Goal: Task Accomplishment & Management: Manage account settings

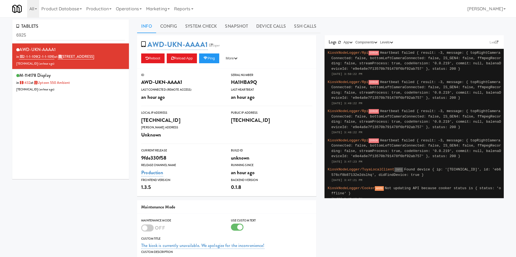
click at [0, 42] on div "TABLETS 6925 AWD-UKN-AAAA1 in 2-1-1-109 (2-1-1-109) at [STREET_ADDRESS] [TECHNI…" at bounding box center [258, 174] width 516 height 309
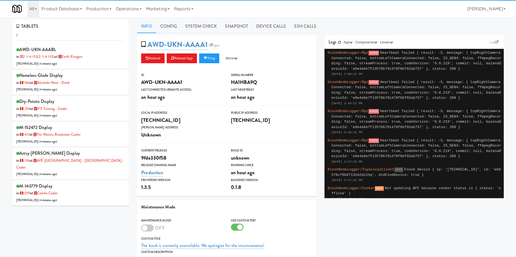
drag, startPoint x: 69, startPoint y: 36, endPoint x: 0, endPoint y: 36, distance: 69.3
click at [0, 36] on div "TABLETS r AWD-UKN-AAABL in 2-1-4-113 (2-1-4-113) at Earth Rangers 206.0.69.60 (…" at bounding box center [258, 174] width 516 height 309
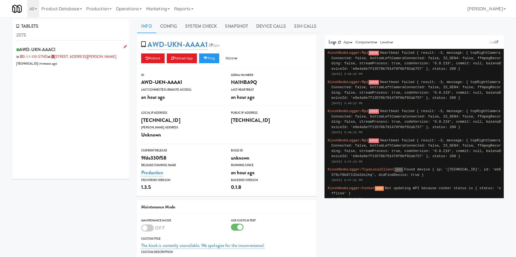
click at [104, 58] on div "AWD-UKN-AAACI in 3-1-1-110-STND at 2075 - Kennedy Rd 70.54.149.180 ( 4 minutes …" at bounding box center [70, 56] width 108 height 21
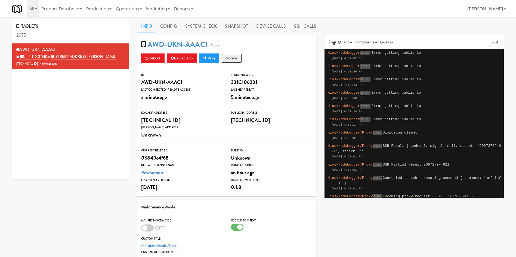
click at [236, 54] on button "More" at bounding box center [231, 59] width 20 height 10
click at [229, 76] on link "Restart Server" at bounding box center [218, 79] width 49 height 10
click at [215, 54] on button "Ping" at bounding box center [209, 59] width 20 height 10
drag, startPoint x: 66, startPoint y: 36, endPoint x: 0, endPoint y: 37, distance: 66.3
click at [0, 37] on div "TABLETS 2075 AWD-UKN-AAACI in 3-1-1-110-STND at 2075 - Kennedy Rd 70.54.149.180…" at bounding box center [258, 178] width 516 height 317
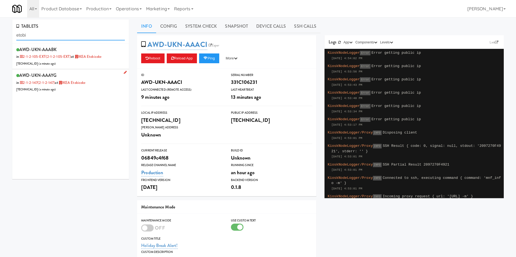
type input "etobi"
click at [97, 86] on div "AWD-UKN-AAAYG in 2-1-2-147 (2-1-2-147) at IKEA Etobicoke 206.0.69.42 ( a minute…" at bounding box center [70, 81] width 108 height 21
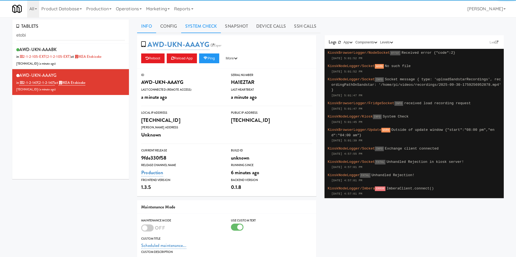
click at [206, 24] on link "System Check" at bounding box center [201, 27] width 40 height 14
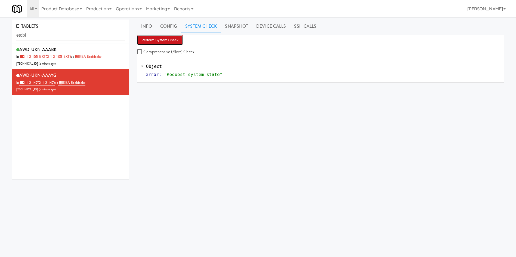
click at [166, 37] on button "Perform System Check" at bounding box center [160, 40] width 46 height 10
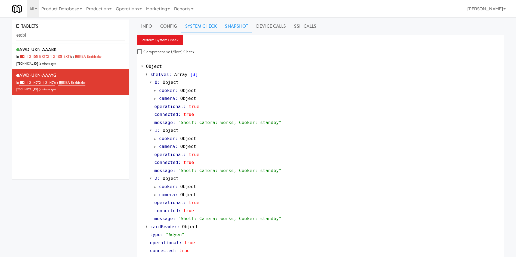
click at [235, 30] on link "Snapshot" at bounding box center [236, 27] width 31 height 14
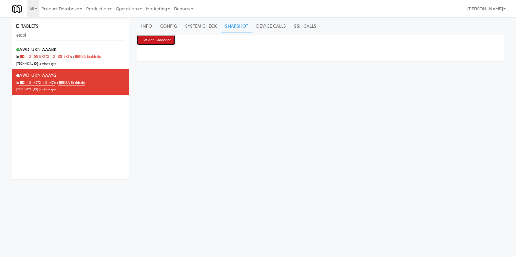
click at [154, 41] on button "Get App Snapshot" at bounding box center [156, 40] width 38 height 10
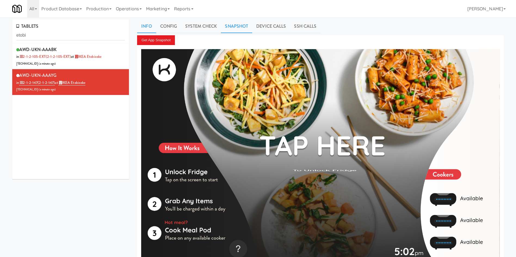
click at [150, 25] on link "Info" at bounding box center [146, 27] width 19 height 14
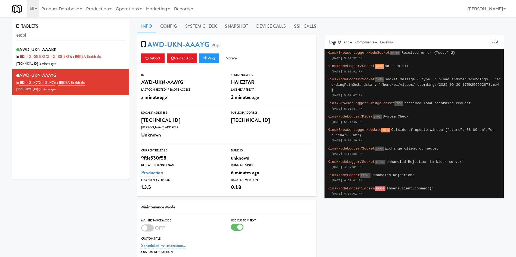
click at [233, 64] on div "AWD-UKN-AAAYG Esper Reboot Reload App Ping More Ping Server Restart Server Forc…" at bounding box center [226, 51] width 179 height 33
click at [236, 55] on button "More" at bounding box center [231, 59] width 20 height 10
click at [231, 75] on link "Restart Server" at bounding box center [218, 79] width 49 height 10
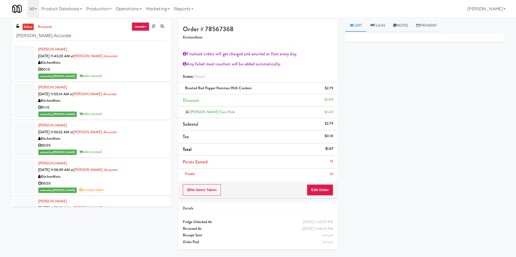
click at [0, 36] on div "inbox reviewed recent all unclear take inventory issue suspicious failed recent…" at bounding box center [258, 137] width 516 height 235
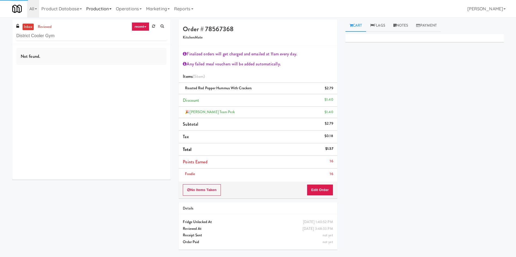
type input "District Cooler Gym"
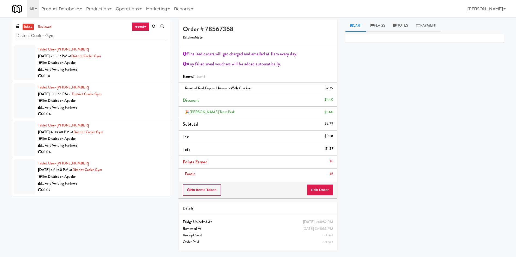
click at [18, 61] on div at bounding box center [25, 62] width 22 height 35
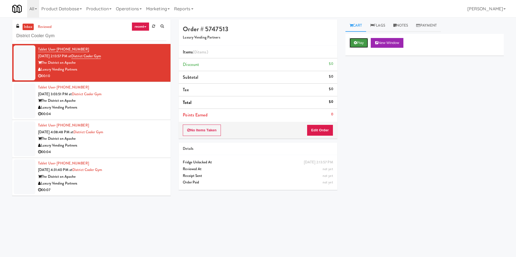
click at [358, 43] on button "Play" at bounding box center [358, 43] width 19 height 10
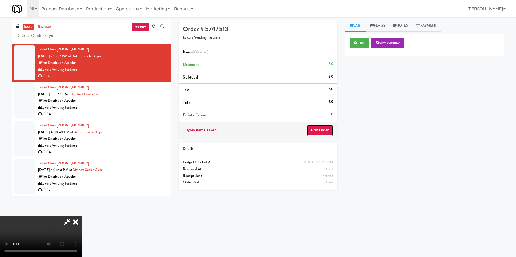
click at [317, 126] on button "Edit Order" at bounding box center [320, 130] width 26 height 11
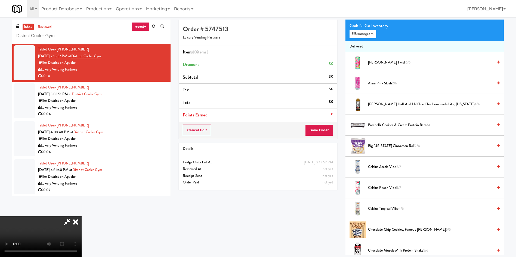
click at [82, 217] on video at bounding box center [41, 237] width 82 height 41
click at [381, 81] on span "Alani Pink Slush 2/6" at bounding box center [430, 83] width 125 height 7
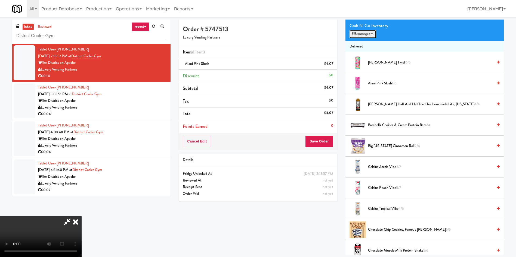
click at [369, 32] on button "Planogram" at bounding box center [362, 34] width 27 height 8
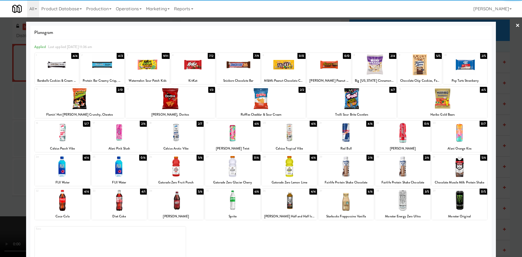
click at [106, 66] on div at bounding box center [102, 64] width 44 height 21
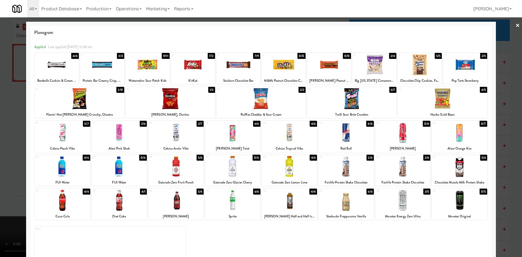
click at [0, 73] on div at bounding box center [261, 128] width 522 height 257
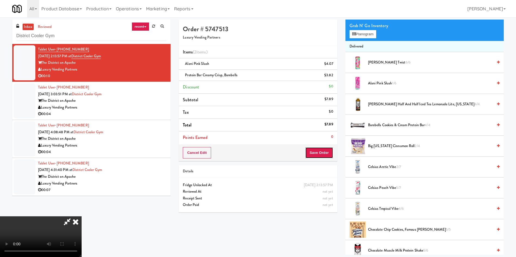
click at [310, 153] on button "Save Order" at bounding box center [319, 152] width 28 height 11
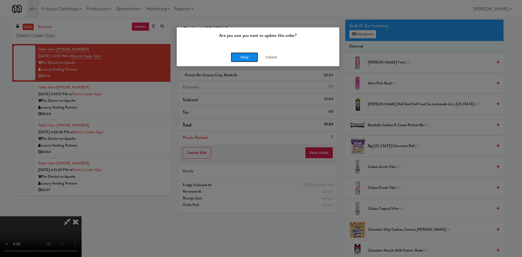
click at [239, 60] on button "Okay" at bounding box center [244, 57] width 27 height 10
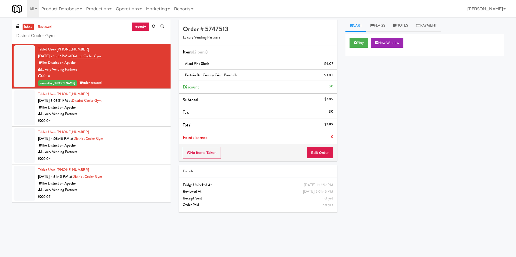
drag, startPoint x: 23, startPoint y: 96, endPoint x: 35, endPoint y: 99, distance: 11.9
click at [23, 96] on div at bounding box center [25, 107] width 22 height 35
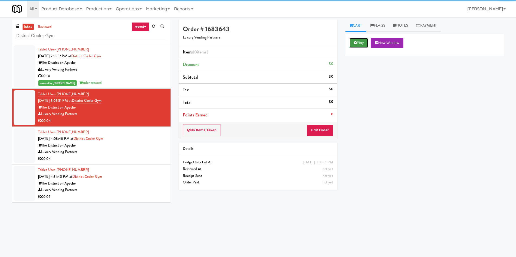
click at [353, 45] on button "Play" at bounding box center [358, 43] width 19 height 10
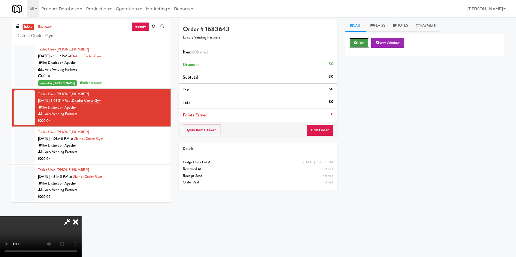
click at [355, 42] on icon at bounding box center [355, 43] width 3 height 4
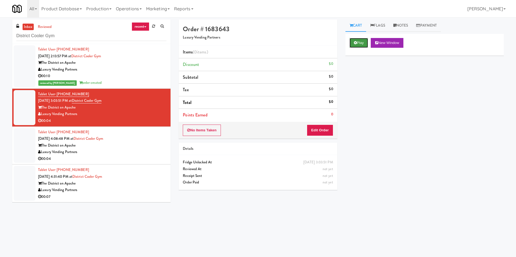
click at [355, 42] on icon at bounding box center [355, 43] width 3 height 4
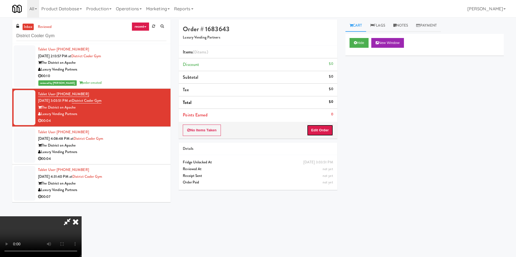
click at [323, 126] on button "Edit Order" at bounding box center [320, 130] width 26 height 11
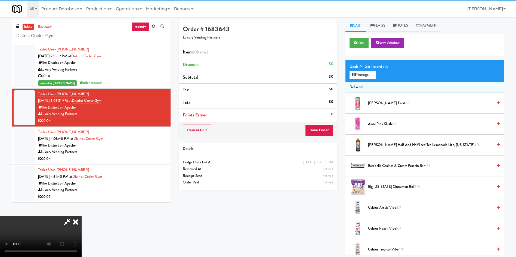
scroll to position [41, 0]
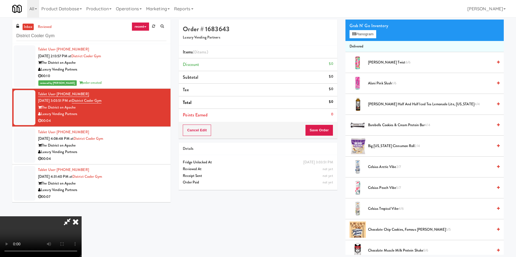
click at [82, 217] on video at bounding box center [41, 237] width 82 height 41
click at [351, 34] on button "Planogram" at bounding box center [362, 34] width 27 height 8
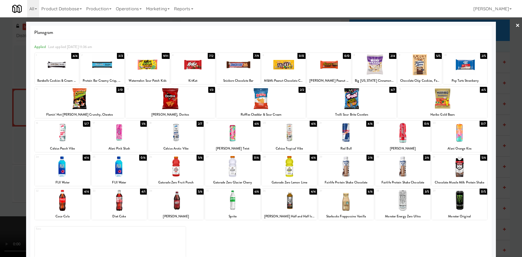
click at [407, 208] on div at bounding box center [402, 200] width 55 height 21
click at [501, 35] on div at bounding box center [261, 128] width 522 height 257
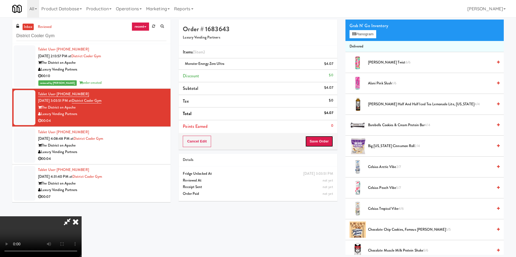
click at [323, 143] on button "Save Order" at bounding box center [319, 141] width 28 height 11
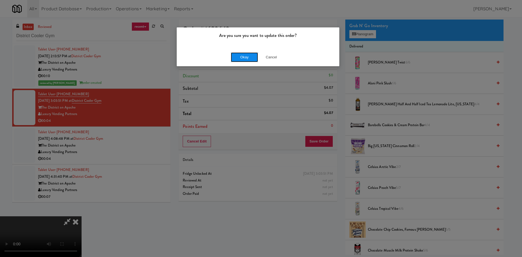
click at [239, 54] on button "Okay" at bounding box center [244, 57] width 27 height 10
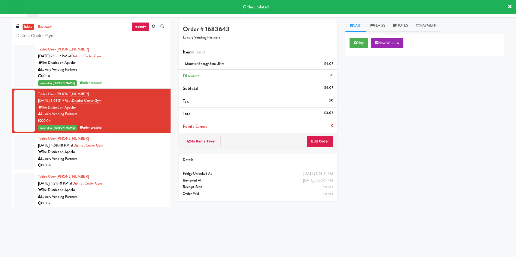
click at [14, 155] on div at bounding box center [25, 152] width 22 height 35
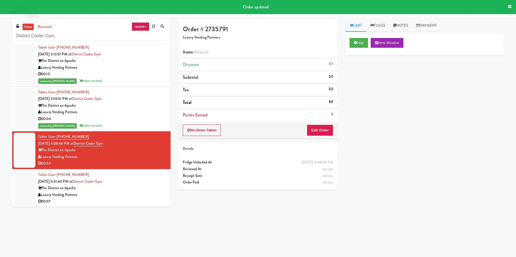
scroll to position [2, 0]
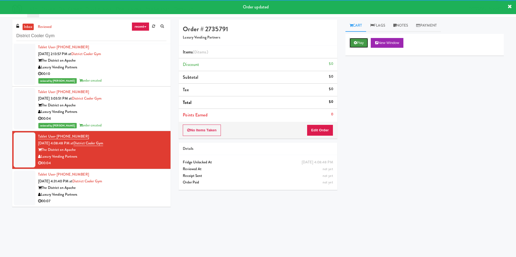
click at [357, 44] on button "Play" at bounding box center [358, 43] width 19 height 10
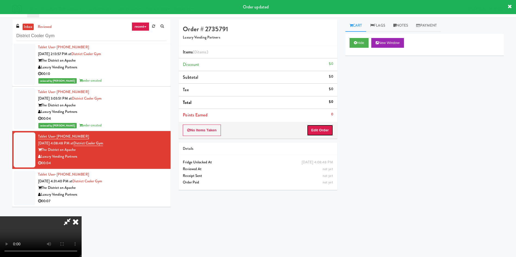
click at [327, 134] on button "Edit Order" at bounding box center [320, 130] width 26 height 11
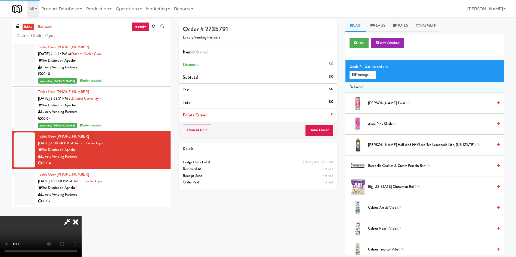
scroll to position [41, 0]
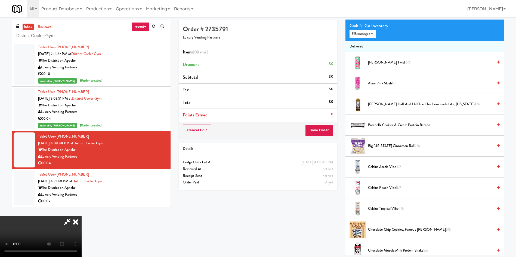
click at [82, 217] on video at bounding box center [41, 237] width 82 height 41
click at [361, 37] on button "Planogram" at bounding box center [362, 34] width 27 height 8
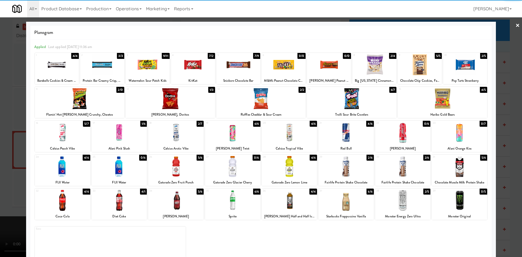
drag, startPoint x: 395, startPoint y: 179, endPoint x: 452, endPoint y: 152, distance: 62.7
click at [395, 179] on div "30 2/6 Fairlife Protein Shake Chocolate" at bounding box center [402, 170] width 55 height 31
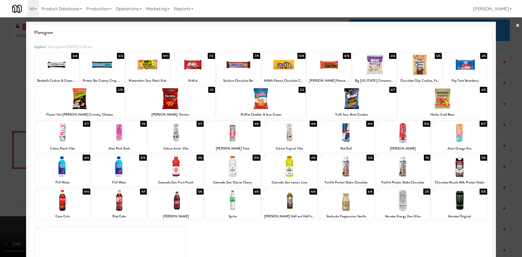
click at [503, 43] on div at bounding box center [261, 128] width 522 height 257
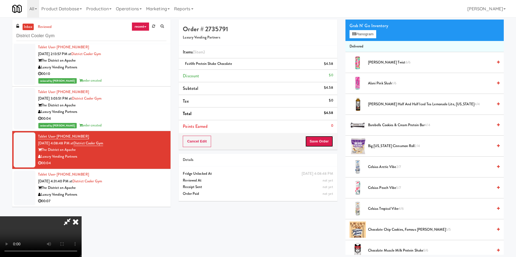
click at [326, 143] on button "Save Order" at bounding box center [319, 141] width 28 height 11
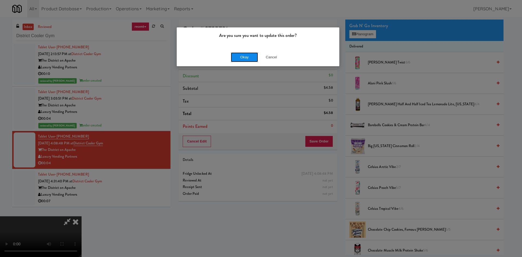
click at [249, 55] on button "Okay" at bounding box center [244, 57] width 27 height 10
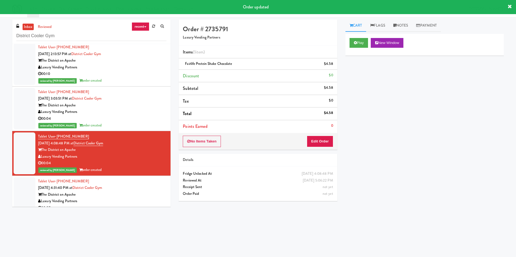
click at [26, 196] on div at bounding box center [25, 194] width 22 height 35
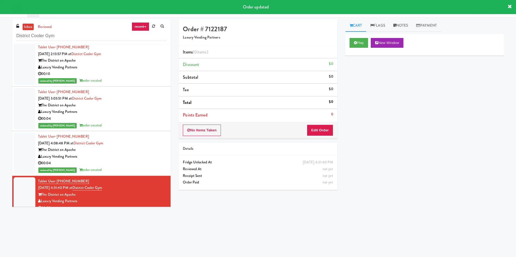
scroll to position [9, 0]
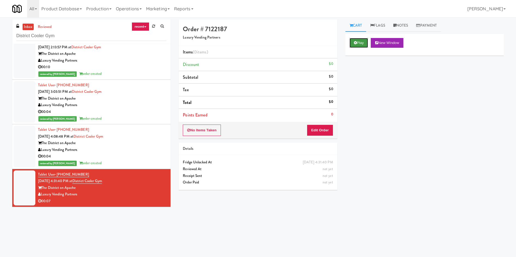
click at [363, 43] on button "Play" at bounding box center [358, 43] width 19 height 10
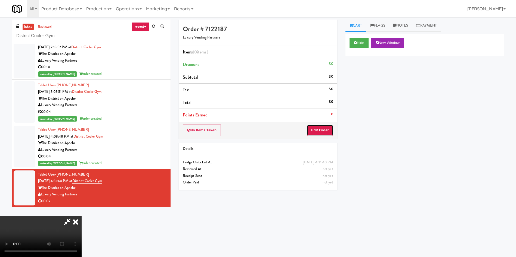
click at [313, 128] on button "Edit Order" at bounding box center [320, 130] width 26 height 11
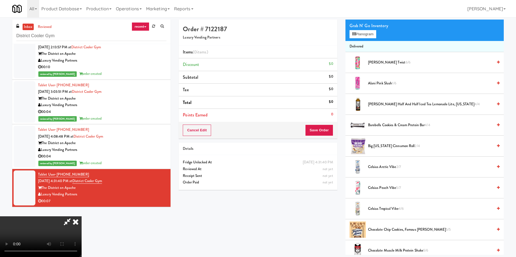
scroll to position [0, 0]
click at [82, 217] on video at bounding box center [41, 237] width 82 height 41
click at [372, 34] on button "Planogram" at bounding box center [362, 34] width 27 height 8
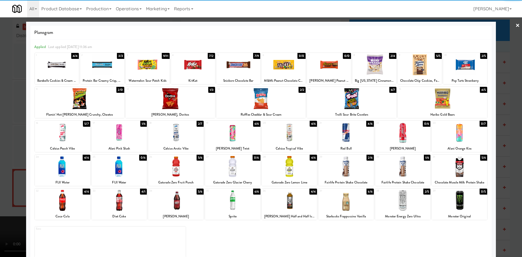
click at [469, 204] on div at bounding box center [459, 200] width 55 height 21
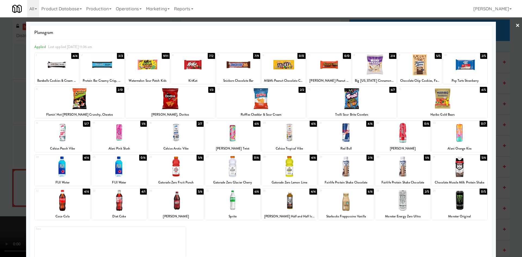
click at [507, 36] on div at bounding box center [261, 128] width 522 height 257
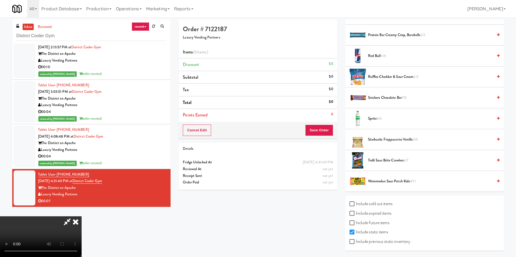
click at [385, 242] on label "Include previous static inventory" at bounding box center [379, 242] width 61 height 8
click at [355, 242] on input "Include previous static inventory" at bounding box center [352, 242] width 6 height 4
checkbox input "true"
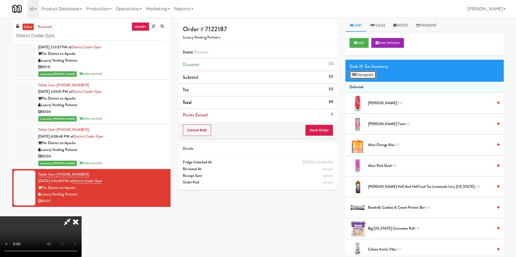
click at [373, 77] on button "Planogram" at bounding box center [362, 75] width 27 height 8
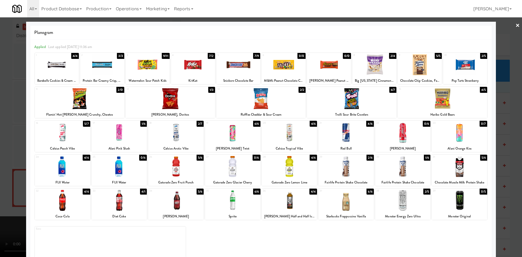
click at [456, 211] on div "39 0/5 Monster Original" at bounding box center [459, 204] width 55 height 31
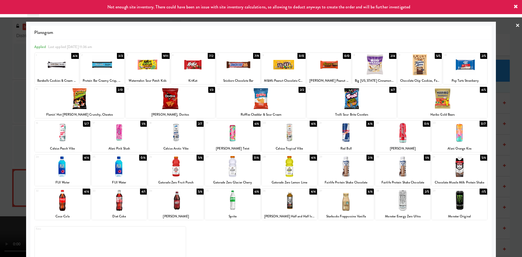
click at [503, 47] on div at bounding box center [261, 128] width 522 height 257
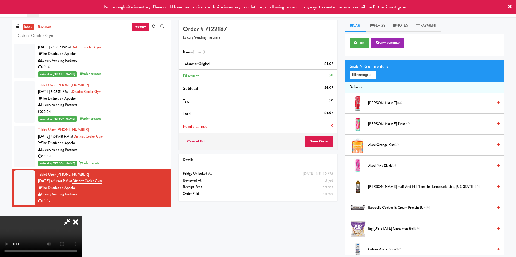
click at [320, 148] on div "Cancel Edit Save Order" at bounding box center [258, 141] width 158 height 17
click at [322, 145] on button "Save Order" at bounding box center [319, 141] width 28 height 11
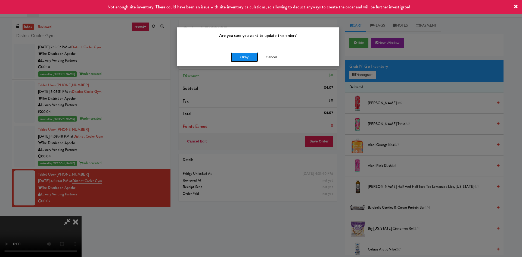
click at [249, 59] on button "Okay" at bounding box center [244, 57] width 27 height 10
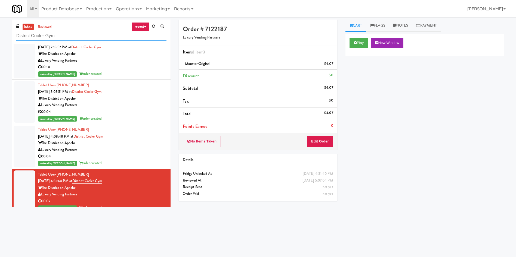
drag, startPoint x: 79, startPoint y: 35, endPoint x: 0, endPoint y: 23, distance: 79.8
click at [0, 23] on div "inbox reviewed recent all unclear take inventory issue suspicious failed recent…" at bounding box center [258, 129] width 516 height 218
paste input "Alameda West - Drink"
type input "Alameda West - Drink"
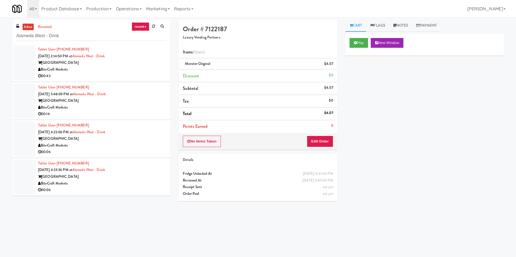
click at [21, 63] on div at bounding box center [25, 62] width 22 height 35
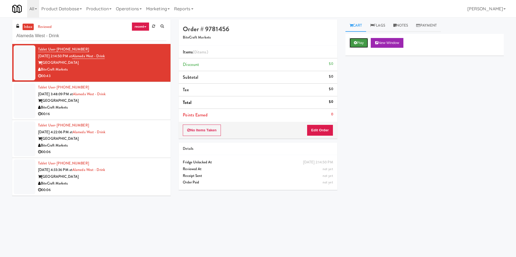
click at [356, 39] on button "Play" at bounding box center [358, 43] width 19 height 10
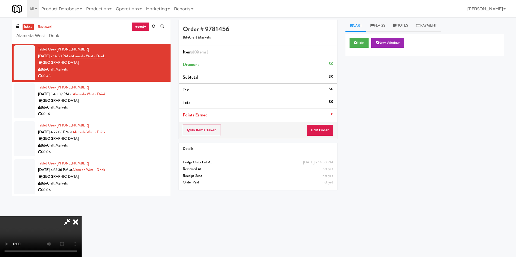
drag, startPoint x: 317, startPoint y: 136, endPoint x: 319, endPoint y: 128, distance: 8.2
click at [317, 136] on div "No Items Taken Edit Order" at bounding box center [258, 130] width 158 height 17
click at [322, 136] on div "No Items Taken Edit Order" at bounding box center [258, 130] width 158 height 17
click at [324, 134] on button "Edit Order" at bounding box center [320, 130] width 26 height 11
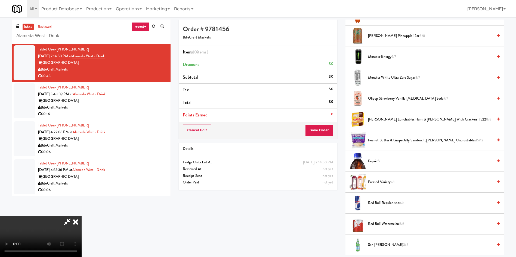
scroll to position [693, 0]
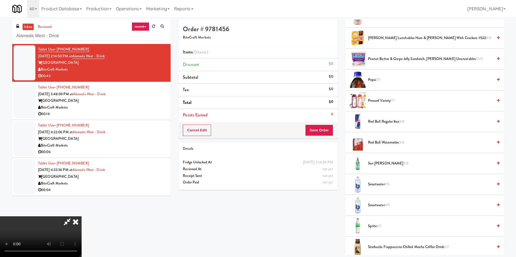
click at [379, 163] on span "San Pellegrino 3/8" at bounding box center [430, 163] width 125 height 7
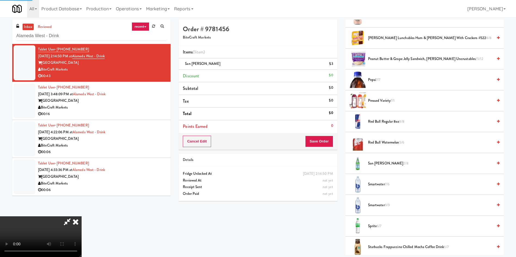
scroll to position [775, 0]
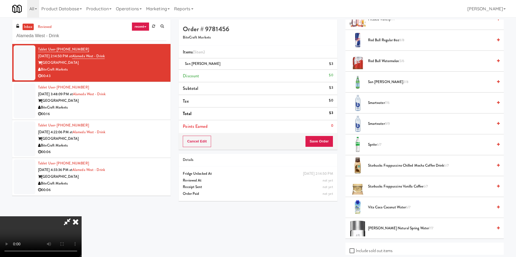
click at [82, 217] on video at bounding box center [41, 237] width 82 height 41
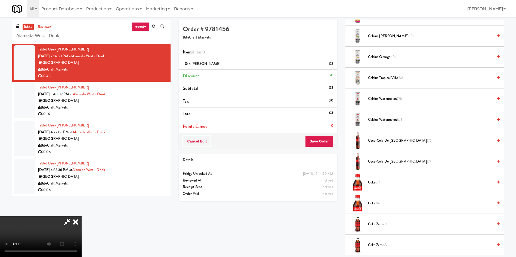
scroll to position [0, 0]
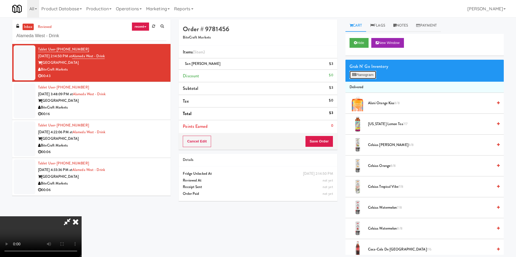
click at [363, 77] on button "Planogram" at bounding box center [362, 75] width 27 height 8
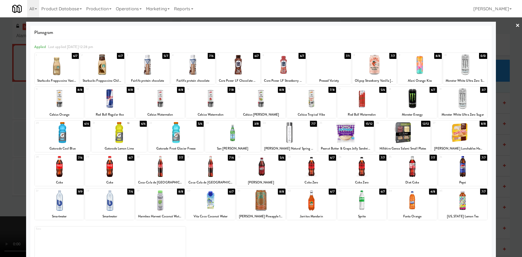
click at [353, 135] on div at bounding box center [345, 132] width 55 height 21
click at [0, 135] on div at bounding box center [261, 128] width 522 height 257
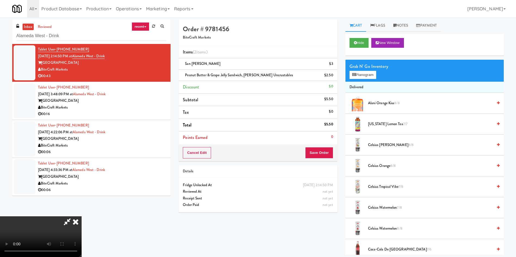
scroll to position [80, 0]
click at [82, 217] on video at bounding box center [41, 237] width 82 height 41
click at [374, 76] on button "Planogram" at bounding box center [362, 75] width 27 height 8
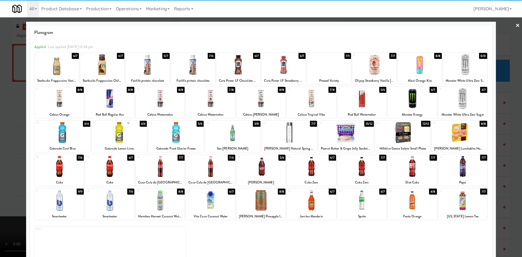
click at [314, 203] on div at bounding box center [311, 200] width 49 height 21
click at [10, 117] on div at bounding box center [261, 128] width 522 height 257
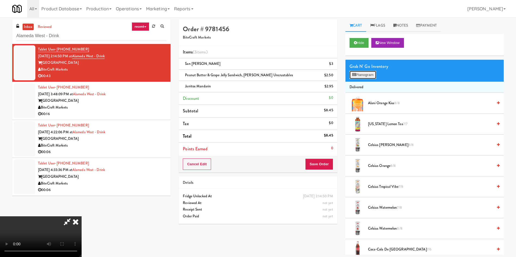
click at [359, 76] on button "Planogram" at bounding box center [362, 75] width 27 height 8
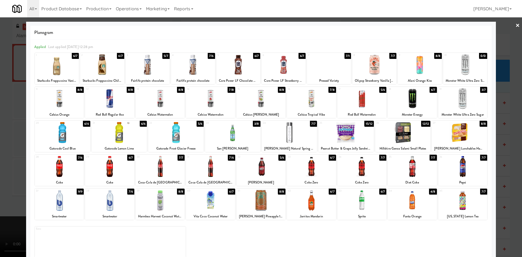
click at [500, 42] on div at bounding box center [261, 128] width 522 height 257
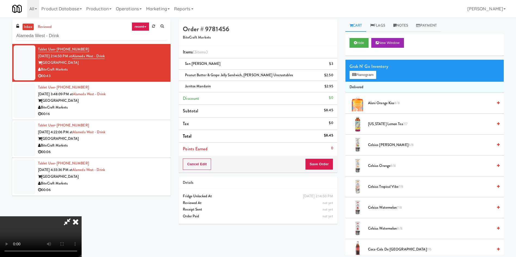
click at [73, 217] on icon at bounding box center [67, 222] width 13 height 11
click at [363, 73] on button "Planogram" at bounding box center [362, 75] width 27 height 8
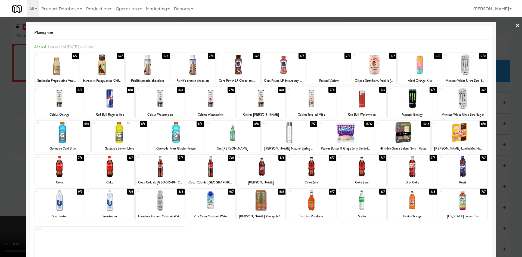
click at [11, 117] on div at bounding box center [261, 128] width 522 height 257
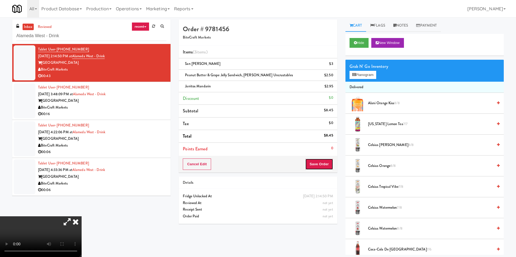
click at [327, 167] on button "Save Order" at bounding box center [319, 164] width 28 height 11
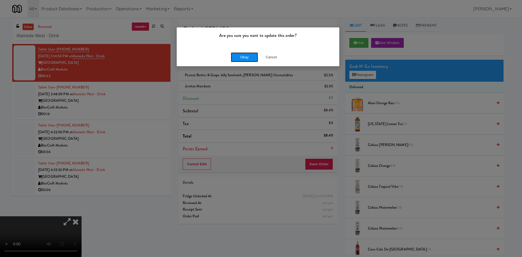
click at [243, 53] on button "Okay" at bounding box center [244, 57] width 27 height 10
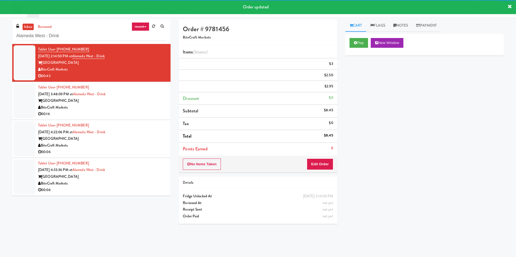
click at [20, 107] on div at bounding box center [25, 100] width 22 height 35
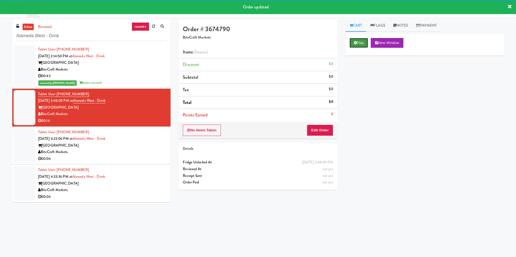
click at [358, 43] on button "Play" at bounding box center [358, 43] width 19 height 10
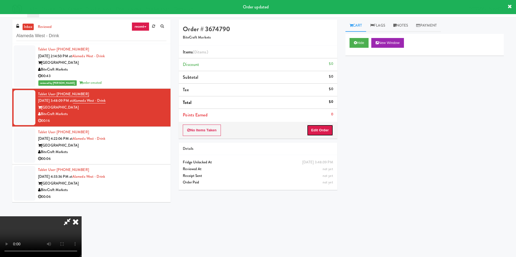
click at [321, 132] on button "Edit Order" at bounding box center [320, 130] width 26 height 11
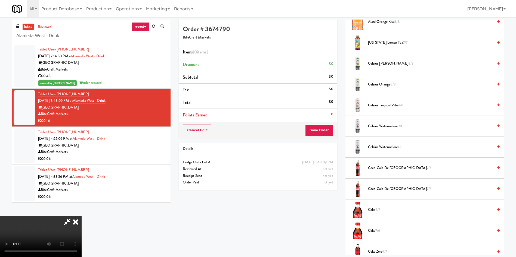
scroll to position [41, 0]
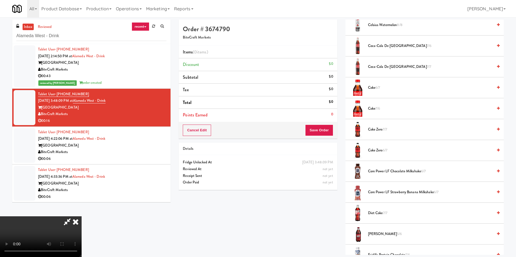
click at [82, 217] on video at bounding box center [41, 237] width 82 height 41
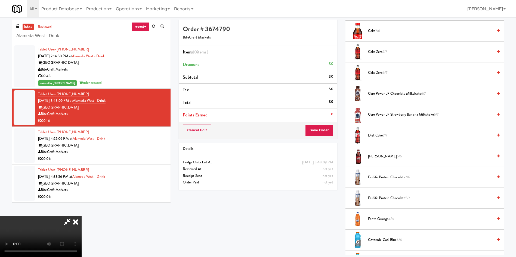
scroll to position [367, 0]
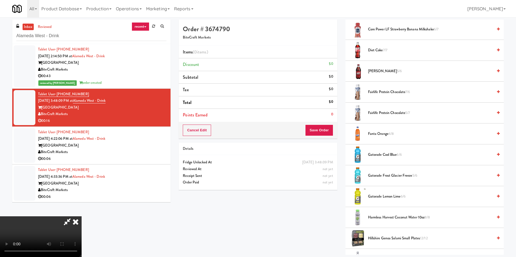
click at [386, 90] on span "Fairlife protein chocolate 7/6" at bounding box center [430, 92] width 125 height 7
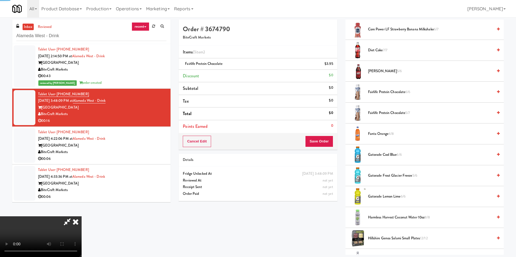
click at [82, 217] on video at bounding box center [41, 237] width 82 height 41
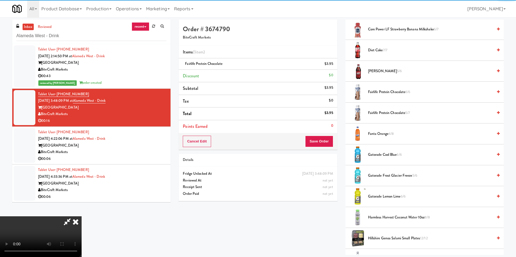
click at [82, 217] on video at bounding box center [41, 237] width 82 height 41
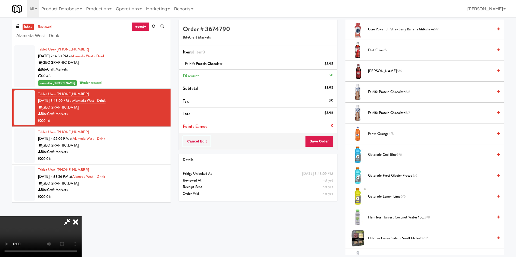
click at [82, 217] on video at bounding box center [41, 237] width 82 height 41
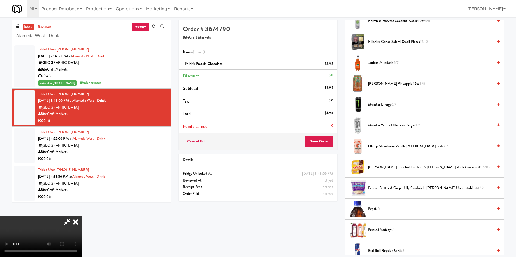
scroll to position [571, 0]
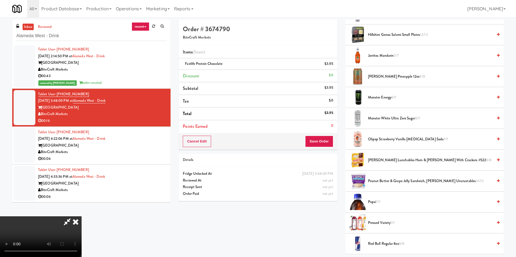
click at [374, 183] on span "Peanut Butter & Grape Jelly Sandwich, Smucker's Uncrustables 14/12" at bounding box center [430, 181] width 125 height 7
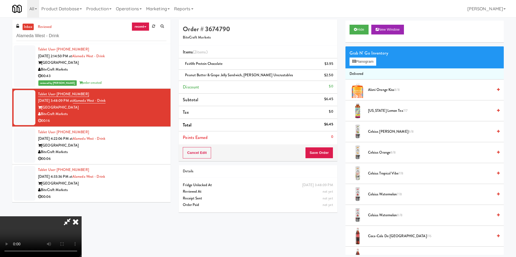
scroll to position [0, 0]
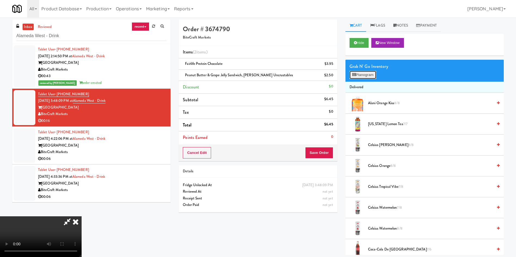
click at [369, 74] on button "Planogram" at bounding box center [362, 75] width 27 height 8
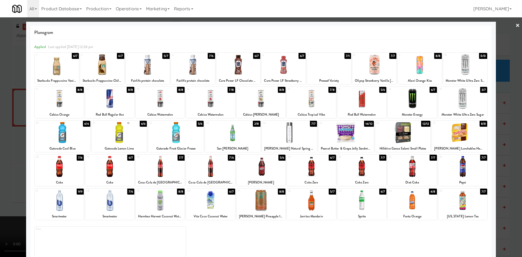
click at [168, 106] on div at bounding box center [160, 98] width 49 height 21
click at [12, 101] on div at bounding box center [261, 128] width 522 height 257
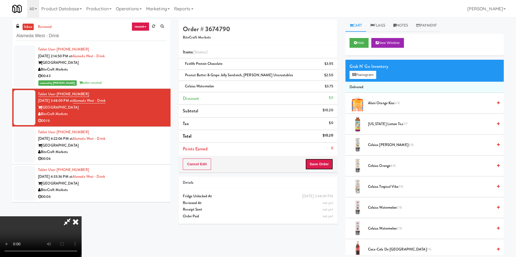
click at [328, 162] on button "Save Order" at bounding box center [319, 164] width 28 height 11
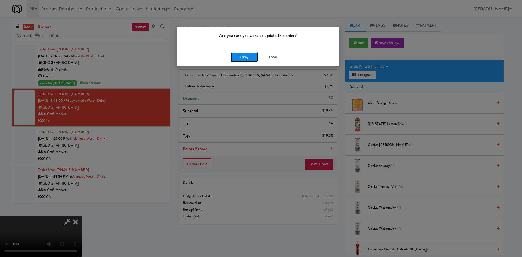
click at [235, 54] on button "Okay" at bounding box center [244, 57] width 27 height 10
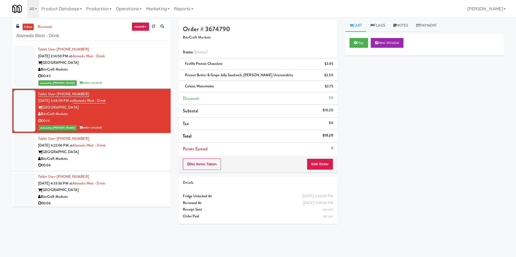
click at [26, 145] on div at bounding box center [25, 152] width 22 height 35
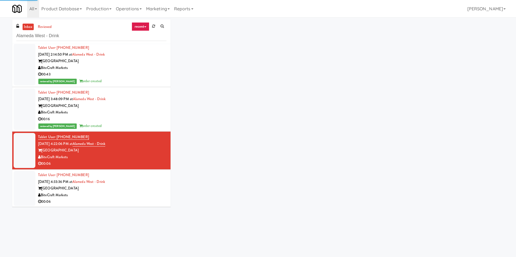
scroll to position [2, 0]
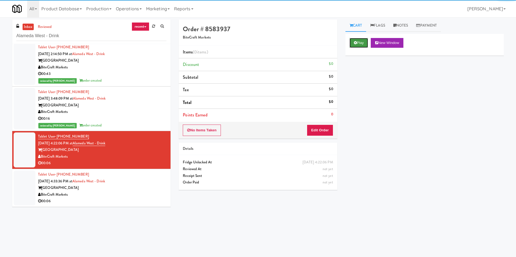
click at [360, 42] on button "Play" at bounding box center [358, 43] width 19 height 10
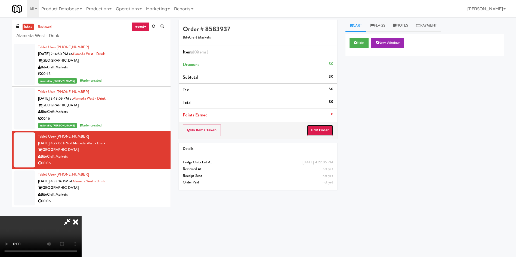
click at [327, 130] on button "Edit Order" at bounding box center [320, 130] width 26 height 11
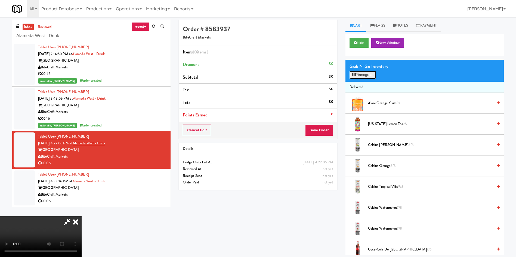
click at [366, 76] on button "Planogram" at bounding box center [362, 75] width 27 height 8
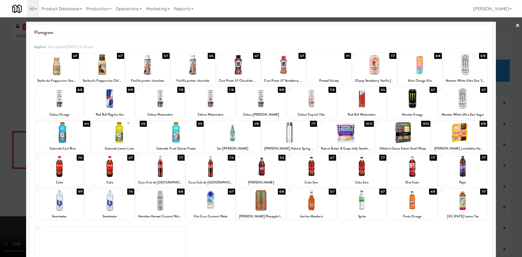
click at [300, 98] on div at bounding box center [311, 98] width 49 height 21
click at [497, 43] on div at bounding box center [261, 128] width 522 height 257
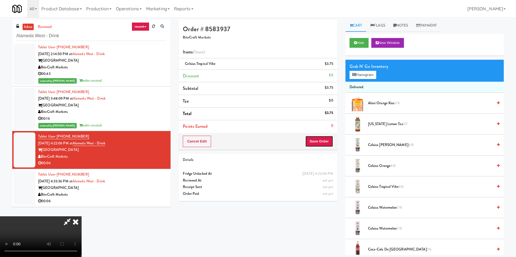
click at [320, 144] on button "Save Order" at bounding box center [319, 141] width 28 height 11
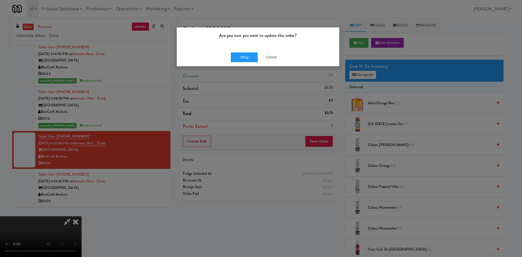
click at [234, 52] on div "Okay Cancel" at bounding box center [258, 57] width 163 height 18
click at [237, 55] on button "Okay" at bounding box center [244, 57] width 27 height 10
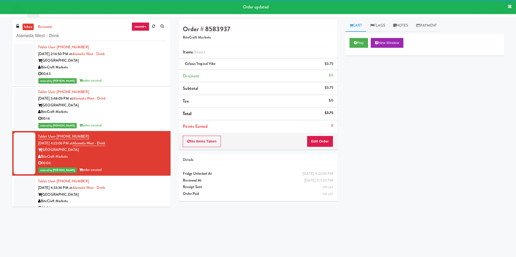
click at [25, 192] on div at bounding box center [25, 194] width 22 height 35
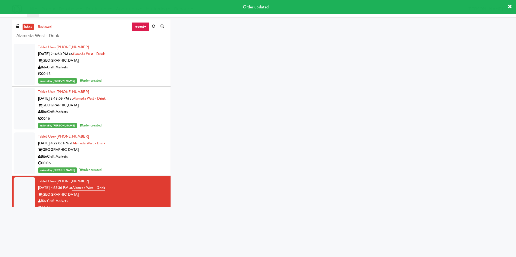
scroll to position [9, 0]
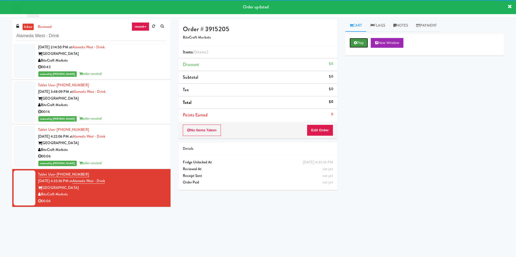
click at [353, 43] on button "Play" at bounding box center [358, 43] width 19 height 10
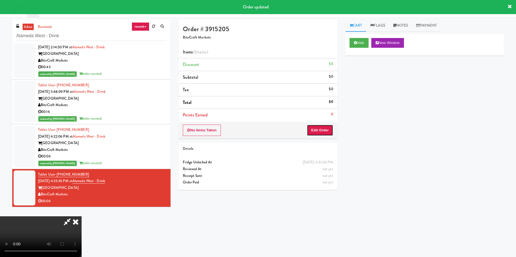
click at [324, 131] on button "Edit Order" at bounding box center [320, 130] width 26 height 11
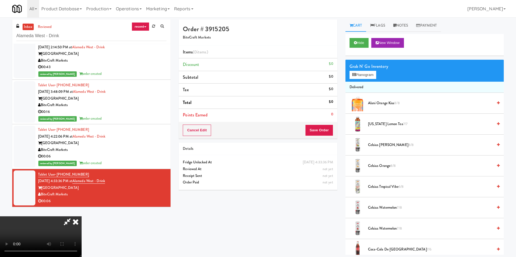
click at [82, 217] on video at bounding box center [41, 237] width 82 height 41
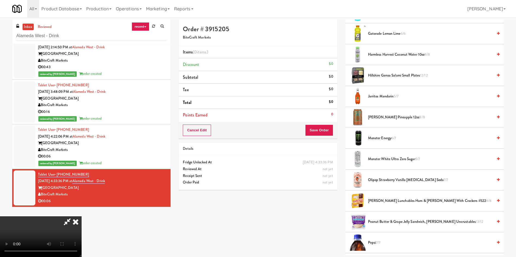
scroll to position [612, 0]
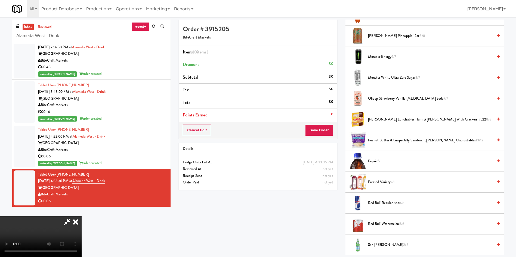
click at [380, 200] on span "Red Bull Regular 8oz 8/8" at bounding box center [430, 203] width 125 height 7
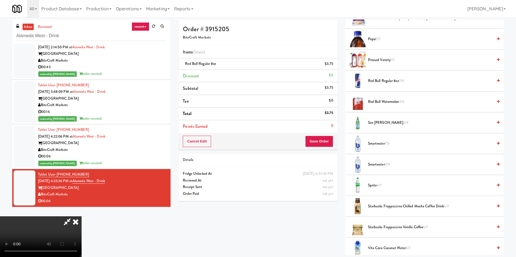
scroll to position [822, 0]
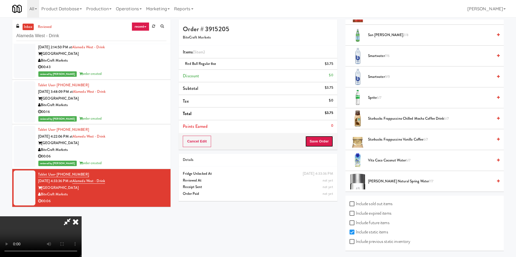
click at [321, 144] on button "Save Order" at bounding box center [319, 141] width 28 height 11
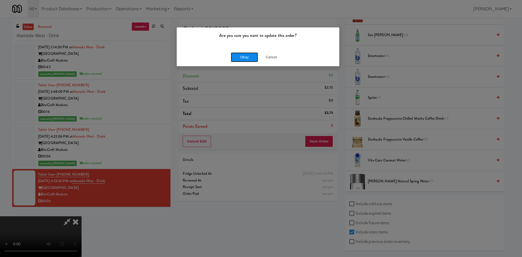
click at [248, 61] on button "Okay" at bounding box center [244, 57] width 27 height 10
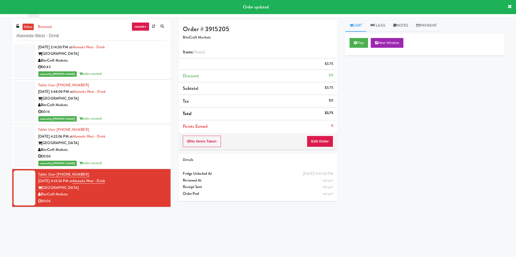
scroll to position [0, 0]
drag, startPoint x: 88, startPoint y: 39, endPoint x: 0, endPoint y: 43, distance: 87.6
click at [0, 43] on div "inbox reviewed recent all unclear take inventory issue suspicious failed recent…" at bounding box center [258, 129] width 516 height 218
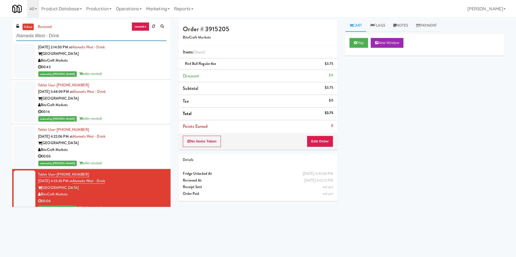
paste input "BOLD - Sarasota Pantry - 1"
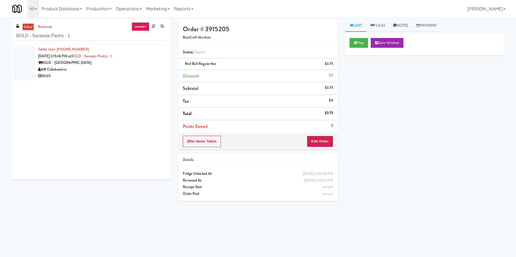
click at [31, 57] on div at bounding box center [25, 62] width 22 height 35
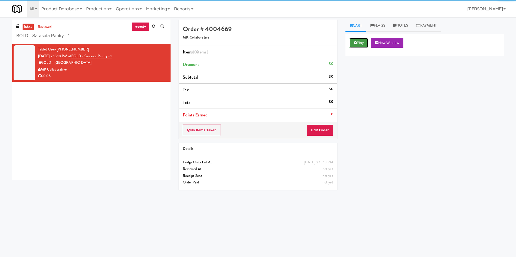
click at [358, 44] on button "Play" at bounding box center [358, 43] width 19 height 10
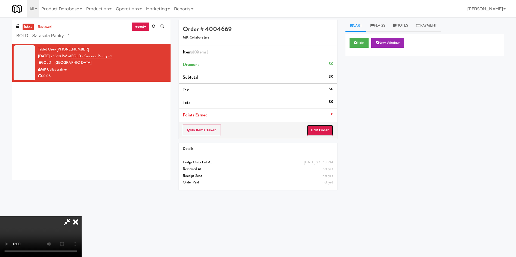
click at [324, 130] on button "Edit Order" at bounding box center [320, 130] width 26 height 11
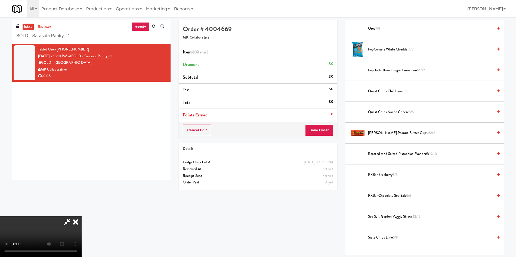
scroll to position [326, 0]
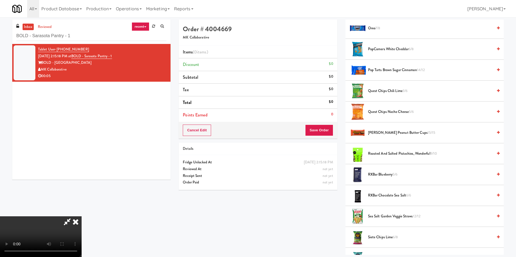
click at [386, 91] on span "Quest Chips Chili Lime 3/6" at bounding box center [430, 91] width 125 height 7
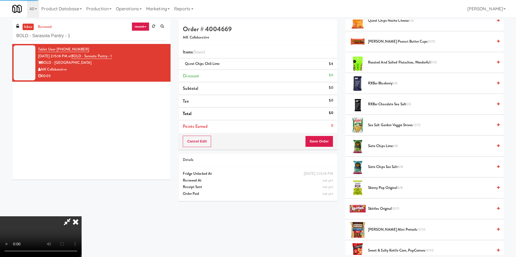
scroll to position [489, 0]
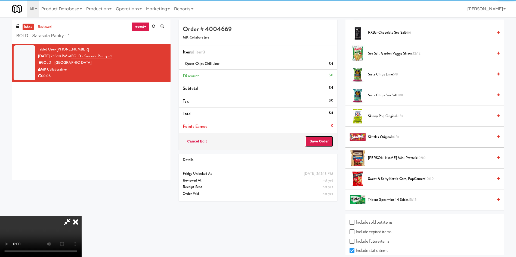
click at [316, 145] on button "Save Order" at bounding box center [319, 141] width 28 height 11
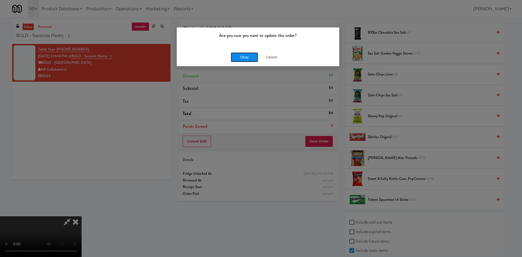
click at [238, 54] on button "Okay" at bounding box center [244, 57] width 27 height 10
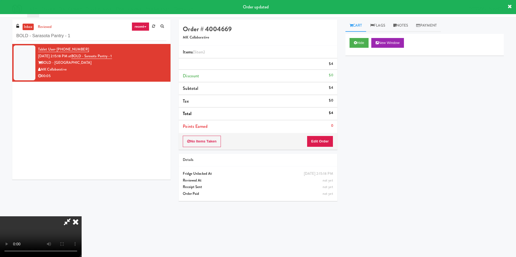
scroll to position [0, 0]
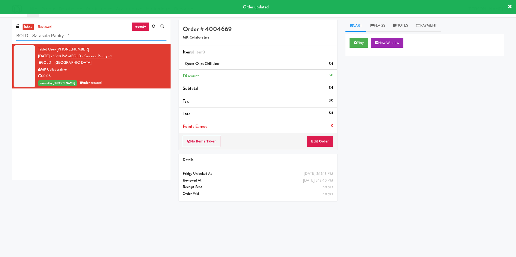
drag, startPoint x: 88, startPoint y: 38, endPoint x: 0, endPoint y: 38, distance: 87.5
click at [0, 38] on div "inbox reviewed recent all unclear take inventory issue suspicious failed recent…" at bounding box center [258, 129] width 516 height 218
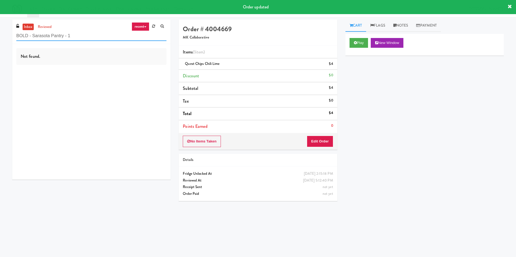
paste input "750 N Dearborn - Left - Fridge"
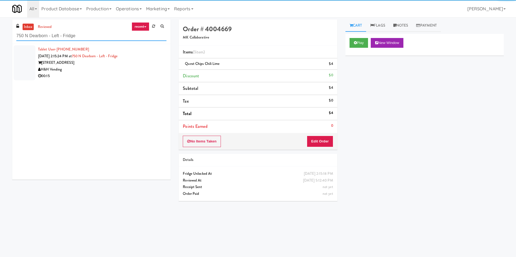
type input "750 N Dearborn - Left - Fridge"
click at [24, 60] on div at bounding box center [25, 62] width 22 height 35
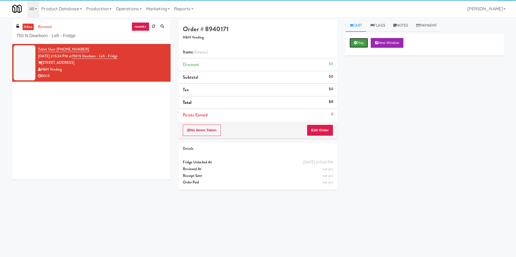
click at [358, 41] on button "Play" at bounding box center [358, 43] width 19 height 10
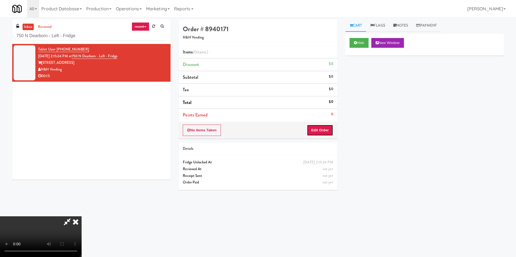
click at [322, 132] on button "Edit Order" at bounding box center [320, 130] width 26 height 11
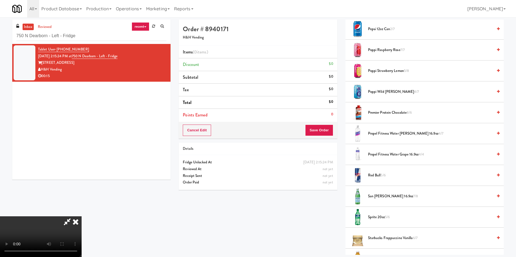
scroll to position [693, 0]
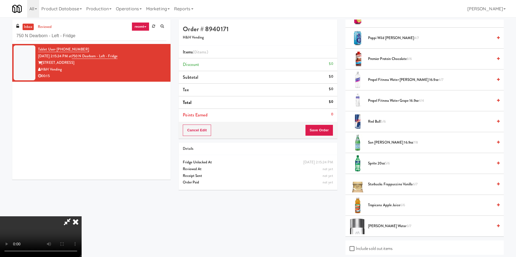
click at [377, 226] on span "Voss Water 3/7" at bounding box center [430, 226] width 125 height 7
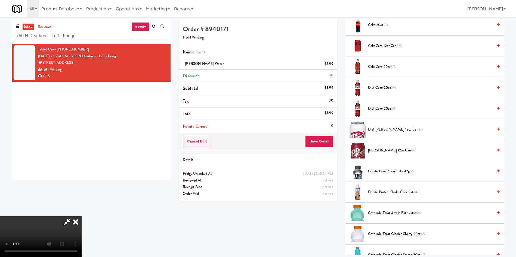
scroll to position [41, 0]
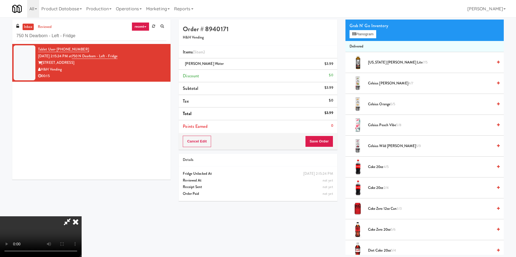
click at [82, 217] on video at bounding box center [41, 237] width 82 height 41
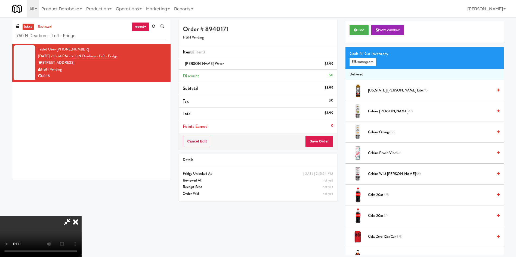
scroll to position [0, 0]
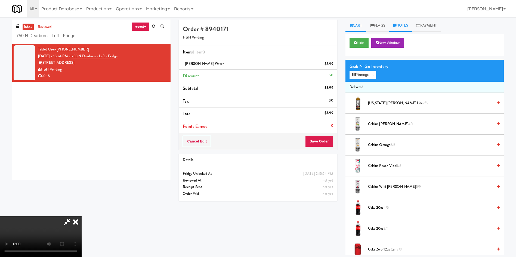
click at [395, 25] on icon at bounding box center [394, 26] width 3 height 4
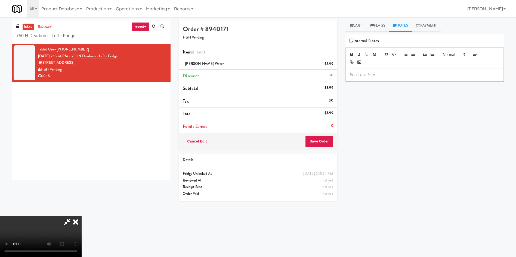
click at [388, 79] on div at bounding box center [424, 74] width 158 height 13
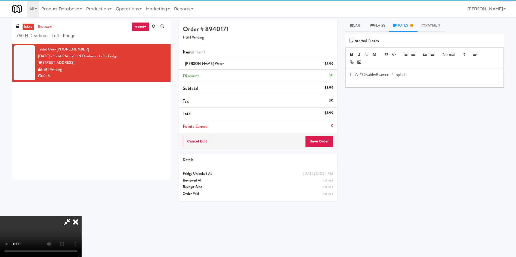
drag, startPoint x: 351, startPoint y: 28, endPoint x: 330, endPoint y: 88, distance: 63.9
click at [351, 28] on link "Cart" at bounding box center [355, 26] width 21 height 12
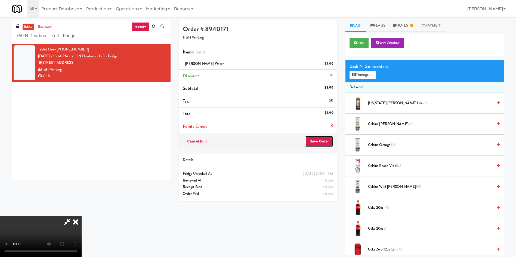
click at [317, 141] on button "Save Order" at bounding box center [319, 141] width 28 height 11
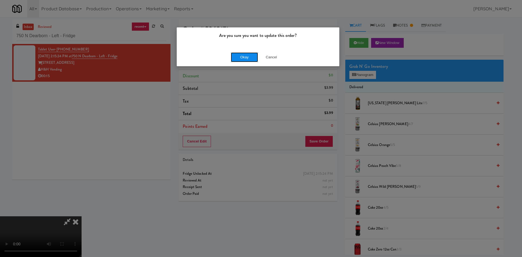
click at [245, 54] on button "Okay" at bounding box center [244, 57] width 27 height 10
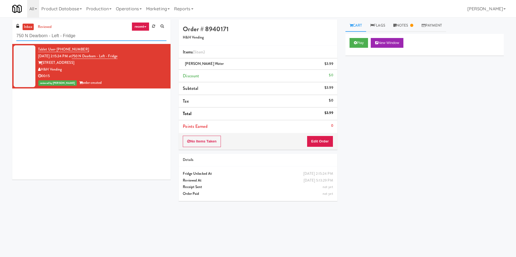
drag, startPoint x: 92, startPoint y: 35, endPoint x: 0, endPoint y: 35, distance: 91.9
click at [0, 35] on div "inbox reviewed recent all unclear take inventory issue suspicious failed recent…" at bounding box center [258, 129] width 516 height 218
paste input "Royal Victoria Regiona"
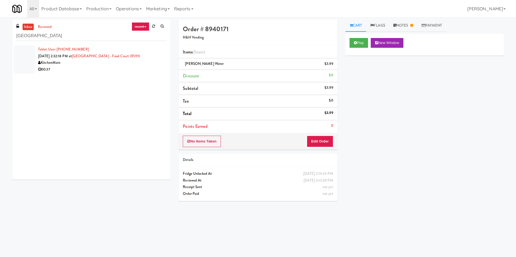
click at [13, 56] on li "Tablet User · (705) 241-1108 Oct 2, 2025 2:32:18 PM at Royal Victoria Regional …" at bounding box center [91, 59] width 158 height 31
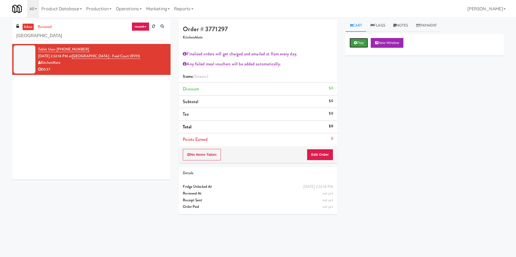
click at [364, 43] on button "Play" at bounding box center [358, 43] width 19 height 10
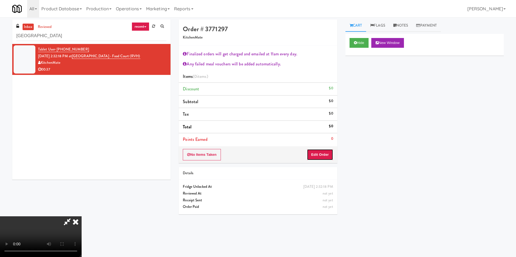
click at [327, 156] on button "Edit Order" at bounding box center [320, 154] width 26 height 11
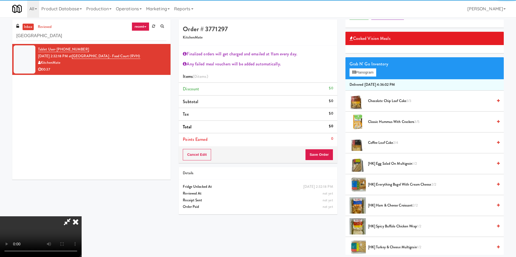
scroll to position [41, 0]
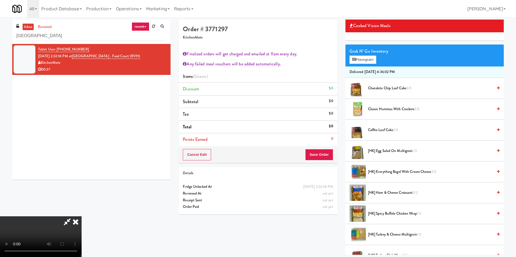
click at [82, 217] on video at bounding box center [41, 237] width 82 height 41
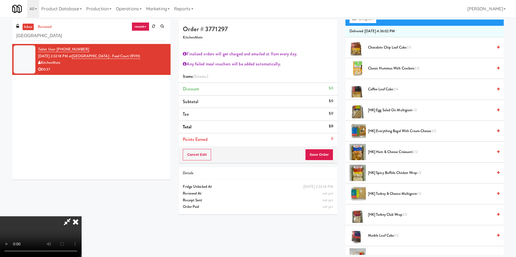
click at [398, 109] on span "[HK] Egg Salad on Multigrain 1/2" at bounding box center [430, 110] width 125 height 7
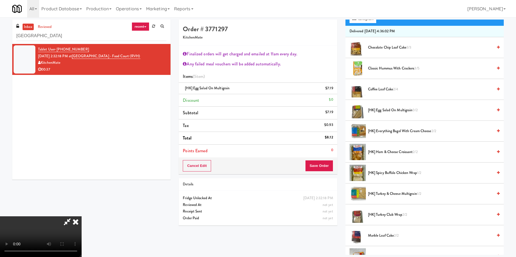
click at [82, 217] on video at bounding box center [41, 237] width 82 height 41
click at [385, 48] on span "Chocolate Chip Loaf Cake 3/3" at bounding box center [430, 47] width 125 height 7
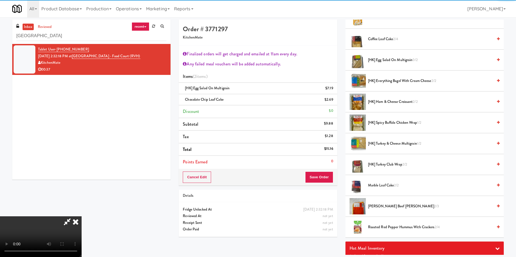
scroll to position [163, 0]
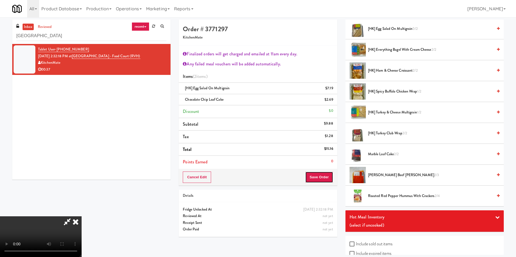
click at [327, 178] on button "Save Order" at bounding box center [319, 177] width 28 height 11
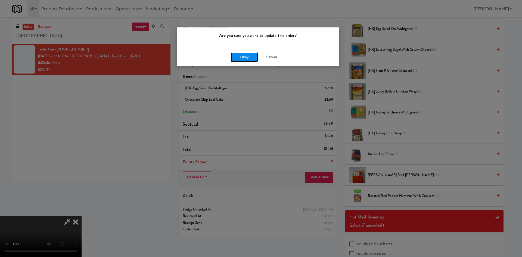
click at [244, 55] on button "Okay" at bounding box center [244, 57] width 27 height 10
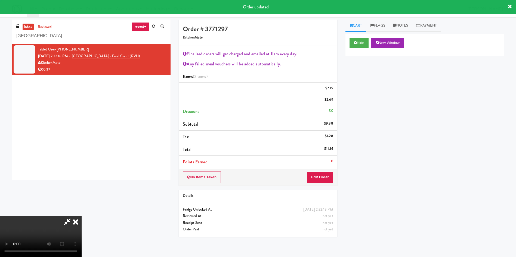
scroll to position [0, 0]
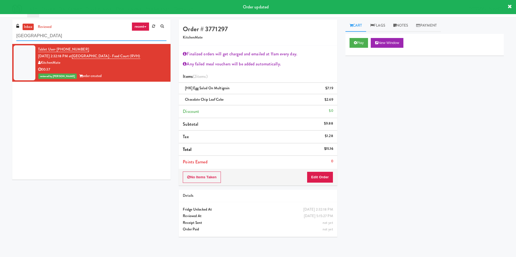
drag, startPoint x: 70, startPoint y: 40, endPoint x: 0, endPoint y: 41, distance: 70.4
click at [0, 41] on div "inbox reviewed recent all unclear take inventory issue suspicious failed recent…" at bounding box center [258, 131] width 516 height 222
paste input "Upper Marlboro"
type input "Upper Marlboro"
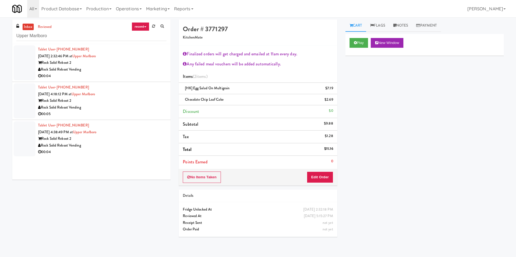
drag, startPoint x: 21, startPoint y: 55, endPoint x: 24, endPoint y: 43, distance: 11.7
click at [21, 55] on div at bounding box center [25, 62] width 22 height 35
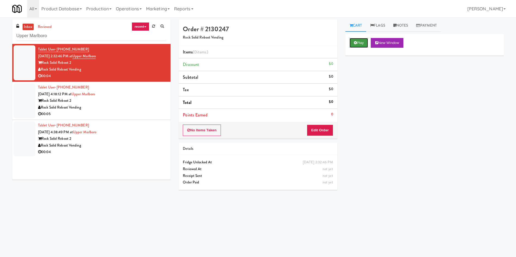
click at [362, 42] on button "Play" at bounding box center [358, 43] width 19 height 10
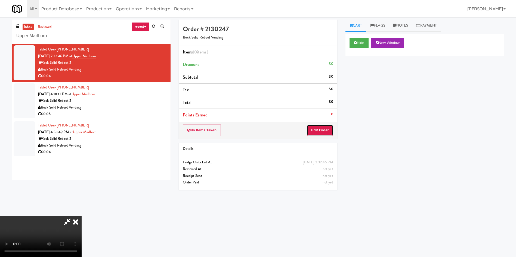
click at [320, 132] on button "Edit Order" at bounding box center [320, 130] width 26 height 11
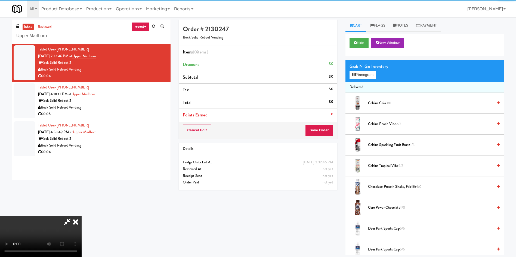
scroll to position [41, 0]
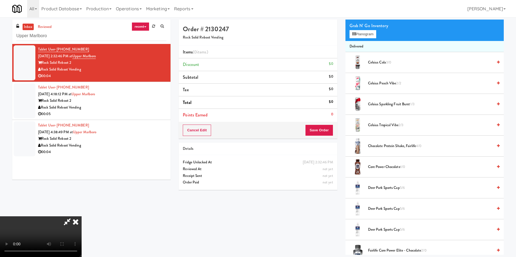
click at [82, 217] on video at bounding box center [41, 237] width 82 height 41
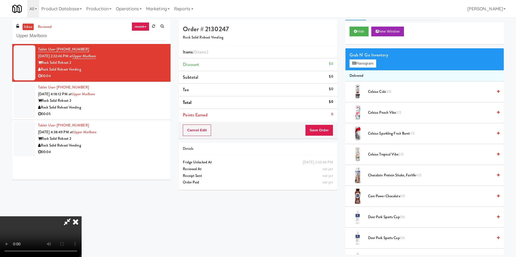
scroll to position [0, 0]
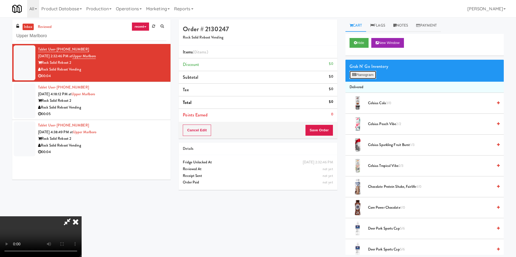
click at [370, 76] on button "Planogram" at bounding box center [362, 75] width 27 height 8
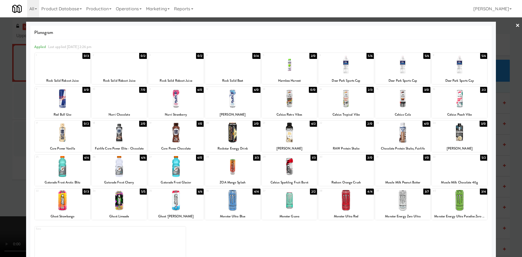
click at [177, 166] on div at bounding box center [175, 166] width 55 height 21
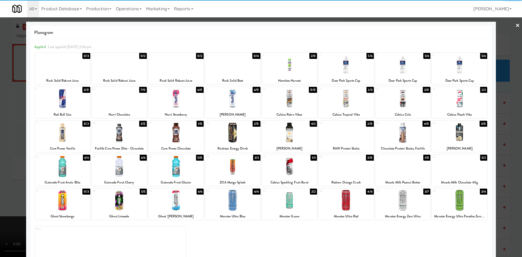
drag, startPoint x: 0, startPoint y: 129, endPoint x: 97, endPoint y: 131, distance: 97.1
click at [2, 130] on div at bounding box center [261, 128] width 522 height 257
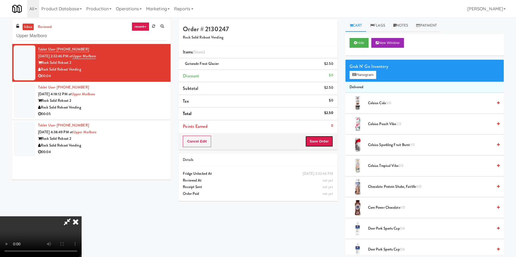
click at [328, 141] on button "Save Order" at bounding box center [319, 141] width 28 height 11
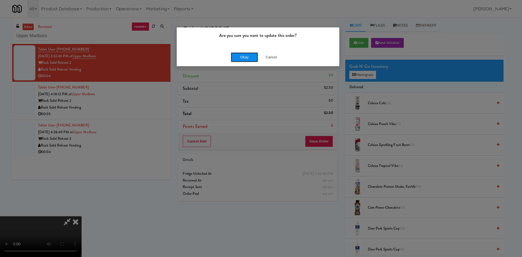
click at [239, 55] on button "Okay" at bounding box center [244, 57] width 27 height 10
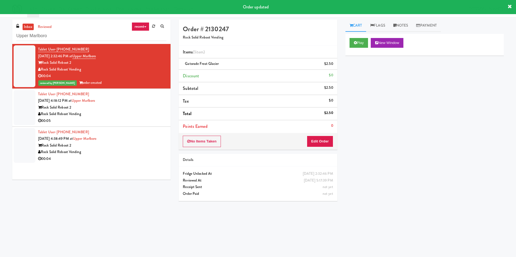
click at [32, 107] on div at bounding box center [25, 107] width 22 height 35
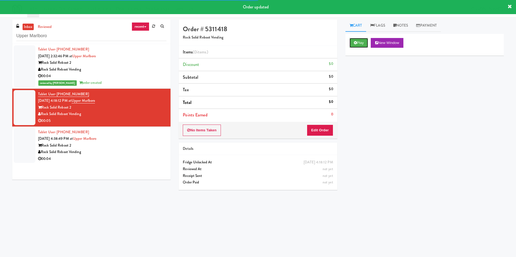
drag, startPoint x: 355, startPoint y: 40, endPoint x: 325, endPoint y: 69, distance: 41.1
click at [355, 41] on button "Play" at bounding box center [358, 43] width 19 height 10
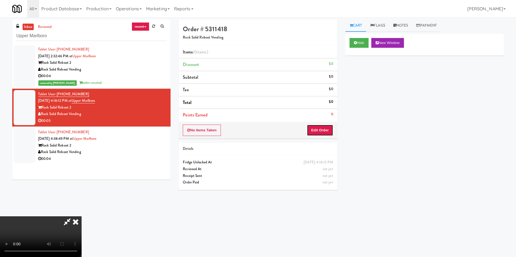
click at [325, 131] on button "Edit Order" at bounding box center [320, 130] width 26 height 11
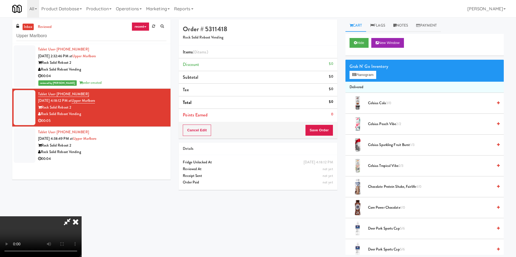
click at [82, 217] on video at bounding box center [41, 237] width 82 height 41
click at [357, 76] on button "Planogram" at bounding box center [362, 75] width 27 height 8
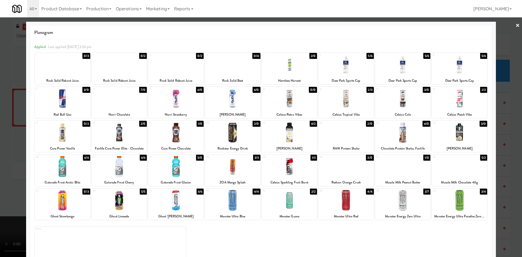
click at [239, 171] on div at bounding box center [232, 166] width 55 height 21
click at [16, 111] on div at bounding box center [261, 128] width 522 height 257
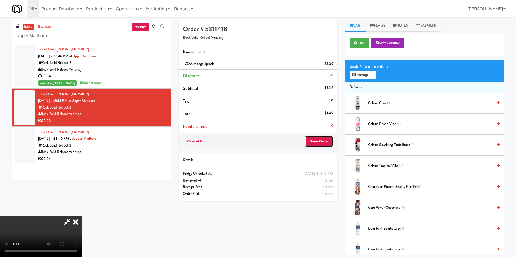
click at [316, 138] on button "Save Order" at bounding box center [319, 141] width 28 height 11
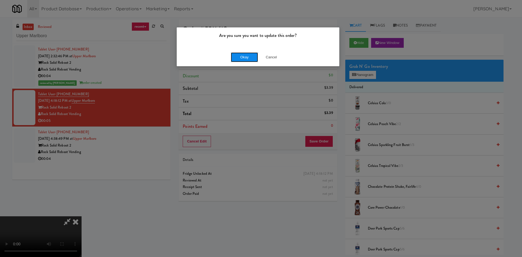
click at [242, 54] on button "Okay" at bounding box center [244, 57] width 27 height 10
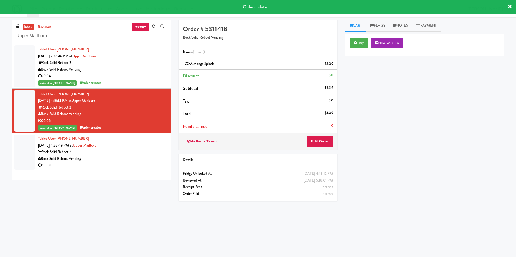
drag, startPoint x: 29, startPoint y: 150, endPoint x: 34, endPoint y: 149, distance: 5.5
click at [29, 150] on div at bounding box center [25, 152] width 22 height 35
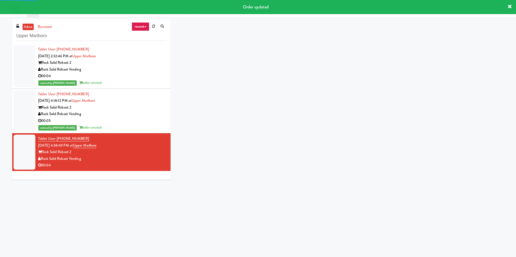
scroll to position [17, 0]
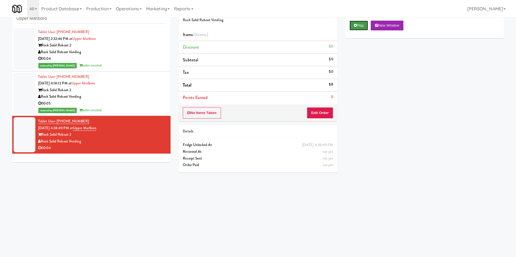
click at [360, 25] on button "Play" at bounding box center [358, 26] width 19 height 10
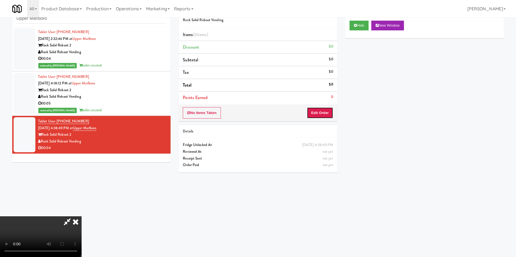
click at [323, 114] on button "Edit Order" at bounding box center [320, 112] width 26 height 11
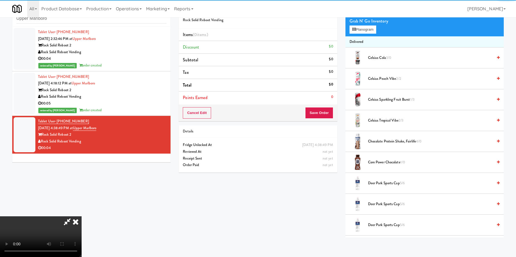
scroll to position [41, 0]
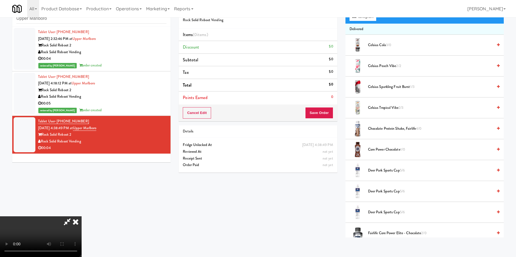
click at [82, 217] on video at bounding box center [41, 237] width 82 height 41
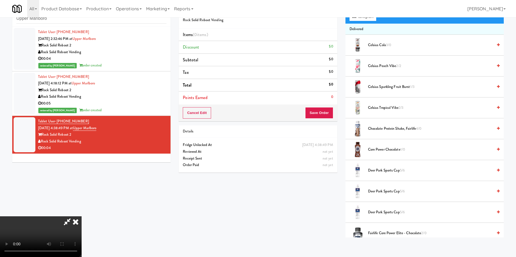
scroll to position [0, 0]
click at [82, 217] on video at bounding box center [41, 237] width 82 height 41
click at [369, 20] on button "Planogram" at bounding box center [362, 17] width 27 height 8
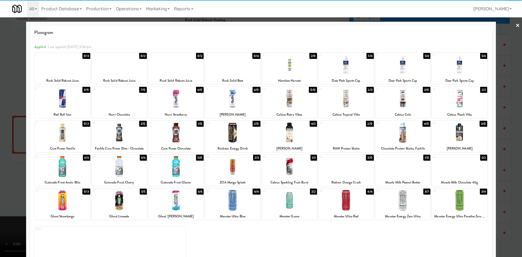
click at [58, 92] on div at bounding box center [62, 98] width 55 height 21
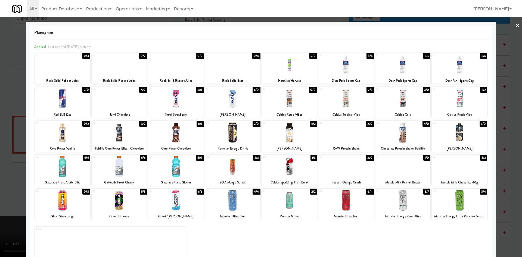
click at [12, 85] on div at bounding box center [261, 128] width 522 height 257
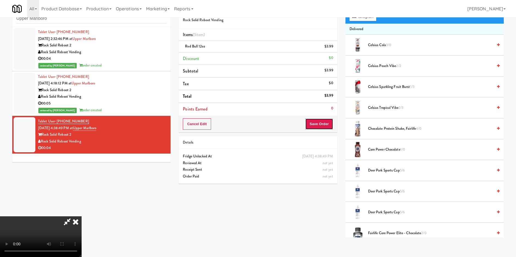
click at [323, 125] on button "Save Order" at bounding box center [319, 123] width 28 height 11
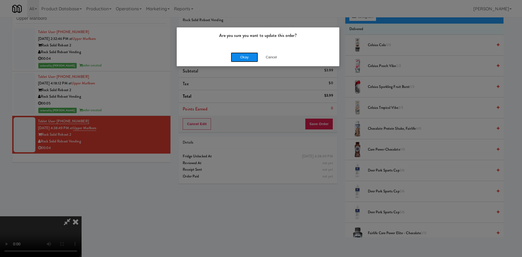
click at [252, 58] on button "Okay" at bounding box center [244, 57] width 27 height 10
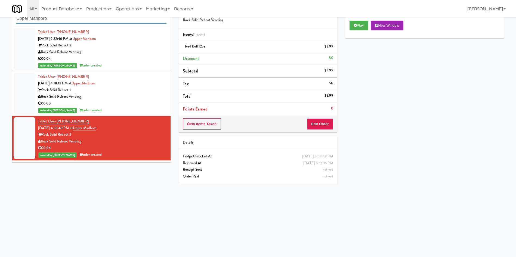
drag, startPoint x: 70, startPoint y: 20, endPoint x: 0, endPoint y: 14, distance: 70.1
click at [0, 14] on body "Are you sure you want to update this order? Okay Cancel Okay Are you sure you w…" at bounding box center [258, 128] width 516 height 257
paste input "Holiday Inn Time Square Pantry E"
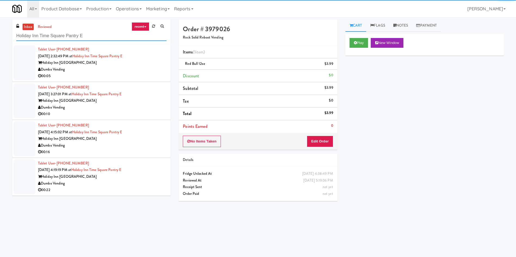
type input "Holiday Inn Time Square Pantry E"
drag, startPoint x: 26, startPoint y: 60, endPoint x: 30, endPoint y: 60, distance: 4.6
click at [26, 60] on div at bounding box center [25, 62] width 22 height 35
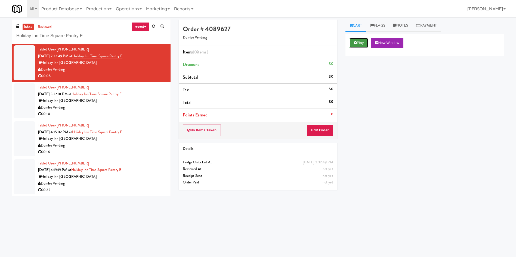
click at [364, 40] on button "Play" at bounding box center [358, 43] width 19 height 10
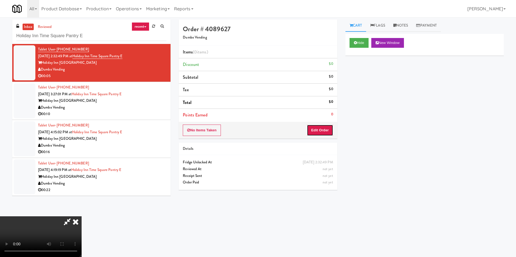
click at [325, 131] on button "Edit Order" at bounding box center [320, 130] width 26 height 11
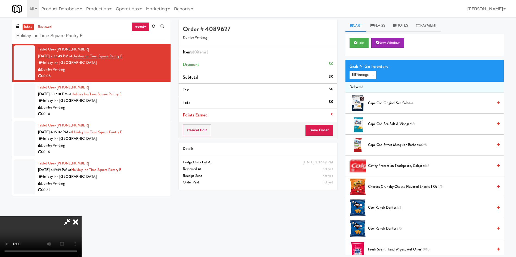
click at [82, 217] on video at bounding box center [41, 237] width 82 height 41
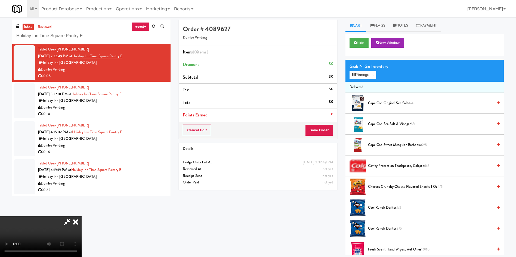
click at [82, 217] on video at bounding box center [41, 237] width 82 height 41
click at [367, 73] on button "Planogram" at bounding box center [362, 75] width 27 height 8
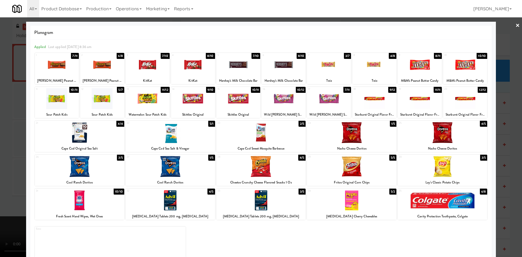
click at [196, 98] on div at bounding box center [193, 98] width 44 height 21
click at [0, 141] on div at bounding box center [261, 128] width 522 height 257
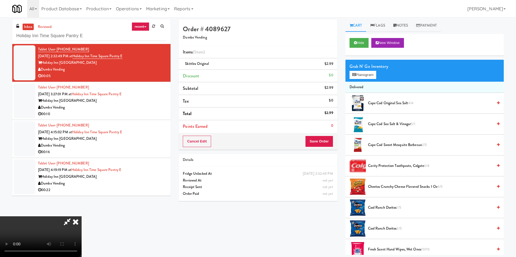
scroll to position [80, 0]
click at [82, 217] on video at bounding box center [41, 237] width 82 height 41
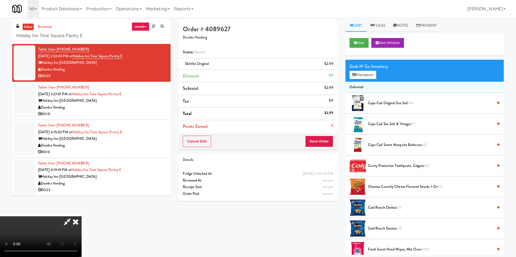
click at [82, 217] on video at bounding box center [41, 237] width 82 height 41
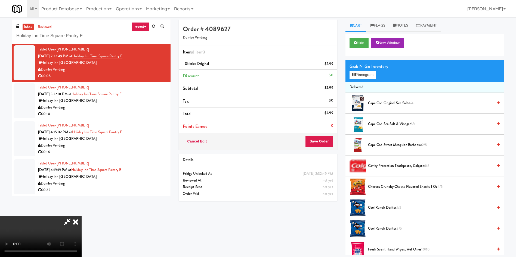
scroll to position [41, 0]
click at [82, 217] on video at bounding box center [41, 237] width 82 height 41
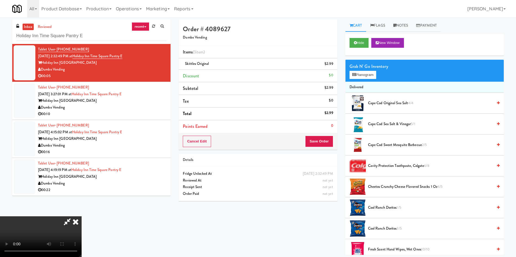
click at [82, 217] on video at bounding box center [41, 237] width 82 height 41
click at [352, 73] on icon at bounding box center [354, 75] width 4 height 4
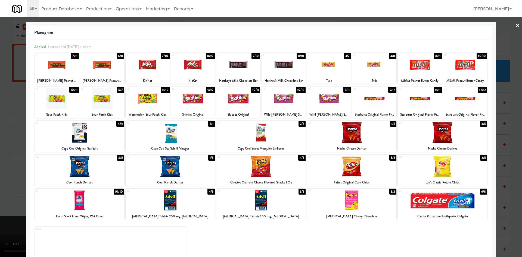
click at [350, 139] on div at bounding box center [351, 132] width 89 height 21
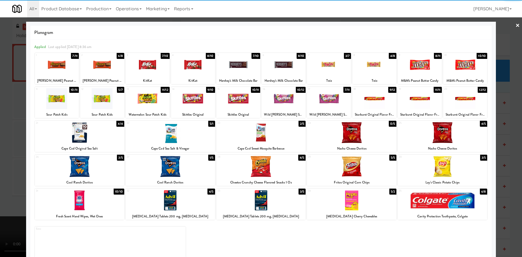
click at [12, 113] on div at bounding box center [261, 128] width 522 height 257
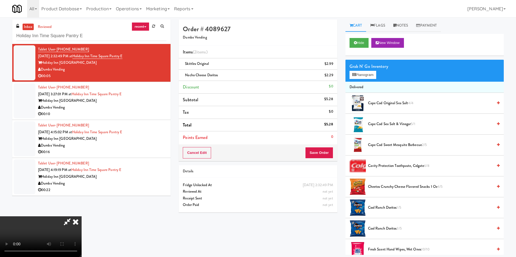
click at [71, 217] on video at bounding box center [41, 237] width 82 height 41
click at [329, 151] on button "Save Order" at bounding box center [319, 152] width 28 height 11
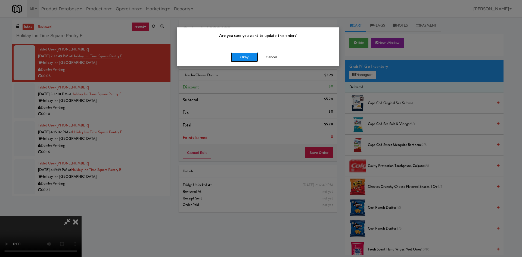
click at [242, 55] on button "Okay" at bounding box center [244, 57] width 27 height 10
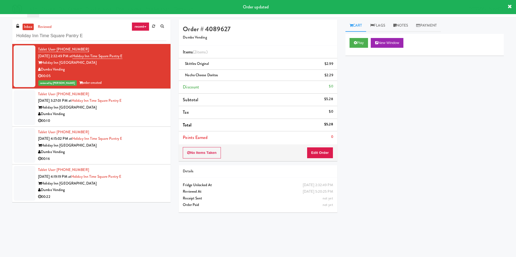
click at [22, 106] on div at bounding box center [25, 107] width 22 height 35
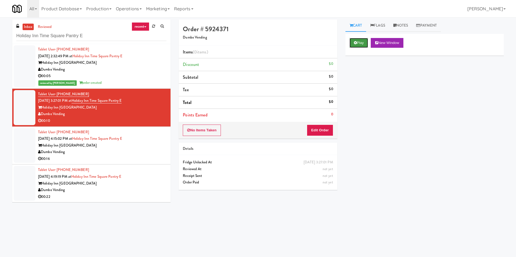
click at [361, 43] on button "Play" at bounding box center [358, 43] width 19 height 10
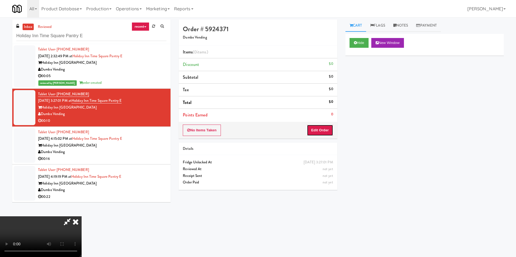
click at [321, 129] on button "Edit Order" at bounding box center [320, 130] width 26 height 11
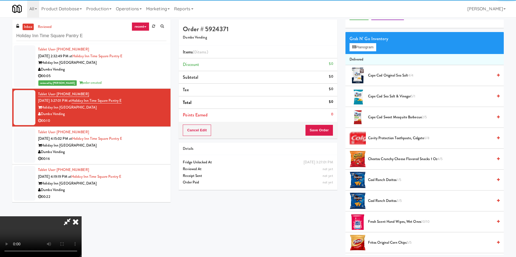
scroll to position [41, 0]
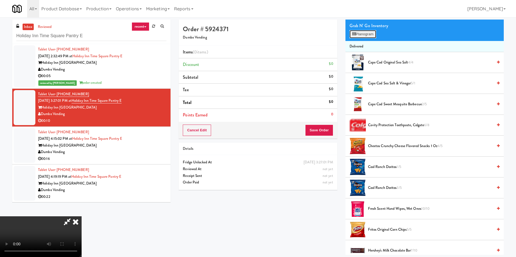
click at [364, 36] on button "Planogram" at bounding box center [362, 34] width 27 height 8
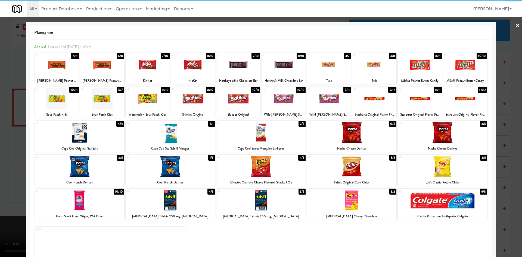
click at [64, 99] on div at bounding box center [57, 98] width 44 height 21
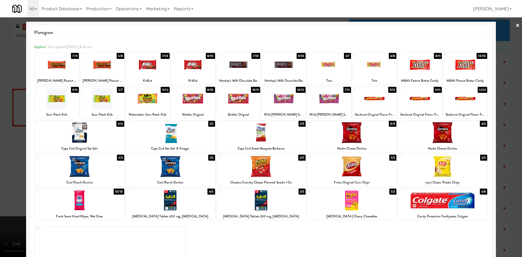
drag, startPoint x: 0, startPoint y: 86, endPoint x: 152, endPoint y: 98, distance: 152.1
click at [1, 86] on div at bounding box center [261, 128] width 522 height 257
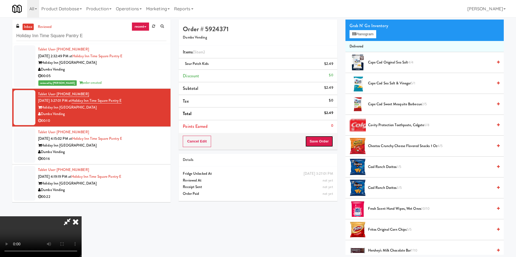
click at [323, 141] on button "Save Order" at bounding box center [319, 141] width 28 height 11
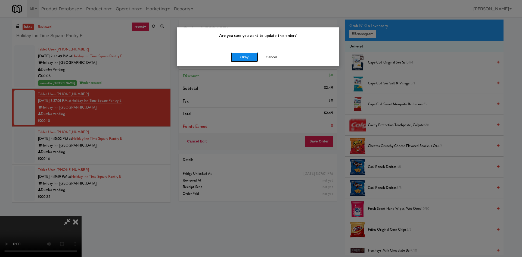
click at [247, 59] on button "Okay" at bounding box center [244, 57] width 27 height 10
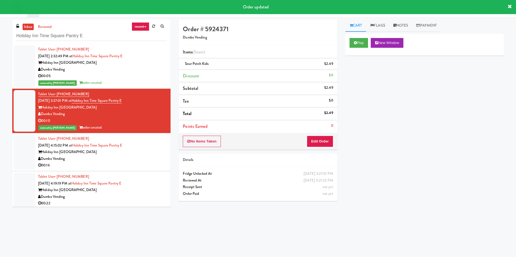
click at [15, 151] on div at bounding box center [25, 152] width 22 height 35
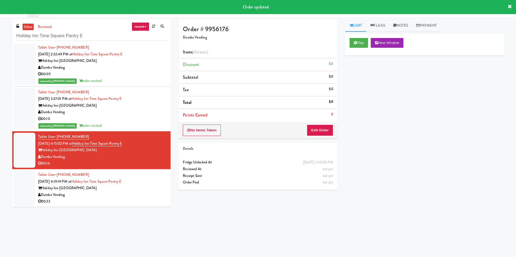
scroll to position [2, 0]
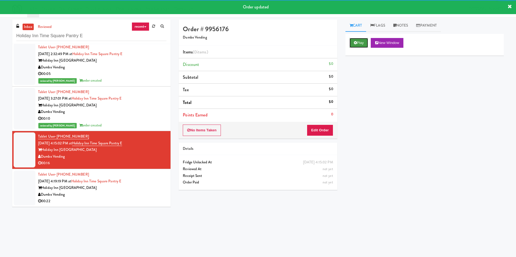
click at [361, 43] on button "Play" at bounding box center [358, 43] width 19 height 10
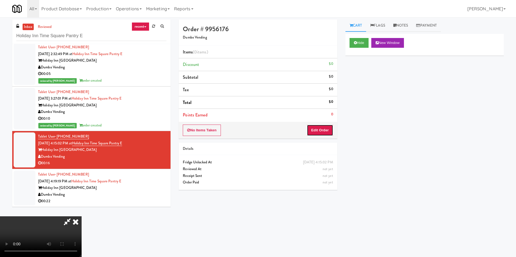
click at [320, 130] on button "Edit Order" at bounding box center [320, 130] width 26 height 11
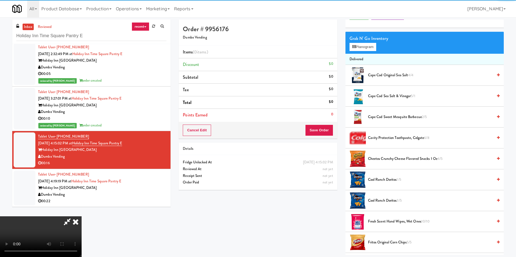
scroll to position [41, 0]
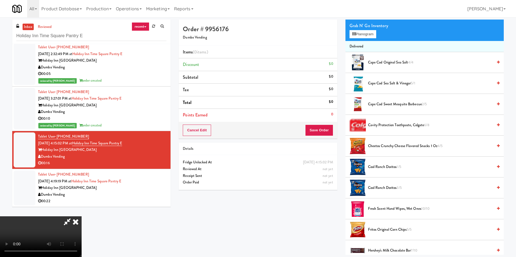
click at [82, 217] on video at bounding box center [41, 237] width 82 height 41
click at [384, 186] on span "Cool Ranch Doritos 3/5" at bounding box center [430, 188] width 125 height 7
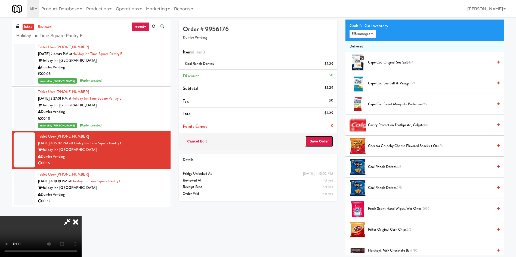
click at [313, 141] on button "Save Order" at bounding box center [319, 141] width 28 height 11
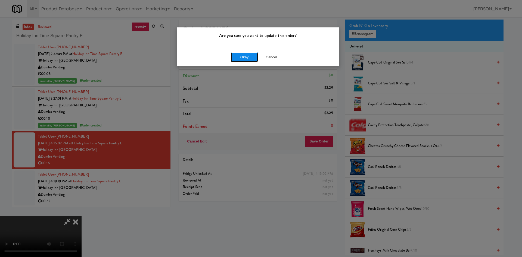
click at [243, 56] on button "Okay" at bounding box center [244, 57] width 27 height 10
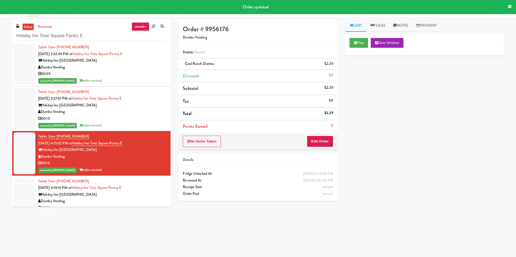
scroll to position [9, 0]
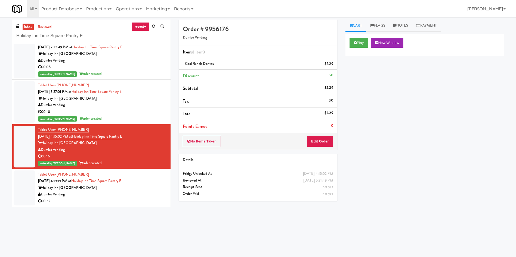
click at [23, 180] on div at bounding box center [25, 188] width 22 height 35
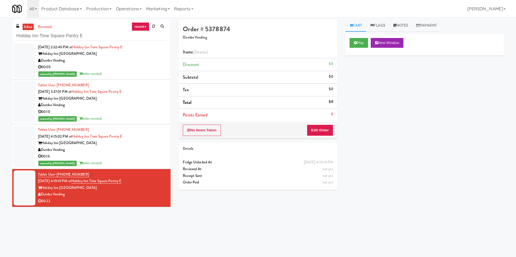
scroll to position [17, 0]
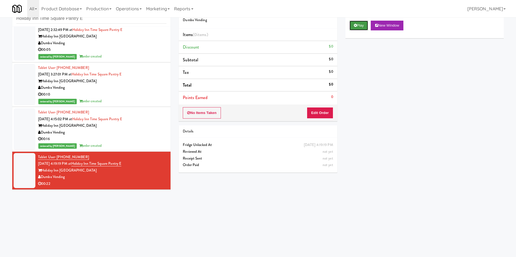
click at [364, 30] on button "Play" at bounding box center [358, 26] width 19 height 10
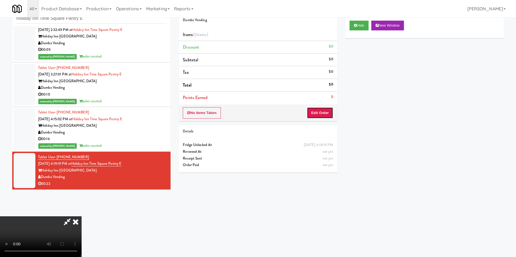
click at [320, 118] on button "Edit Order" at bounding box center [320, 112] width 26 height 11
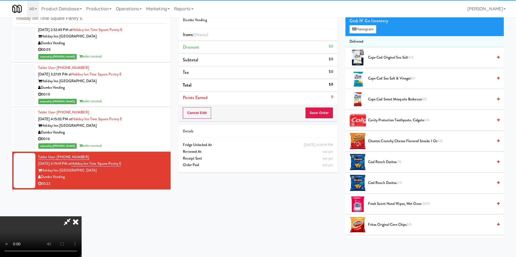
scroll to position [41, 0]
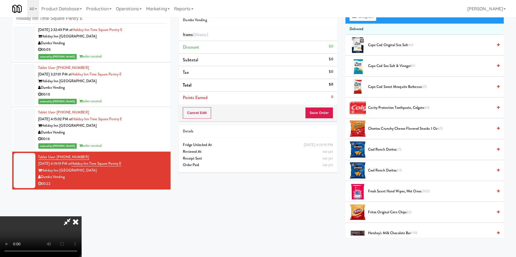
click at [82, 217] on video at bounding box center [41, 237] width 82 height 41
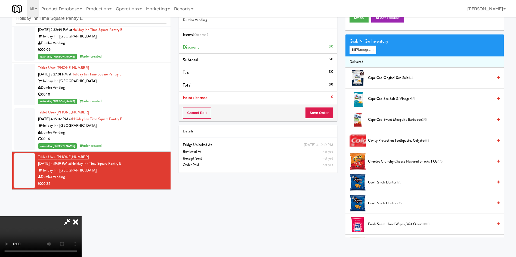
scroll to position [0, 0]
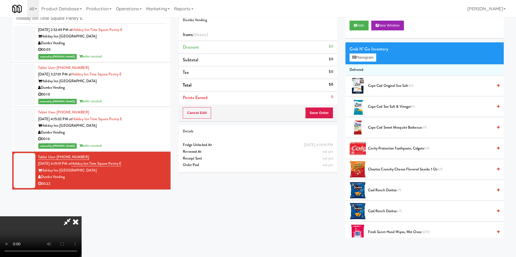
click at [82, 217] on video at bounding box center [41, 237] width 82 height 41
click at [362, 59] on button "Planogram" at bounding box center [362, 58] width 27 height 8
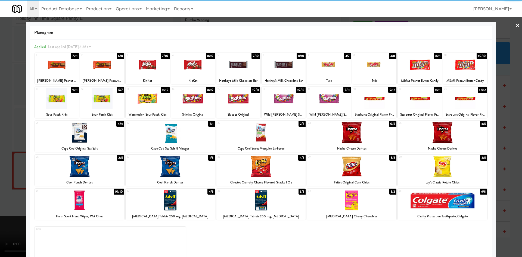
click at [88, 143] on div at bounding box center [79, 132] width 89 height 21
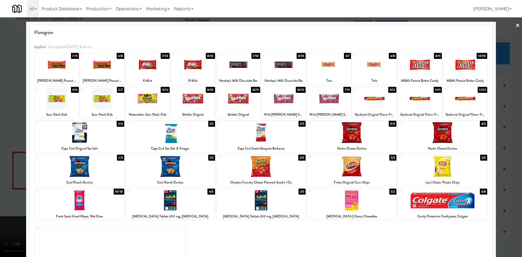
click at [7, 130] on div at bounding box center [261, 128] width 522 height 257
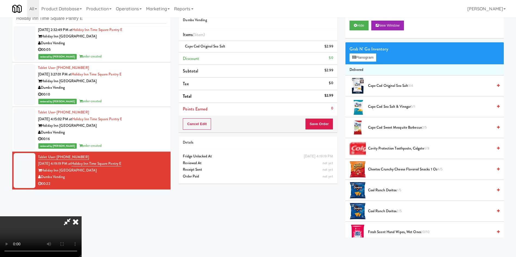
click at [82, 217] on video at bounding box center [41, 237] width 82 height 41
click at [330, 125] on button "Save Order" at bounding box center [319, 123] width 28 height 11
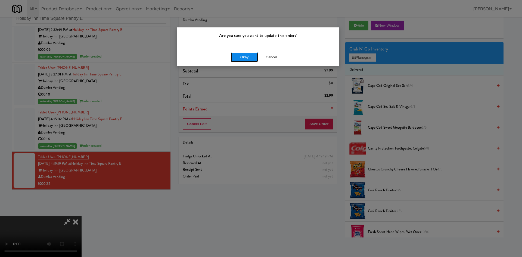
click at [247, 57] on button "Okay" at bounding box center [244, 57] width 27 height 10
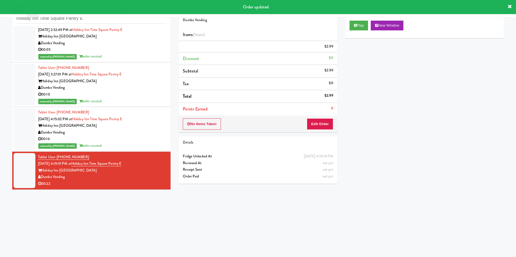
scroll to position [0, 0]
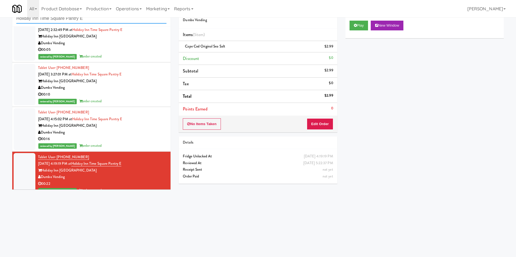
paste input "La Plaza - Cooler 3 Top"
drag, startPoint x: 94, startPoint y: 21, endPoint x: 0, endPoint y: 21, distance: 94.3
click at [0, 21] on div "inbox reviewed recent all unclear take inventory issue suspicious failed recent…" at bounding box center [258, 111] width 516 height 218
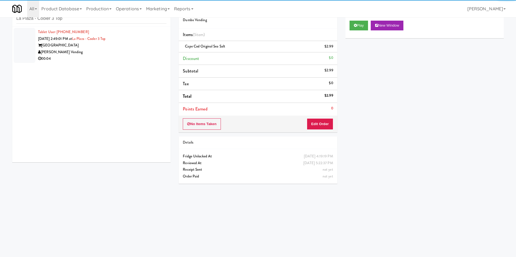
click at [27, 43] on div at bounding box center [25, 45] width 22 height 35
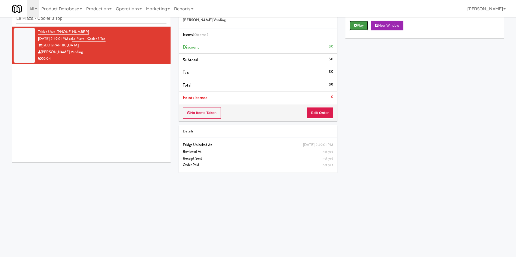
click at [367, 24] on button "Play" at bounding box center [358, 26] width 19 height 10
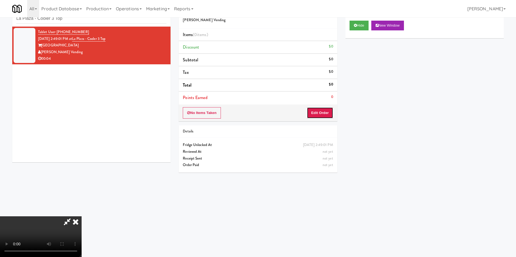
click at [319, 110] on button "Edit Order" at bounding box center [320, 112] width 26 height 11
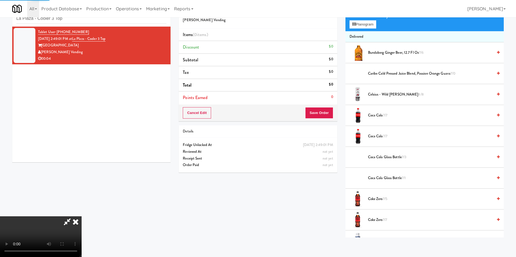
scroll to position [41, 0]
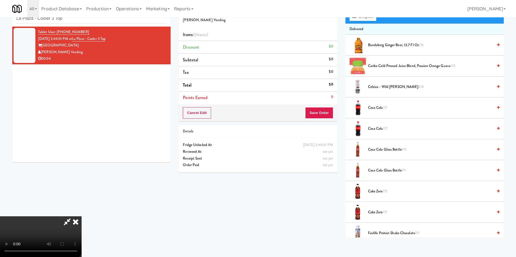
click at [82, 217] on video at bounding box center [41, 237] width 82 height 41
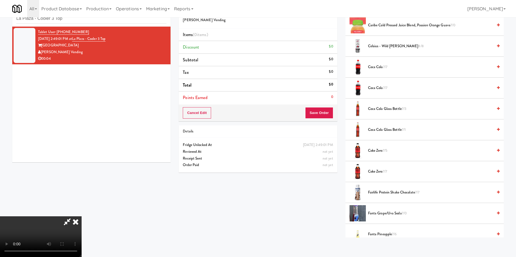
scroll to position [163, 0]
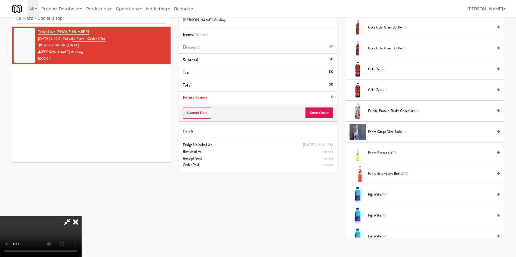
click at [385, 113] on span "Fairlife Protein Shake Chocolate 7/7" at bounding box center [430, 111] width 125 height 7
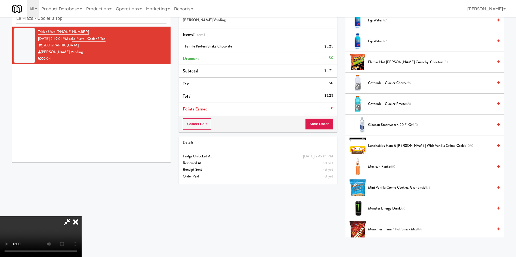
scroll to position [408, 0]
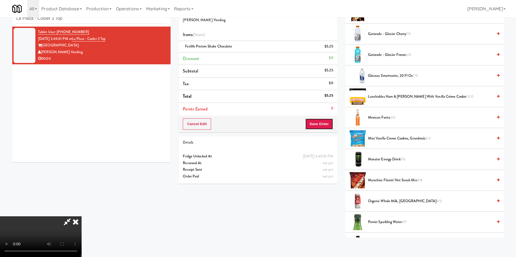
click at [330, 126] on button "Save Order" at bounding box center [319, 123] width 28 height 11
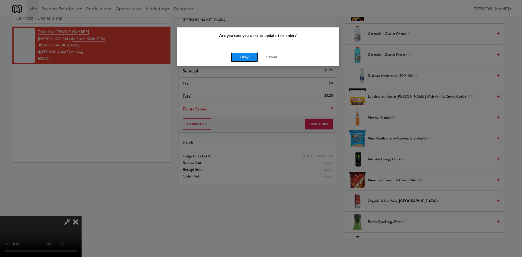
click at [252, 54] on button "Okay" at bounding box center [244, 57] width 27 height 10
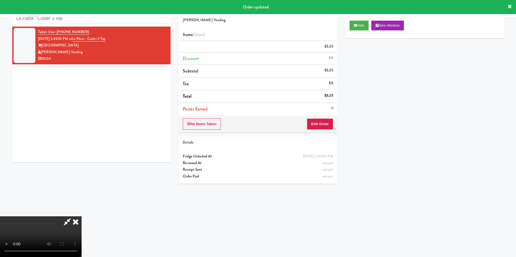
scroll to position [0, 0]
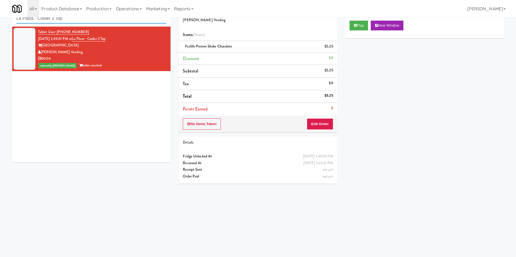
drag, startPoint x: 90, startPoint y: 21, endPoint x: 0, endPoint y: 22, distance: 89.7
click at [0, 22] on div "inbox reviewed recent all unclear take inventory issue suspicious failed recent…" at bounding box center [258, 111] width 516 height 218
paste input "Fridge/Combo"
type input "Fridge/Combo"
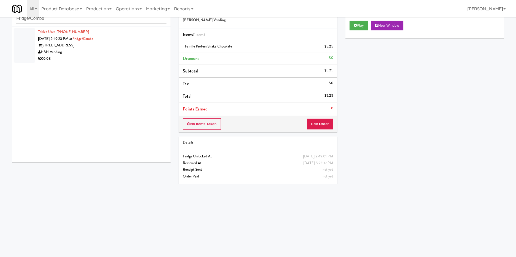
click at [27, 40] on div at bounding box center [25, 45] width 22 height 35
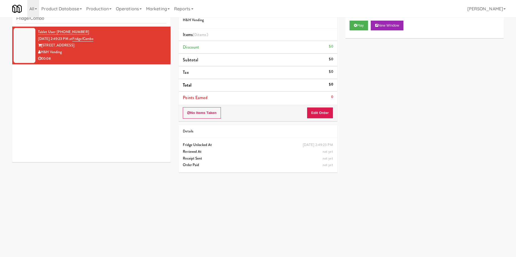
click at [348, 29] on div "Play New Window" at bounding box center [424, 28] width 158 height 22
click at [366, 28] on button "Play" at bounding box center [358, 26] width 19 height 10
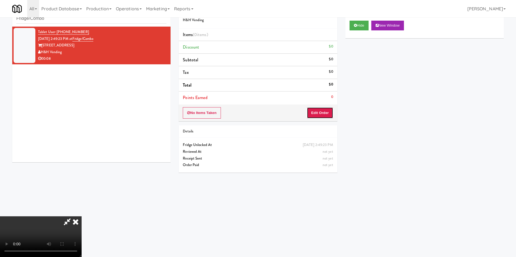
click at [322, 113] on button "Edit Order" at bounding box center [320, 112] width 26 height 11
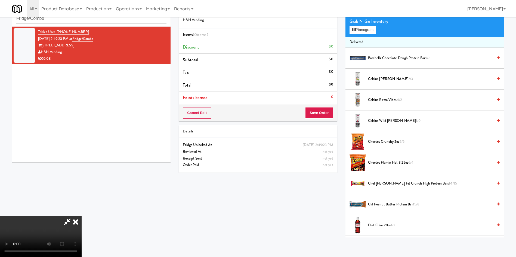
scroll to position [41, 0]
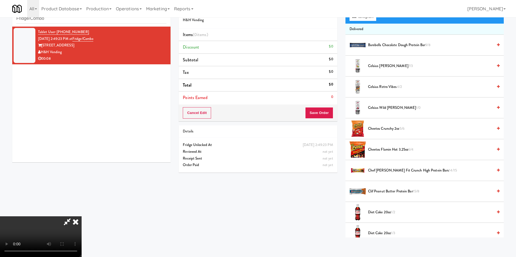
click at [82, 217] on video at bounding box center [41, 237] width 82 height 41
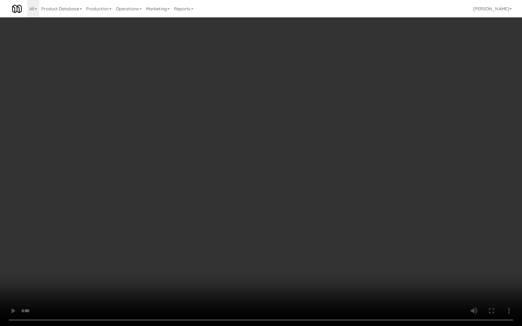
click at [205, 175] on video at bounding box center [261, 163] width 522 height 326
click at [208, 193] on video at bounding box center [261, 163] width 522 height 326
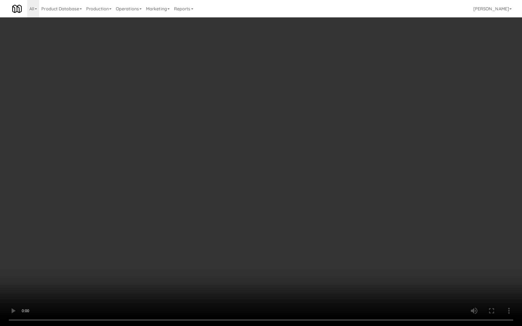
click at [209, 178] on video at bounding box center [261, 163] width 522 height 326
click at [201, 188] on video at bounding box center [261, 163] width 522 height 326
click at [201, 189] on video at bounding box center [261, 163] width 522 height 326
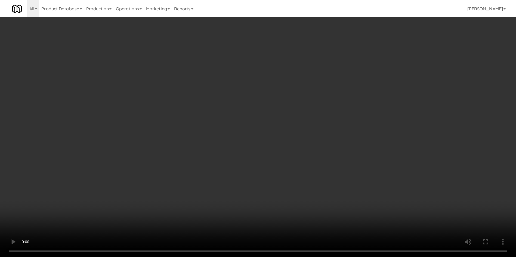
click at [155, 156] on video at bounding box center [258, 128] width 516 height 257
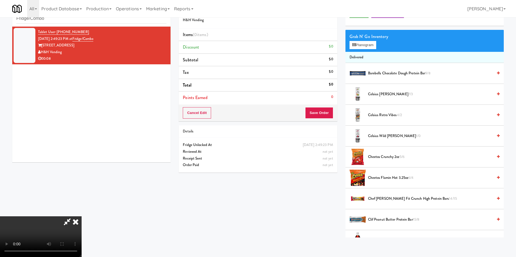
scroll to position [0, 0]
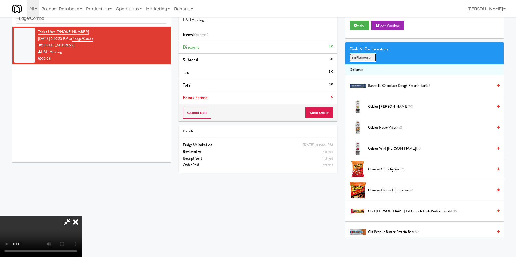
click at [360, 56] on button "Planogram" at bounding box center [362, 58] width 27 height 8
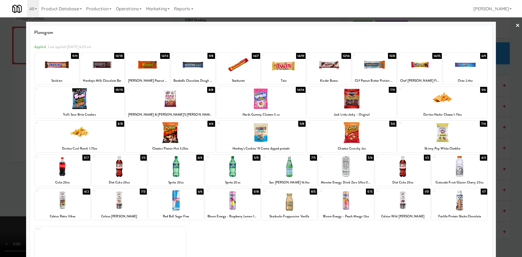
click at [105, 71] on div at bounding box center [102, 64] width 44 height 21
click at [13, 114] on div at bounding box center [261, 128] width 522 height 257
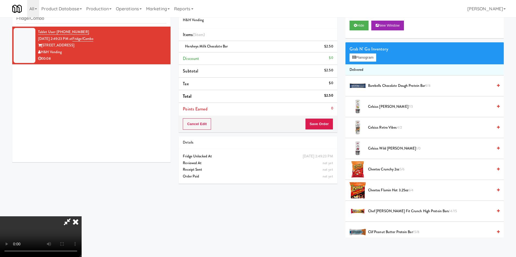
click at [82, 217] on video at bounding box center [41, 237] width 82 height 41
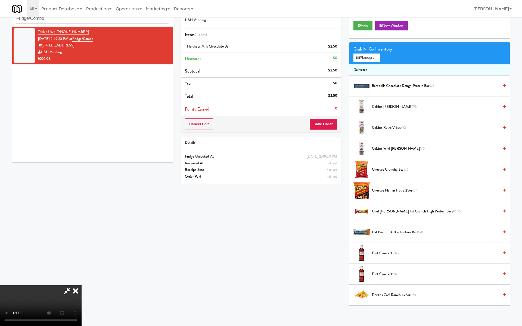
click at [82, 257] on video at bounding box center [41, 305] width 82 height 41
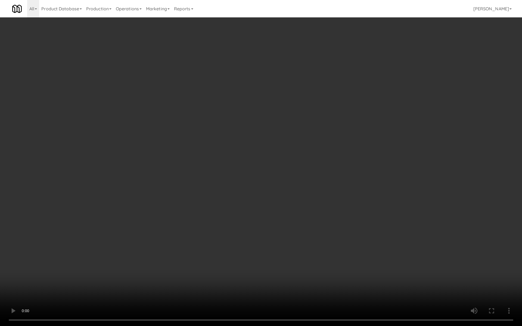
click at [220, 190] on video at bounding box center [261, 163] width 522 height 326
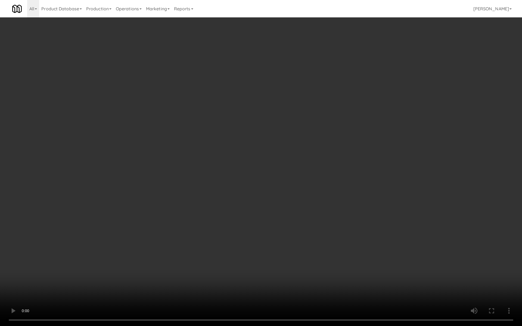
click at [220, 190] on video at bounding box center [261, 163] width 522 height 326
click at [195, 245] on video at bounding box center [261, 163] width 522 height 326
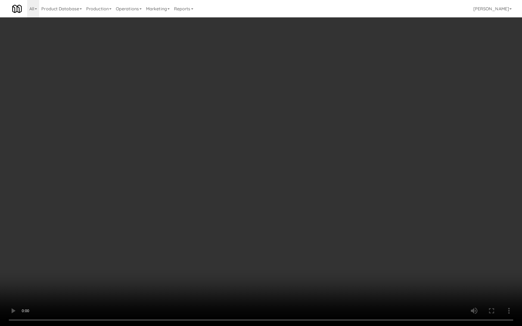
click at [211, 189] on video at bounding box center [261, 163] width 522 height 326
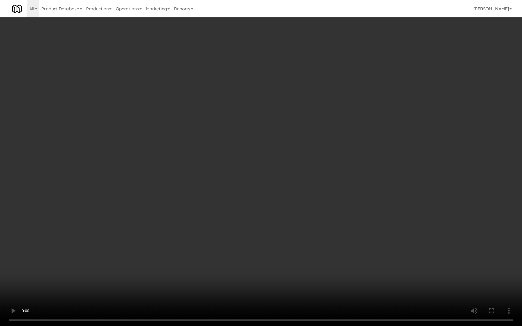
click at [211, 189] on video at bounding box center [261, 163] width 522 height 326
click at [196, 199] on video at bounding box center [261, 163] width 522 height 326
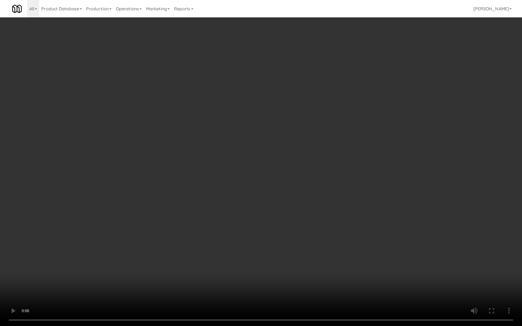
click at [196, 199] on video at bounding box center [261, 163] width 522 height 326
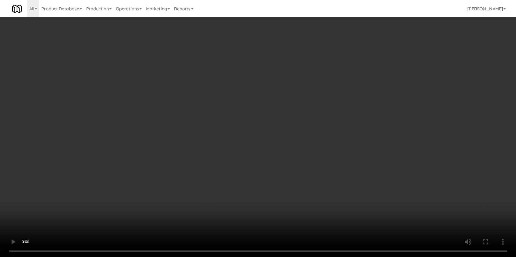
click at [334, 49] on icon at bounding box center [333, 49] width 3 height 4
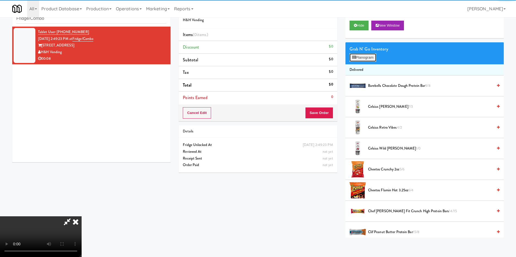
click at [366, 58] on button "Planogram" at bounding box center [362, 58] width 27 height 8
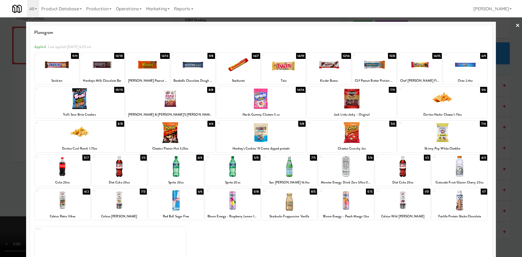
click at [11, 141] on div at bounding box center [261, 128] width 522 height 257
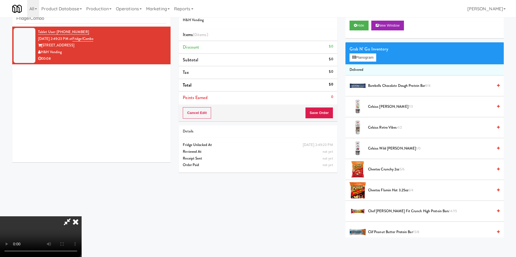
click at [82, 217] on video at bounding box center [41, 237] width 82 height 41
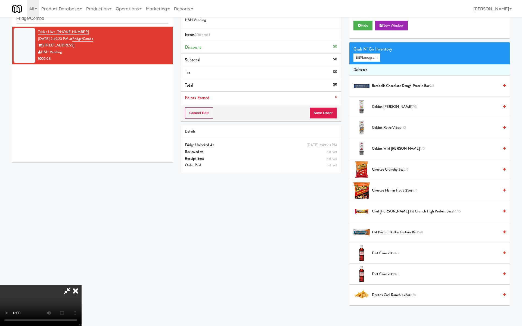
click at [82, 257] on video at bounding box center [41, 305] width 82 height 41
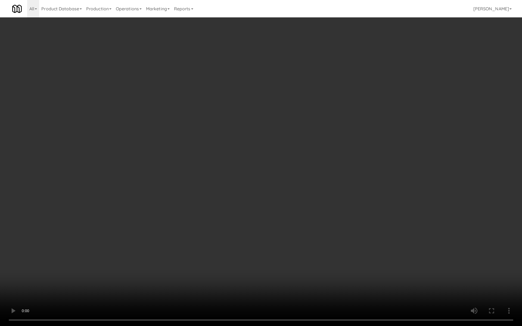
click at [240, 118] on video at bounding box center [261, 163] width 522 height 326
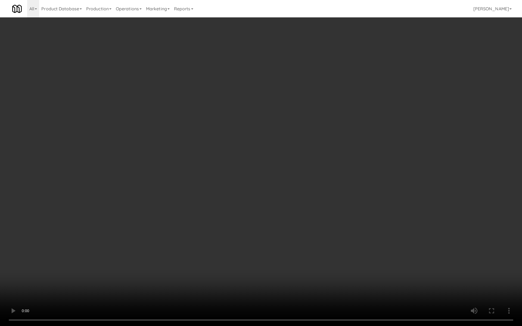
click at [240, 118] on video at bounding box center [261, 163] width 522 height 326
click at [236, 120] on video at bounding box center [261, 163] width 522 height 326
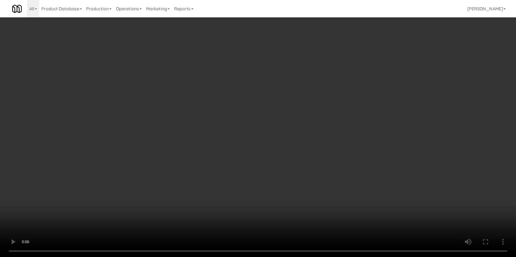
click at [258, 142] on video at bounding box center [258, 128] width 516 height 257
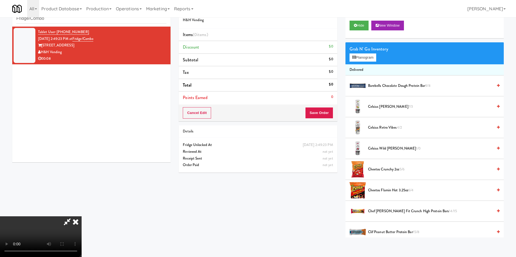
click at [82, 217] on video at bounding box center [41, 237] width 82 height 41
click at [367, 57] on button "Planogram" at bounding box center [362, 58] width 27 height 8
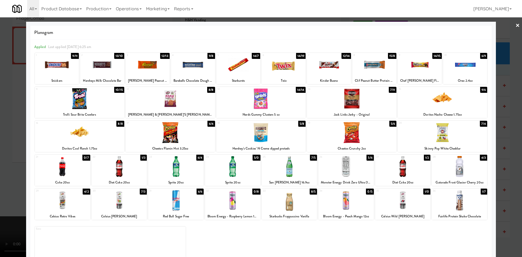
click at [197, 73] on div at bounding box center [193, 64] width 44 height 21
click at [442, 203] on div at bounding box center [459, 200] width 55 height 21
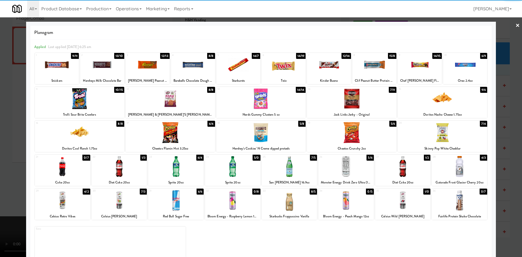
click at [0, 127] on div at bounding box center [261, 128] width 522 height 257
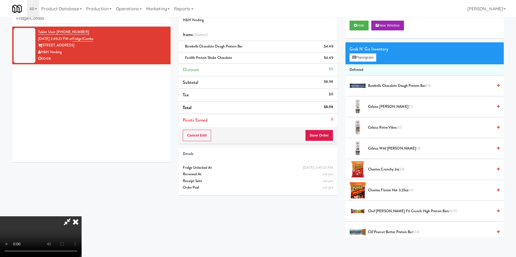
click at [82, 217] on video at bounding box center [41, 237] width 82 height 41
click at [318, 140] on button "Save Order" at bounding box center [319, 135] width 28 height 11
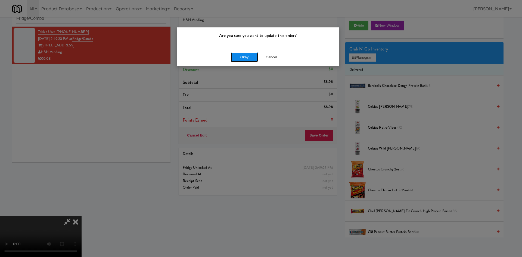
click at [236, 55] on button "Okay" at bounding box center [244, 57] width 27 height 10
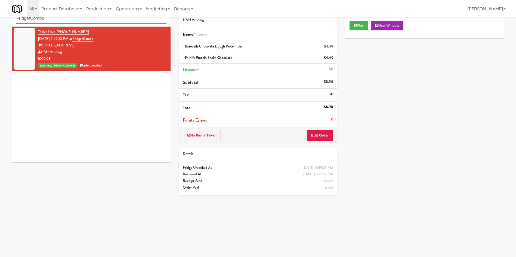
paste input "770 Skokie - Cooler"
drag, startPoint x: 90, startPoint y: 21, endPoint x: 0, endPoint y: -10, distance: 95.1
click at [0, 0] on html "Are you sure you want to update this order? Okay Cancel Okay Are you sure you w…" at bounding box center [258, 111] width 516 height 257
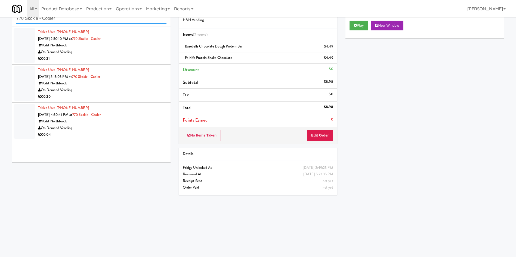
type input "770 Skokie - Cooler"
click at [29, 45] on div at bounding box center [25, 45] width 22 height 35
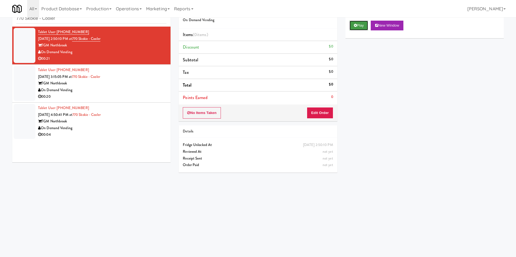
click at [361, 26] on button "Play" at bounding box center [358, 26] width 19 height 10
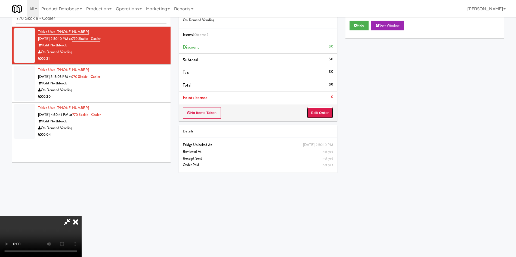
click at [321, 108] on button "Edit Order" at bounding box center [320, 112] width 26 height 11
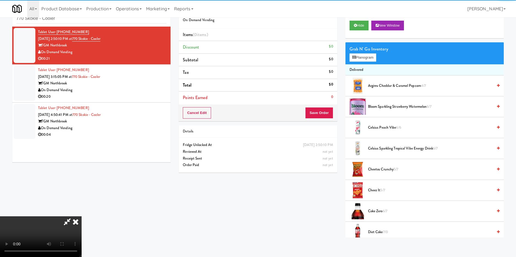
scroll to position [41, 0]
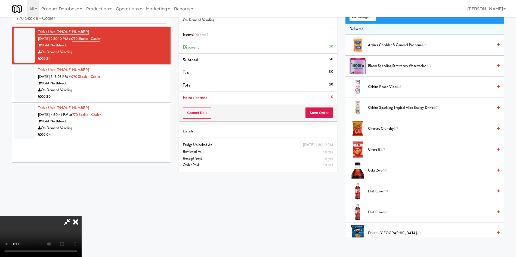
click at [82, 217] on video at bounding box center [41, 237] width 82 height 41
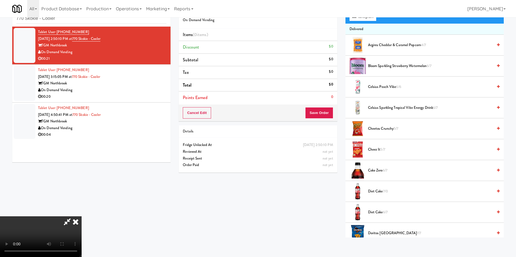
click at [82, 217] on video at bounding box center [41, 237] width 82 height 41
drag, startPoint x: 233, startPoint y: 170, endPoint x: 431, endPoint y: 165, distance: 197.9
click at [82, 217] on video at bounding box center [41, 237] width 82 height 41
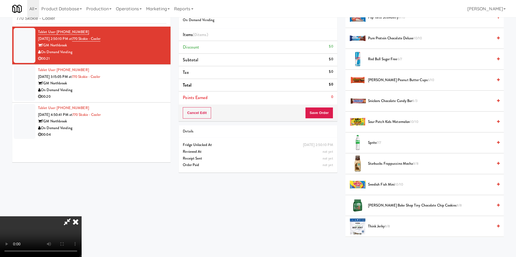
scroll to position [612, 0]
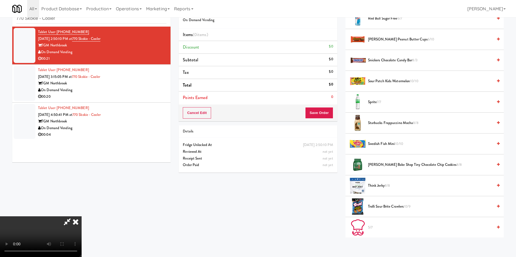
click at [381, 166] on span "Tate's Bake Shop Tiny Chocolate Chip Cookies 8/8" at bounding box center [430, 165] width 125 height 7
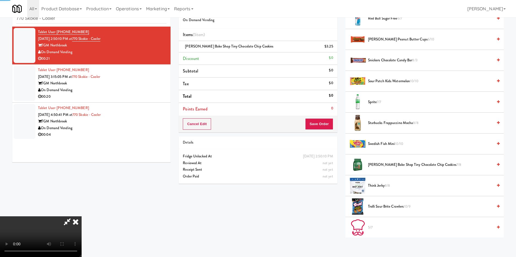
click at [82, 217] on video at bounding box center [41, 237] width 82 height 41
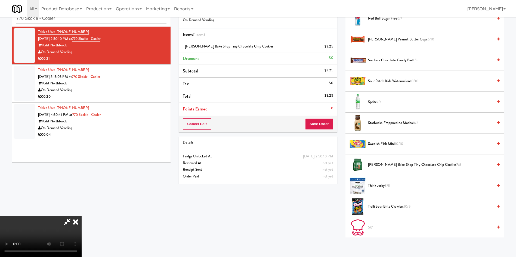
click at [383, 166] on span "Tate's Bake Shop Tiny Chocolate Chip Cookies 7/8" at bounding box center [430, 165] width 125 height 7
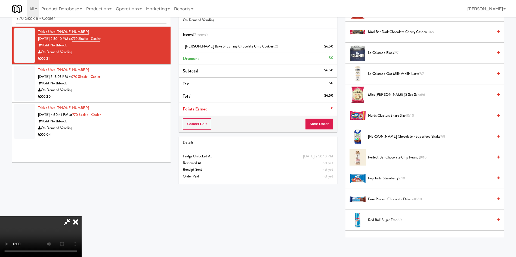
scroll to position [408, 0]
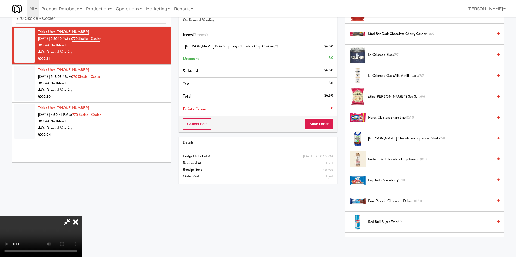
click at [82, 217] on video at bounding box center [41, 237] width 82 height 41
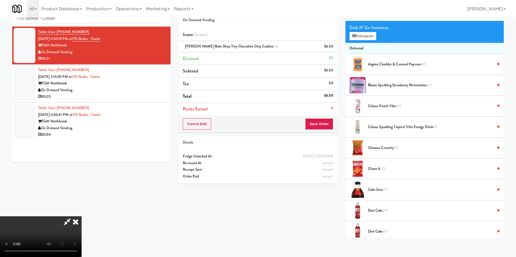
scroll to position [0, 0]
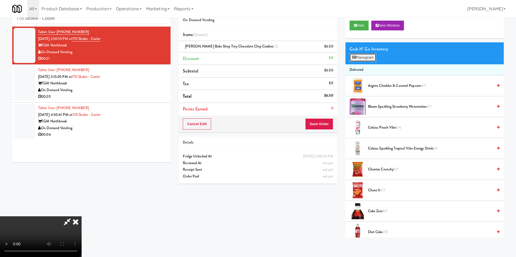
click at [364, 58] on button "Planogram" at bounding box center [362, 58] width 27 height 8
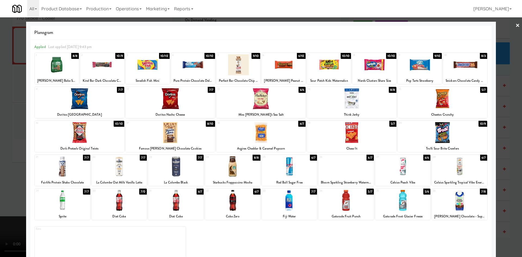
click at [378, 101] on div at bounding box center [351, 98] width 89 height 21
drag, startPoint x: 7, startPoint y: 146, endPoint x: 27, endPoint y: 146, distance: 20.1
click at [6, 146] on div at bounding box center [261, 128] width 522 height 257
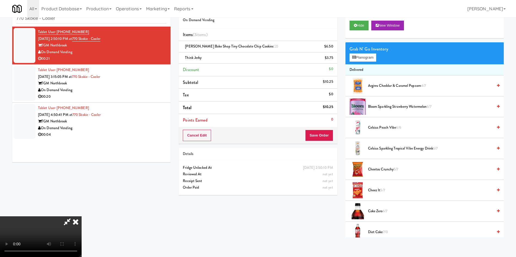
click at [82, 217] on video at bounding box center [41, 237] width 82 height 41
click at [363, 55] on button "Planogram" at bounding box center [362, 58] width 27 height 8
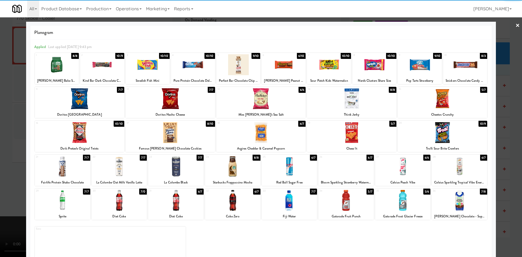
click at [444, 95] on div at bounding box center [442, 98] width 89 height 21
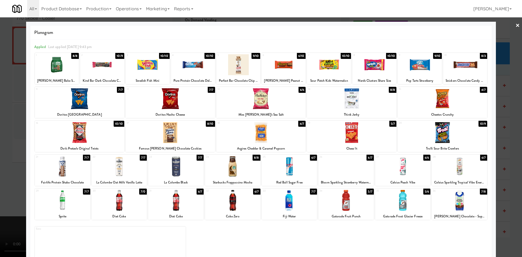
click at [17, 121] on div at bounding box center [261, 128] width 522 height 257
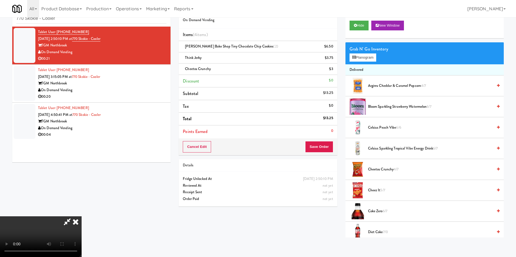
click at [82, 217] on video at bounding box center [41, 237] width 82 height 41
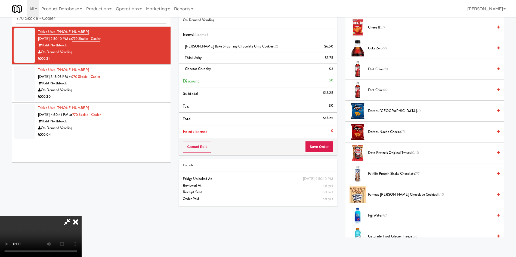
scroll to position [245, 0]
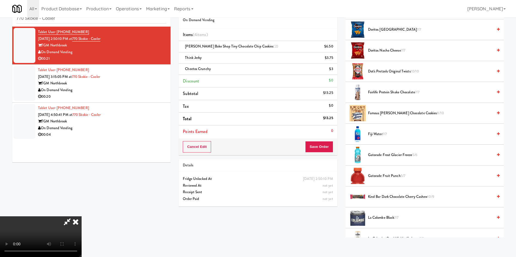
click at [382, 157] on span "Gatorade Frost Glacier Freeze 5/6" at bounding box center [430, 155] width 125 height 7
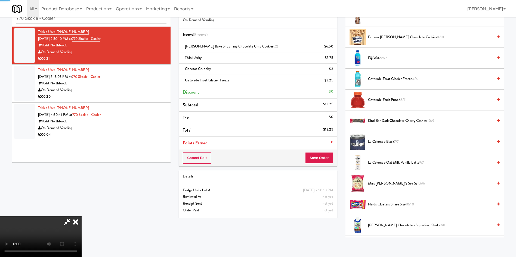
scroll to position [367, 0]
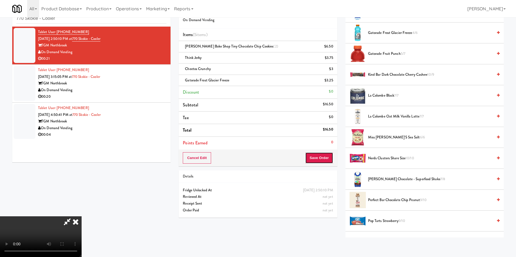
click at [321, 160] on button "Save Order" at bounding box center [319, 157] width 28 height 11
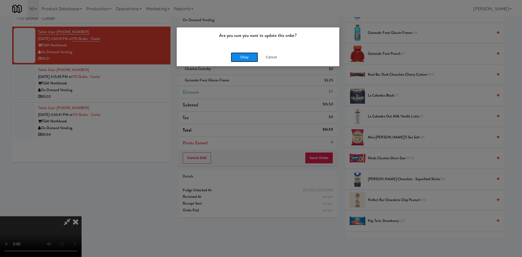
click at [237, 55] on button "Okay" at bounding box center [244, 57] width 27 height 10
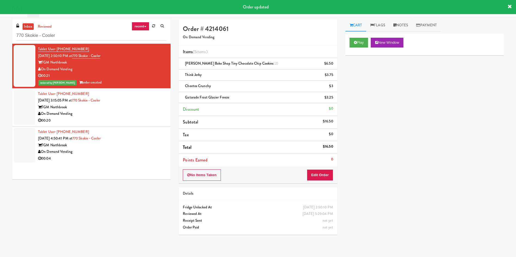
scroll to position [0, 0]
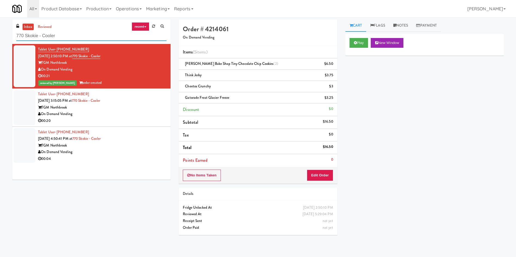
drag, startPoint x: 62, startPoint y: 38, endPoint x: 18, endPoint y: 40, distance: 44.3
click at [11, 40] on div "inbox reviewed recent all unclear take inventory issue suspicious failed recent…" at bounding box center [91, 102] width 166 height 164
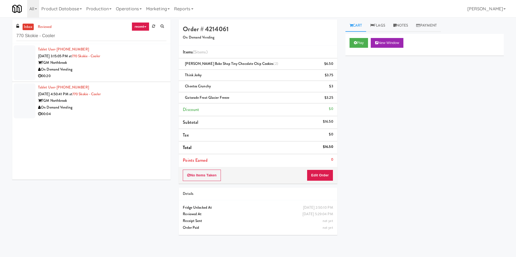
click at [128, 137] on div "Tablet User · (224) 389-9690 Oct 2, 2025 3:15:05 PM at 770 Skokie - Cooler TGM …" at bounding box center [91, 112] width 158 height 136
click at [24, 67] on div at bounding box center [25, 62] width 22 height 35
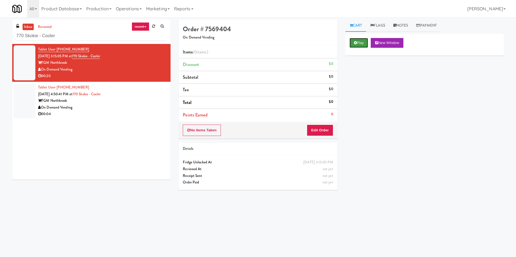
click at [360, 45] on button "Play" at bounding box center [358, 43] width 19 height 10
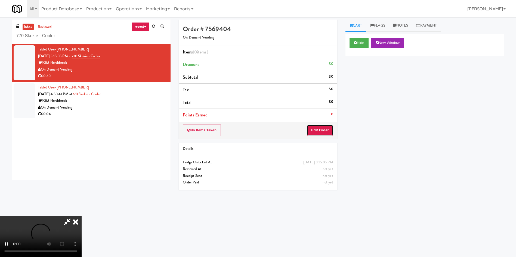
click at [320, 126] on button "Edit Order" at bounding box center [320, 130] width 26 height 11
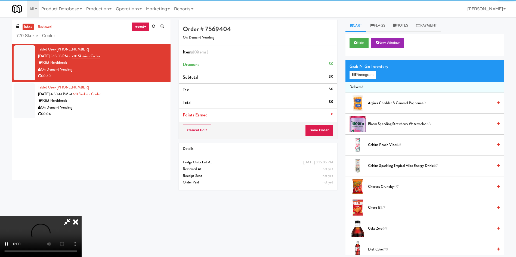
scroll to position [41, 0]
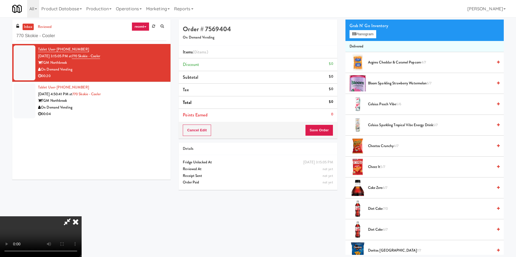
click at [82, 217] on video at bounding box center [41, 237] width 82 height 41
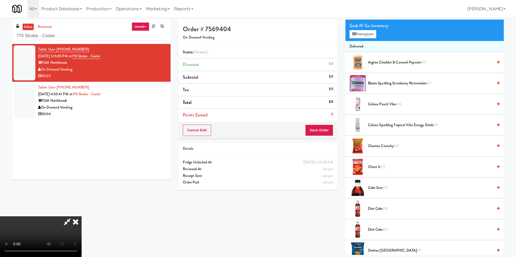
click at [82, 217] on video at bounding box center [41, 237] width 82 height 41
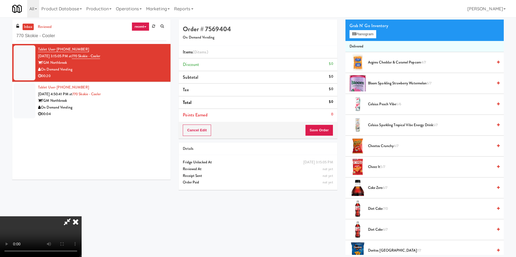
click at [82, 217] on video at bounding box center [41, 237] width 82 height 41
click at [369, 125] on span "Celsius Sparkling Tropical Vibe Energy Drink 6/7" at bounding box center [430, 125] width 125 height 7
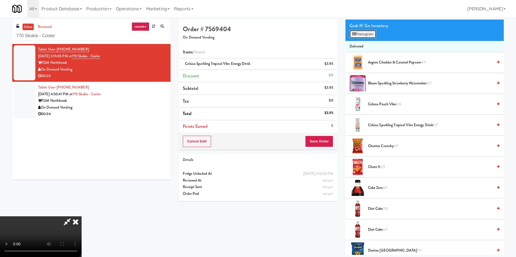
click at [353, 33] on icon at bounding box center [354, 34] width 4 height 4
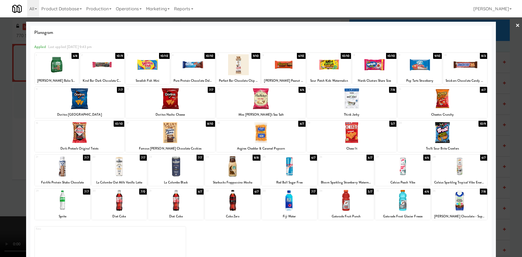
click at [7, 146] on div at bounding box center [261, 128] width 522 height 257
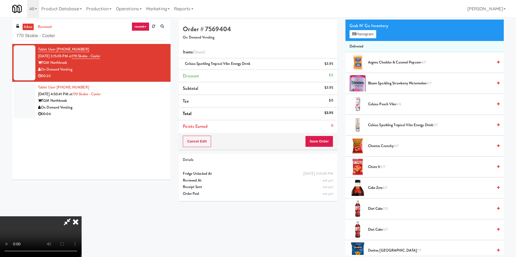
click at [82, 217] on video at bounding box center [41, 237] width 82 height 41
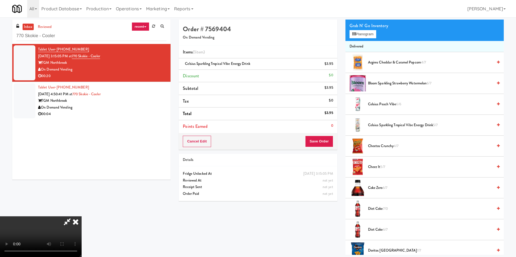
click at [82, 217] on video at bounding box center [41, 237] width 82 height 41
click at [326, 139] on button "Save Order" at bounding box center [319, 141] width 28 height 11
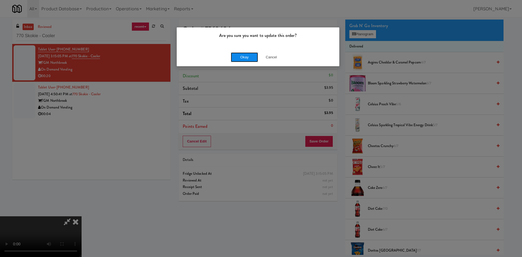
click at [247, 55] on button "Okay" at bounding box center [244, 57] width 27 height 10
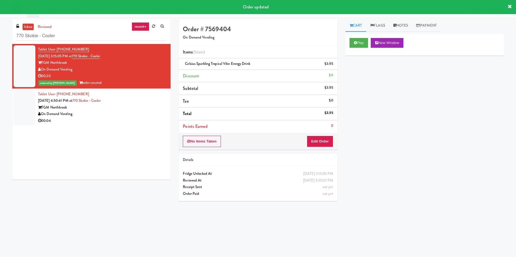
click at [22, 116] on div at bounding box center [25, 107] width 22 height 35
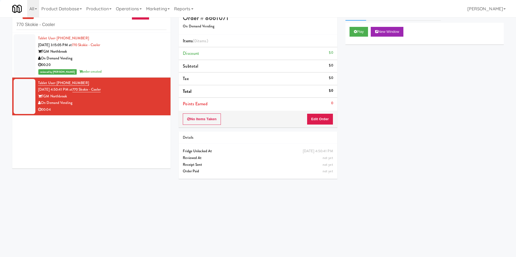
scroll to position [17, 0]
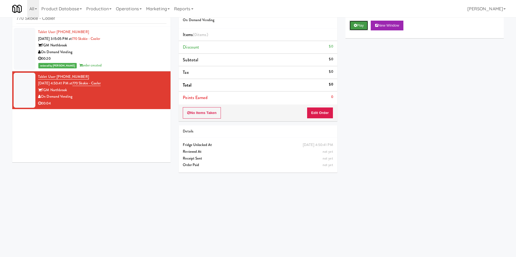
click at [359, 25] on button "Play" at bounding box center [358, 26] width 19 height 10
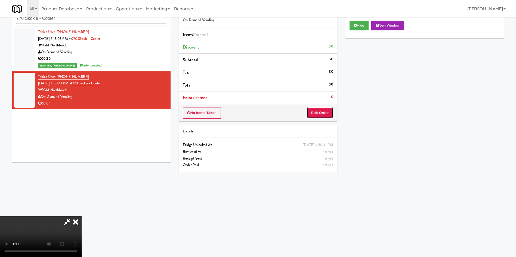
click at [316, 110] on button "Edit Order" at bounding box center [320, 112] width 26 height 11
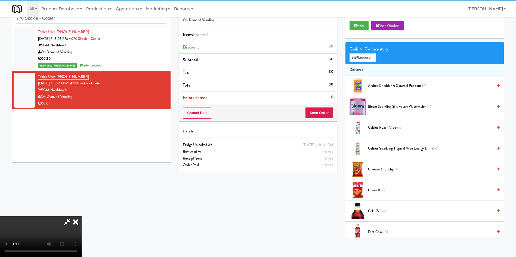
scroll to position [41, 0]
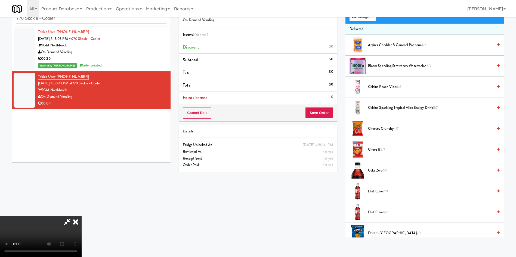
click at [82, 217] on video at bounding box center [41, 237] width 82 height 41
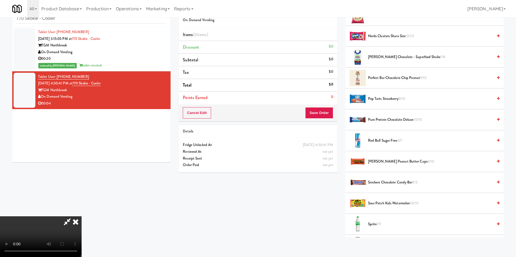
scroll to position [571, 0]
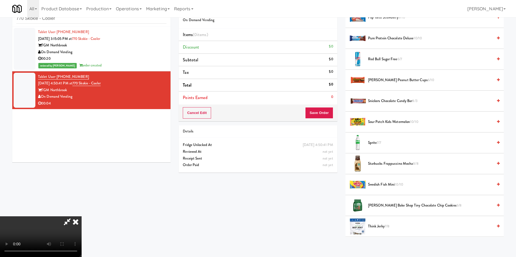
click at [374, 143] on span "Sprite 7/7" at bounding box center [430, 143] width 125 height 7
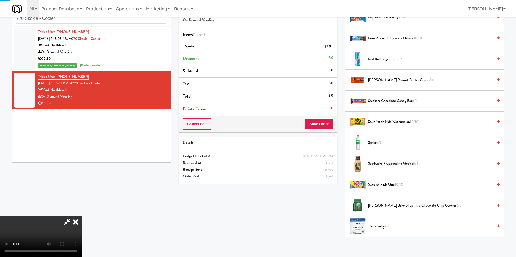
click at [82, 217] on video at bounding box center [41, 237] width 82 height 41
click at [319, 125] on button "Save Order" at bounding box center [319, 123] width 28 height 11
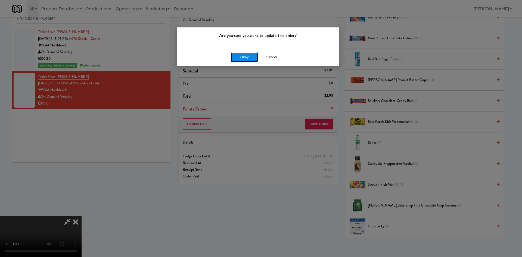
click at [246, 60] on button "Okay" at bounding box center [244, 57] width 27 height 10
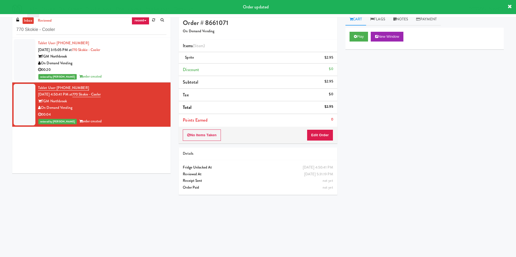
scroll to position [0, 0]
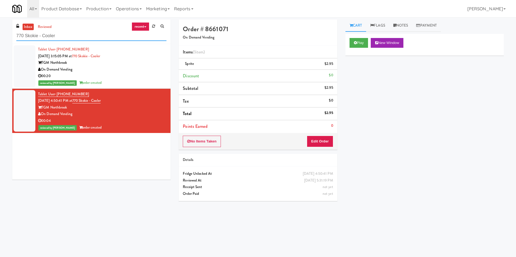
drag, startPoint x: 80, startPoint y: 35, endPoint x: 0, endPoint y: 21, distance: 81.8
click at [0, 21] on div "inbox reviewed recent all unclear take inventory issue suspicious failed recent…" at bounding box center [258, 129] width 516 height 218
paste input "IKEA Burlington Store"
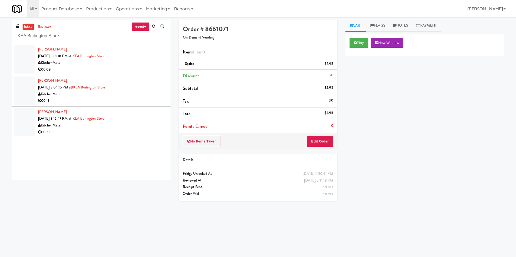
click at [25, 66] on div at bounding box center [25, 59] width 22 height 28
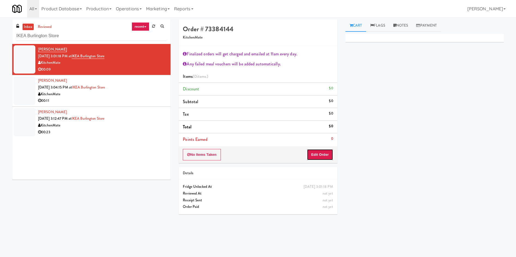
click at [323, 158] on button "Edit Order" at bounding box center [320, 154] width 26 height 11
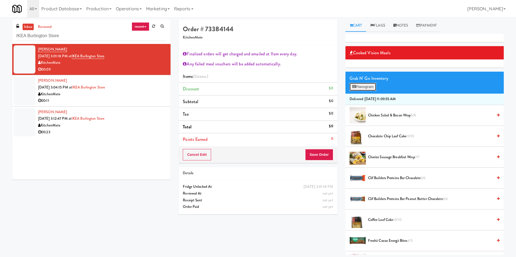
click at [369, 88] on button "Planogram" at bounding box center [362, 87] width 27 height 8
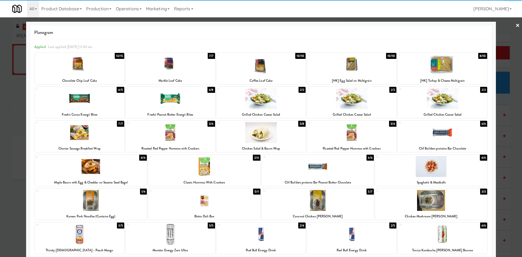
click at [433, 64] on div at bounding box center [442, 64] width 89 height 21
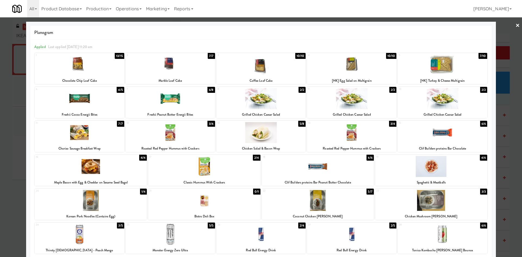
click at [495, 45] on div at bounding box center [261, 128] width 522 height 257
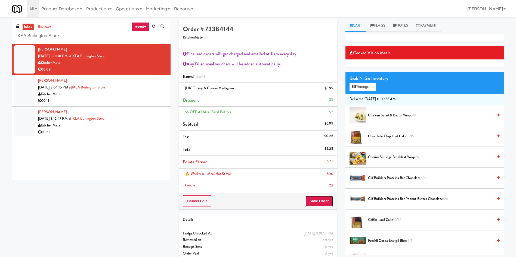
click at [319, 196] on button "Save Order" at bounding box center [319, 201] width 28 height 11
click at [319, 201] on body "Are you sure you want to update this order? Okay Cancel Okay Are you sure you w…" at bounding box center [258, 145] width 516 height 257
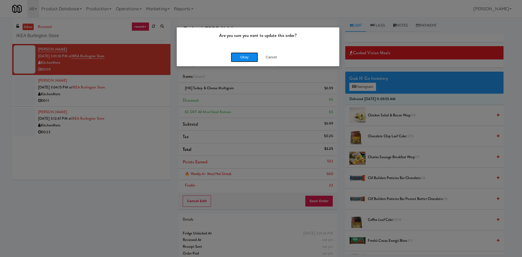
click at [251, 60] on button "Okay" at bounding box center [244, 57] width 27 height 10
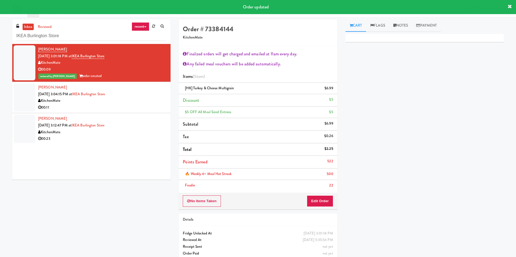
click at [31, 93] on div at bounding box center [25, 97] width 22 height 28
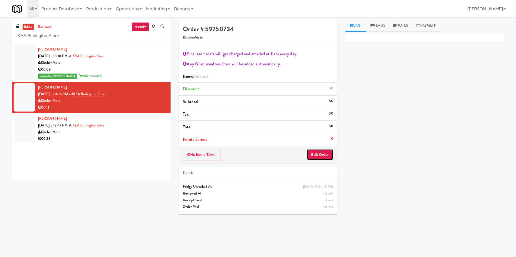
click at [323, 157] on button "Edit Order" at bounding box center [320, 154] width 26 height 11
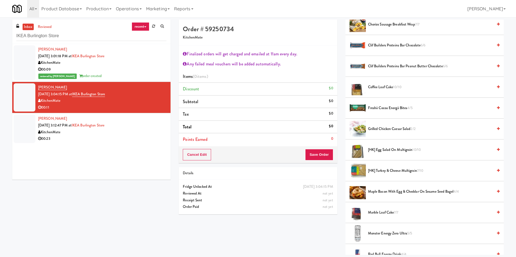
scroll to position [163, 0]
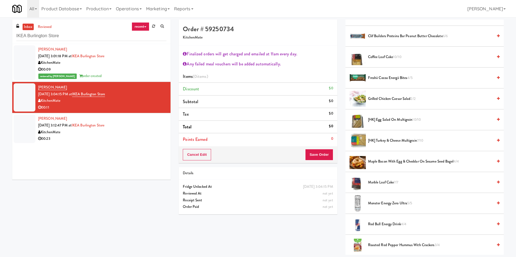
click at [403, 163] on span "Maple Bacon with Egg & Cheddar on Sesame Seed Bagel 4/4" at bounding box center [430, 161] width 125 height 7
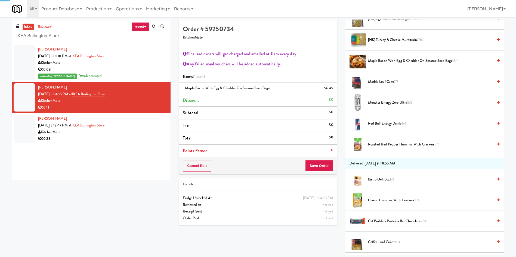
scroll to position [326, 0]
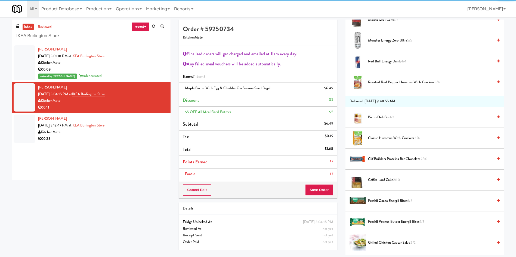
click at [397, 182] on span "2/10" at bounding box center [396, 179] width 7 height 5
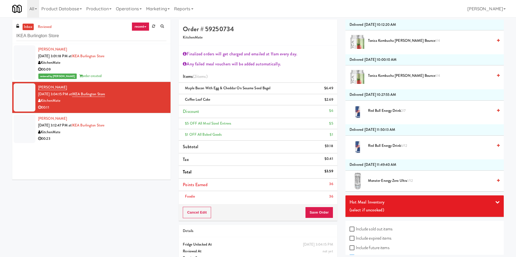
scroll to position [1219, 0]
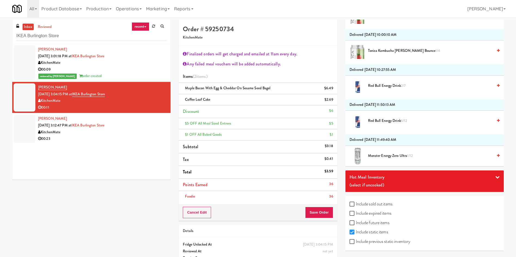
click at [321, 207] on div "Cancel Edit Save Order" at bounding box center [258, 212] width 158 height 17
click at [312, 213] on button "Save Order" at bounding box center [319, 212] width 28 height 11
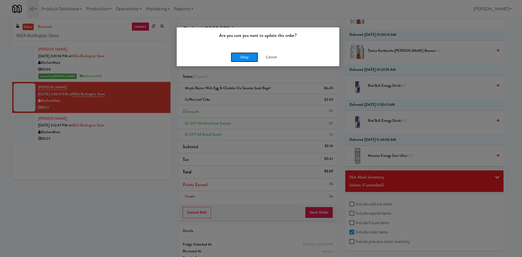
click at [246, 59] on button "Okay" at bounding box center [244, 57] width 27 height 10
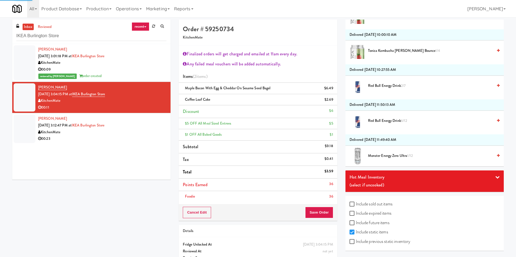
scroll to position [0, 0]
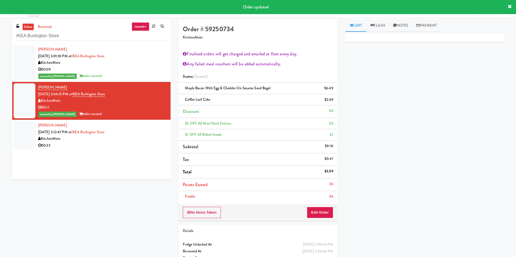
click at [34, 138] on div at bounding box center [25, 135] width 22 height 28
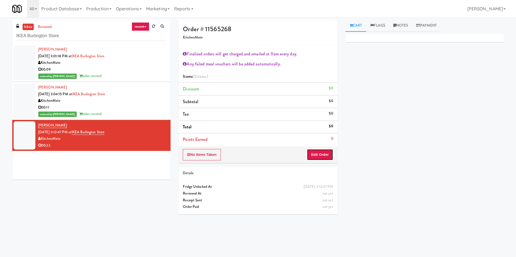
drag, startPoint x: 314, startPoint y: 150, endPoint x: 68, endPoint y: 27, distance: 274.6
click at [314, 150] on button "Edit Order" at bounding box center [320, 154] width 26 height 11
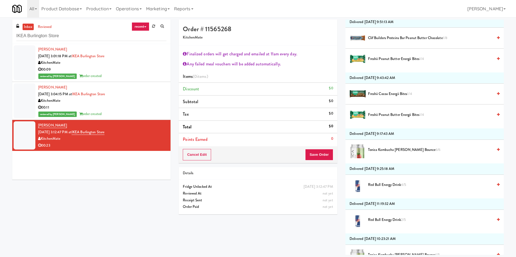
scroll to position [693, 0]
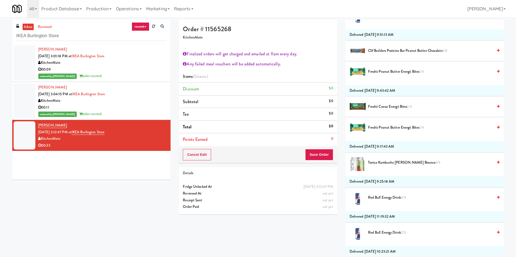
click at [387, 45] on li "Clif Builders proteins Bar Peanut Butter Chocolate 1/8" at bounding box center [424, 50] width 158 height 21
click at [387, 53] on span "Clif Builders proteins Bar Peanut Butter Chocolate 1/8" at bounding box center [430, 51] width 125 height 7
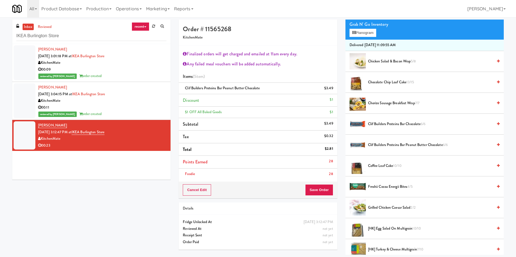
scroll to position [0, 0]
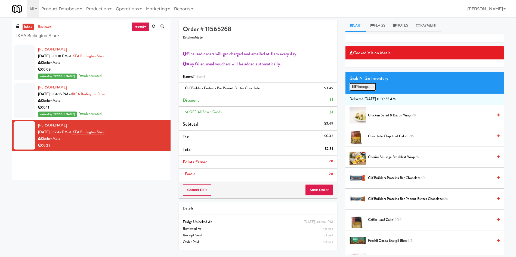
click at [364, 86] on button "Planogram" at bounding box center [362, 87] width 27 height 8
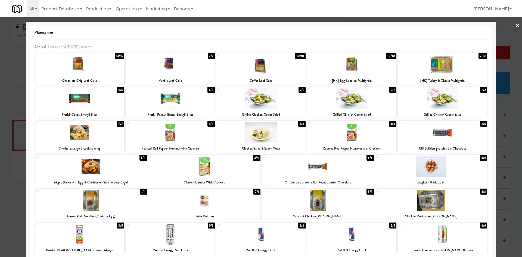
click at [506, 82] on div at bounding box center [261, 128] width 522 height 257
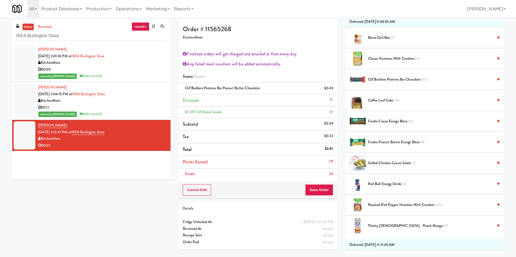
scroll to position [408, 0]
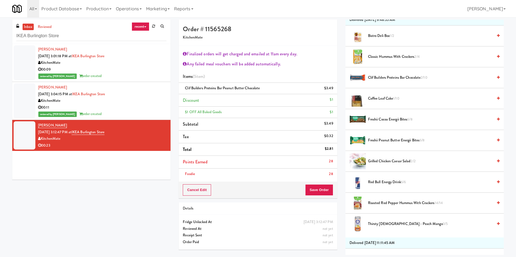
click at [403, 121] on span "Freshii Cocoa Energii Bites 6/8" at bounding box center [430, 119] width 125 height 7
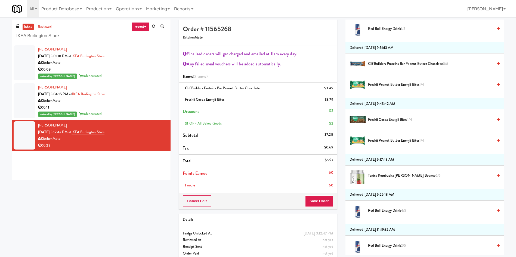
scroll to position [693, 0]
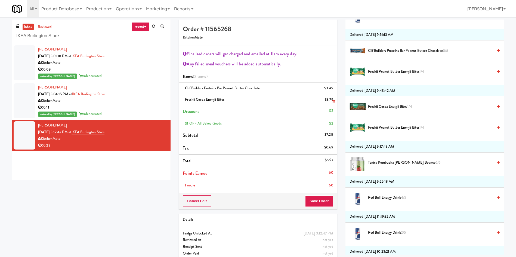
click at [334, 104] on link at bounding box center [332, 102] width 5 height 7
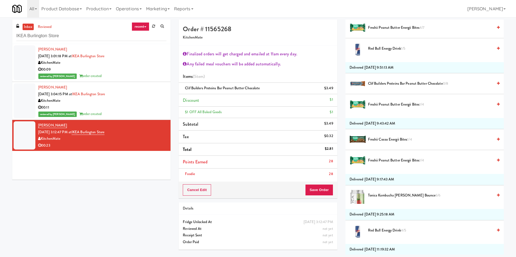
scroll to position [648, 0]
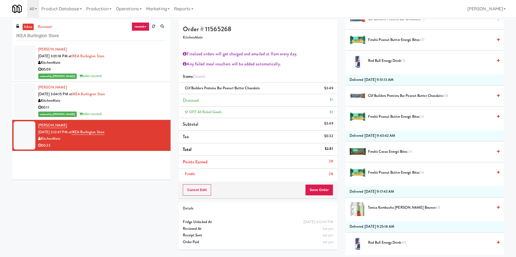
click at [399, 151] on span "Freshii Cocoa Energii Bites 1/4" at bounding box center [430, 152] width 125 height 7
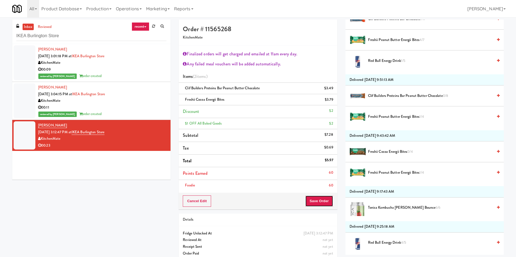
click at [314, 205] on button "Save Order" at bounding box center [319, 201] width 28 height 11
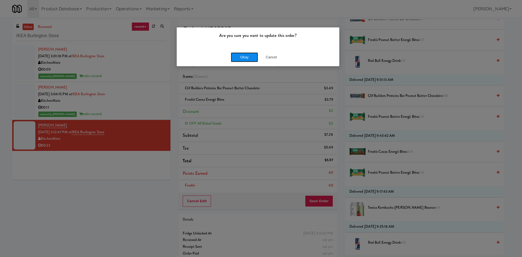
click at [249, 54] on button "Okay" at bounding box center [244, 57] width 27 height 10
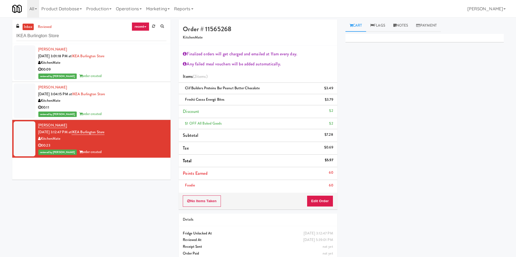
scroll to position [0, 0]
drag, startPoint x: 80, startPoint y: 36, endPoint x: 0, endPoint y: 36, distance: 79.9
click at [0, 36] on div "inbox reviewed recent all unclear take inventory issue suspicious failed recent…" at bounding box center [258, 143] width 516 height 246
paste input "Parke West Cabinet"
type input "Parke West Cabinet"
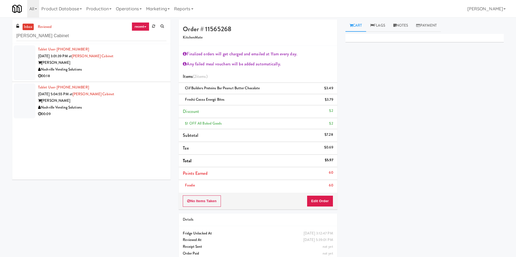
click at [27, 63] on div at bounding box center [25, 62] width 22 height 35
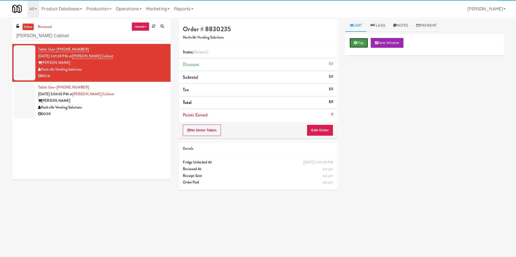
click at [351, 40] on button "Play" at bounding box center [358, 43] width 19 height 10
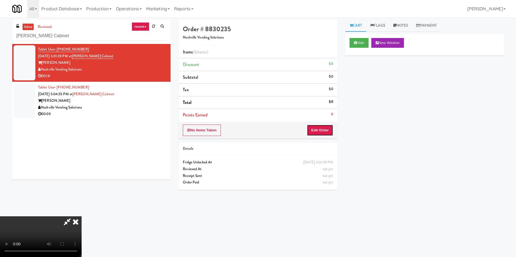
click at [322, 130] on button "Edit Order" at bounding box center [320, 130] width 26 height 11
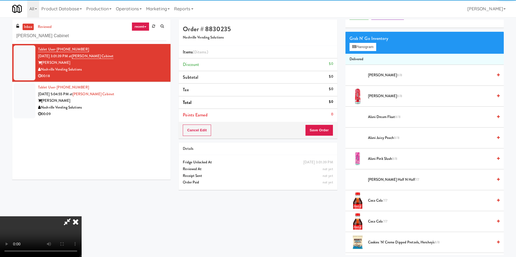
scroll to position [41, 0]
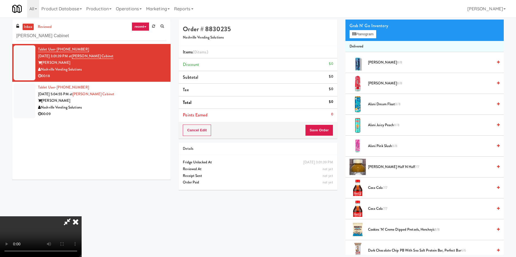
click at [82, 217] on video at bounding box center [41, 237] width 82 height 41
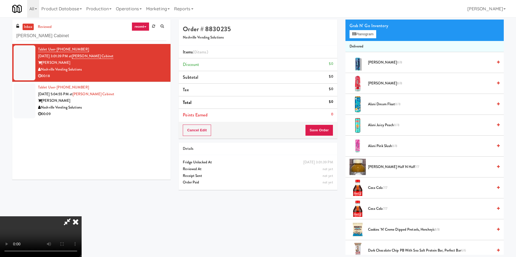
scroll to position [39, 0]
click at [82, 217] on video at bounding box center [41, 237] width 82 height 41
click at [372, 210] on span "Coca Cola 7/7" at bounding box center [430, 209] width 125 height 7
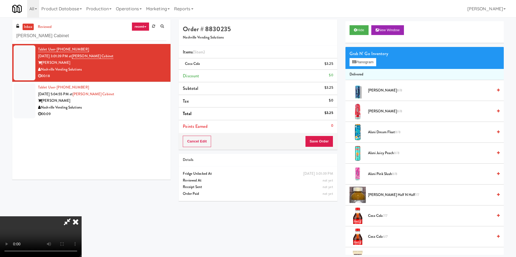
scroll to position [0, 0]
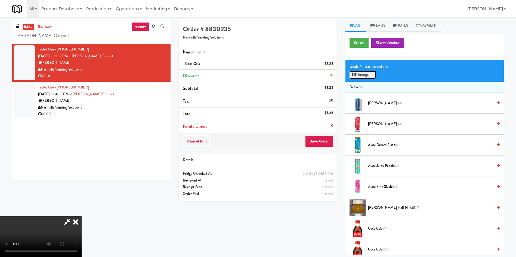
click at [369, 73] on button "Planogram" at bounding box center [362, 75] width 27 height 8
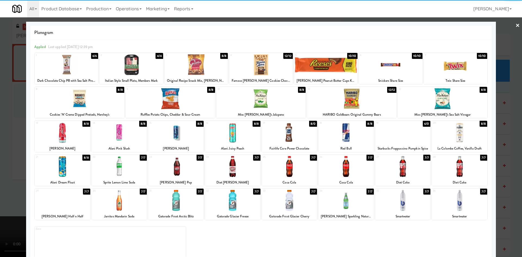
click at [129, 196] on div at bounding box center [119, 200] width 55 height 21
click at [0, 115] on div at bounding box center [261, 128] width 522 height 257
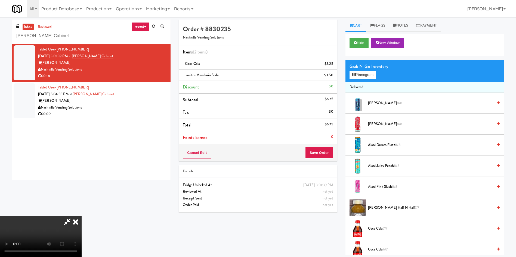
click at [82, 217] on video at bounding box center [41, 237] width 82 height 41
click at [320, 154] on button "Save Order" at bounding box center [319, 152] width 28 height 11
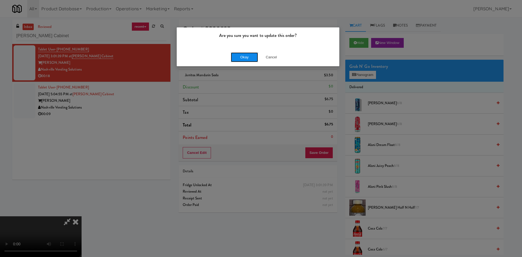
click at [240, 55] on button "Okay" at bounding box center [244, 57] width 27 height 10
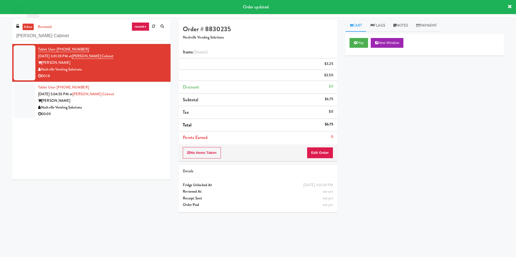
scroll to position [0, 0]
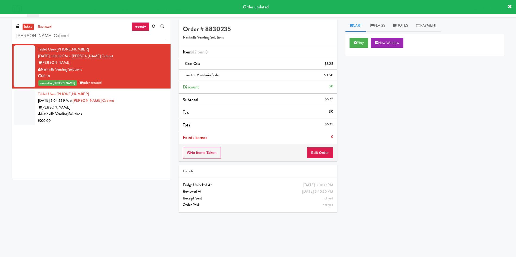
click at [24, 103] on div at bounding box center [25, 107] width 22 height 35
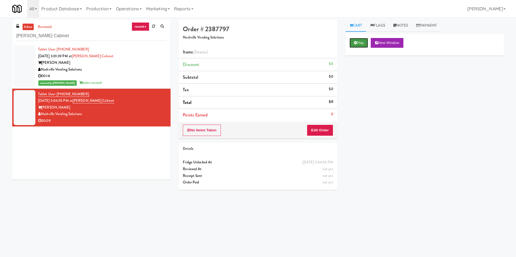
click at [362, 45] on button "Play" at bounding box center [358, 43] width 19 height 10
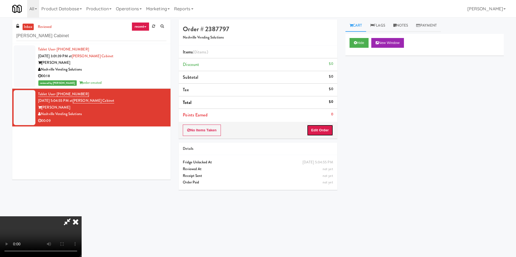
click at [324, 133] on button "Edit Order" at bounding box center [320, 130] width 26 height 11
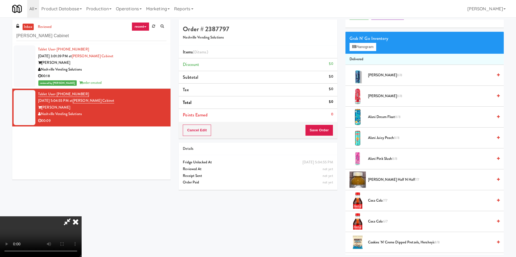
scroll to position [41, 0]
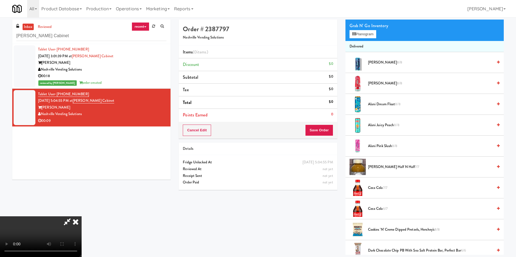
click at [82, 217] on video at bounding box center [41, 237] width 82 height 41
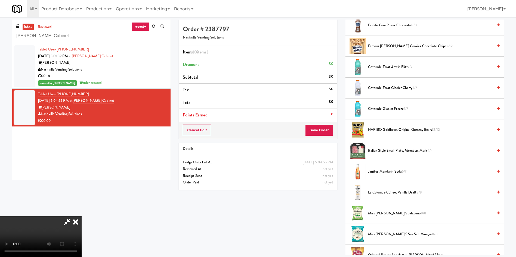
scroll to position [408, 0]
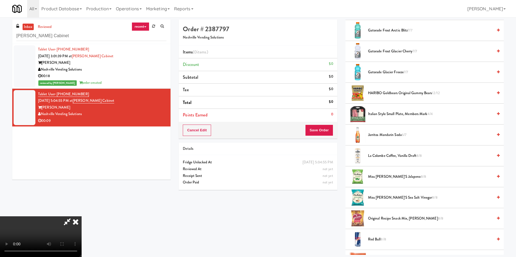
click at [398, 175] on span "Miss Vickie's Jalapeno 8/8" at bounding box center [430, 177] width 125 height 7
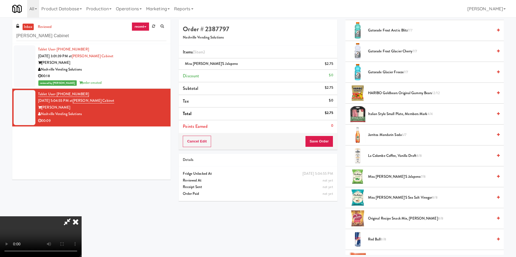
click at [82, 217] on video at bounding box center [41, 237] width 82 height 41
click at [317, 142] on button "Save Order" at bounding box center [319, 141] width 28 height 11
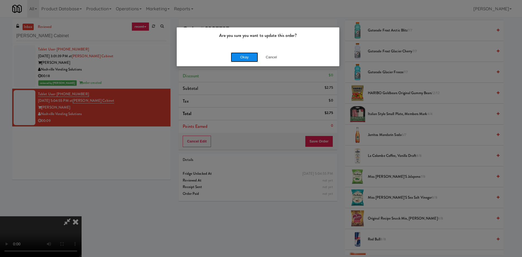
click at [247, 57] on button "Okay" at bounding box center [244, 57] width 27 height 10
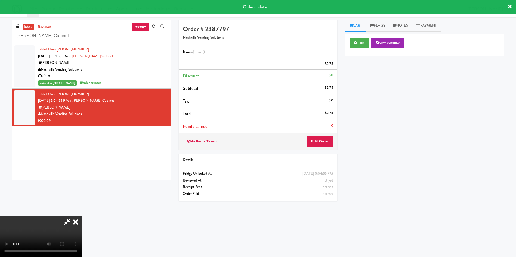
scroll to position [0, 0]
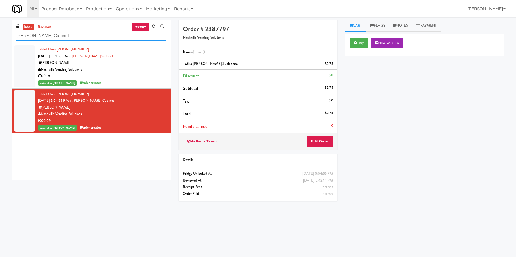
drag, startPoint x: 89, startPoint y: 36, endPoint x: 0, endPoint y: 13, distance: 91.6
click at [0, 17] on body "Are you sure you want to update this order? Okay Cancel Okay Are you sure you w…" at bounding box center [258, 145] width 516 height 257
paste input "Ontario Medi"
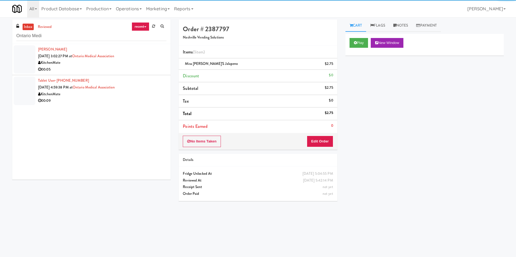
drag, startPoint x: 21, startPoint y: 50, endPoint x: 87, endPoint y: 57, distance: 66.2
click at [21, 50] on div at bounding box center [25, 59] width 22 height 28
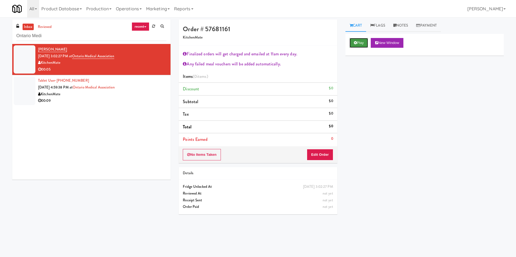
click at [360, 45] on button "Play" at bounding box center [358, 43] width 19 height 10
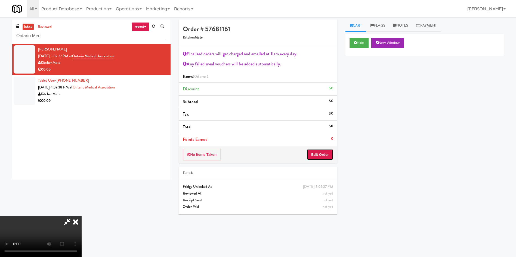
click at [325, 155] on button "Edit Order" at bounding box center [320, 154] width 26 height 11
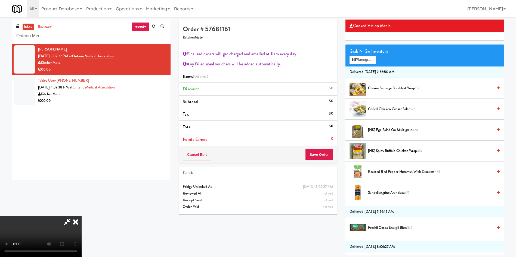
scroll to position [82, 0]
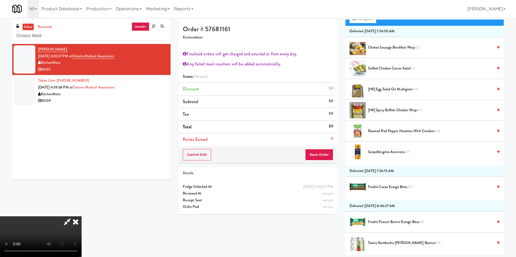
click at [82, 217] on video at bounding box center [41, 237] width 82 height 41
click at [379, 111] on span "[HK] Spicy Buffalo Chicken Wrap 3/3" at bounding box center [430, 110] width 125 height 7
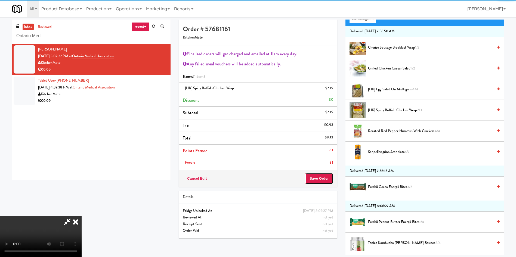
click at [325, 176] on button "Save Order" at bounding box center [319, 178] width 28 height 11
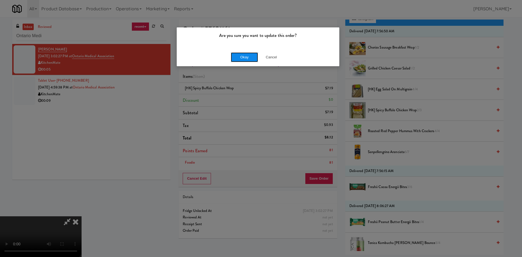
click at [245, 59] on button "Okay" at bounding box center [244, 57] width 27 height 10
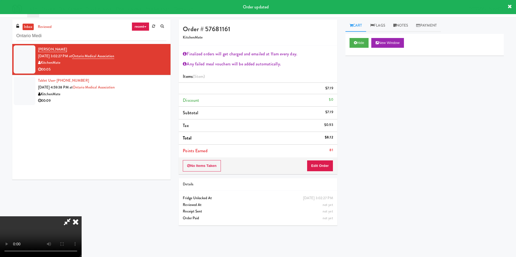
scroll to position [0, 0]
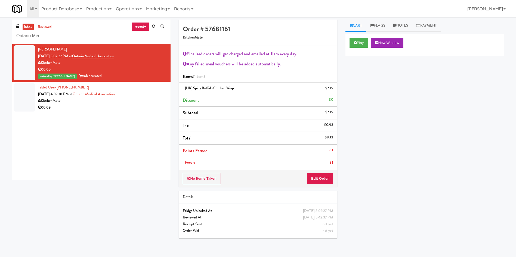
click at [3, 102] on div "inbox reviewed recent all unclear take inventory issue suspicious failed recent…" at bounding box center [258, 131] width 516 height 223
click at [21, 102] on div at bounding box center [25, 97] width 22 height 28
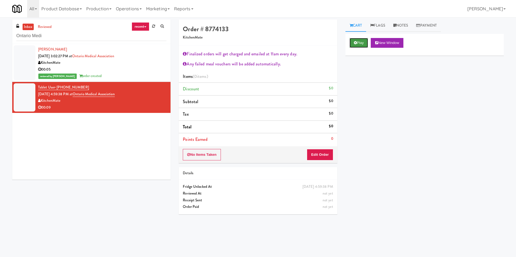
click at [358, 40] on button "Play" at bounding box center [358, 43] width 19 height 10
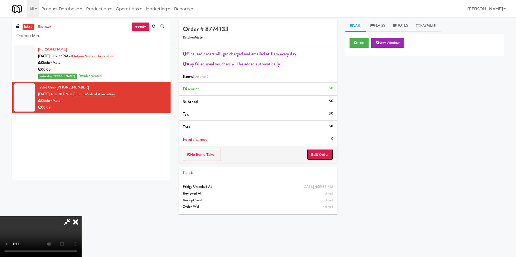
click at [323, 151] on button "Edit Order" at bounding box center [320, 154] width 26 height 11
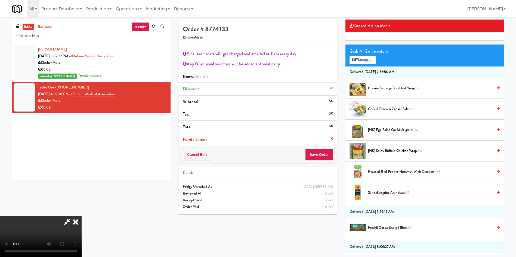
scroll to position [82, 0]
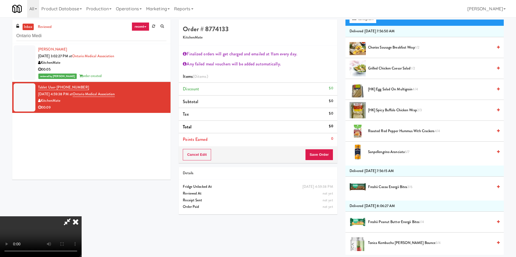
click at [82, 217] on video at bounding box center [41, 237] width 82 height 41
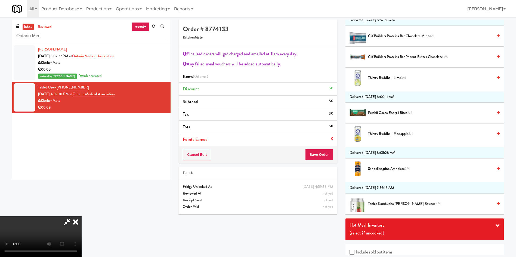
scroll to position [249, 0]
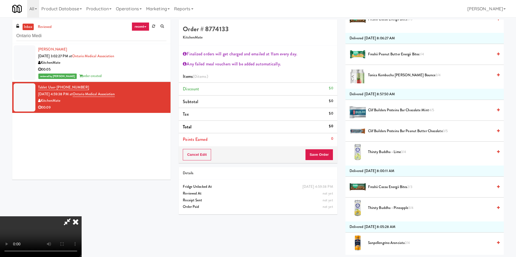
click at [389, 187] on span "Freshii Cocoa Energii Bites 2/3" at bounding box center [430, 187] width 125 height 7
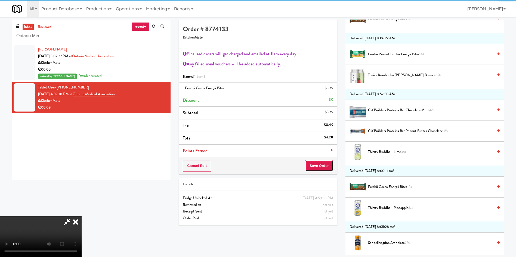
click at [330, 169] on button "Save Order" at bounding box center [319, 165] width 28 height 11
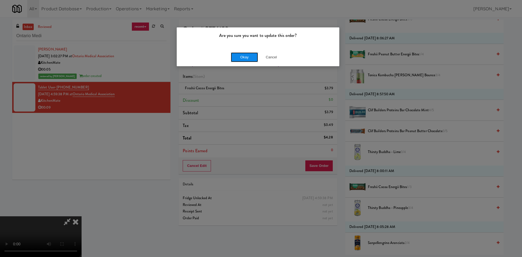
click at [242, 58] on button "Okay" at bounding box center [244, 57] width 27 height 10
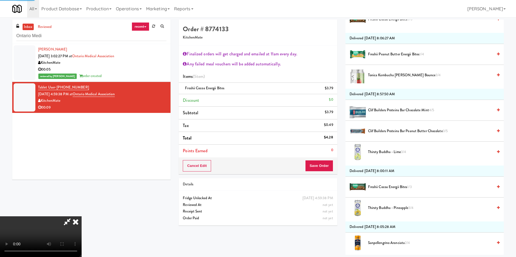
scroll to position [0, 0]
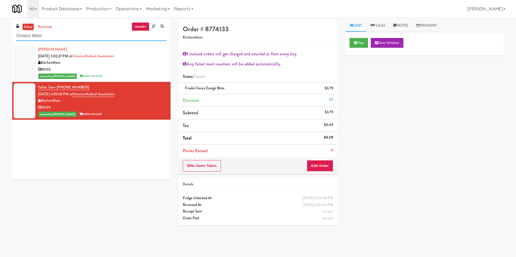
drag, startPoint x: 92, startPoint y: 38, endPoint x: 0, endPoint y: 38, distance: 91.6
click at [0, 38] on div "inbox reviewed recent all unclear take inventory issue suspicious failed recent…" at bounding box center [258, 129] width 516 height 218
paste input "218 Grand - Lobby - Ambient"
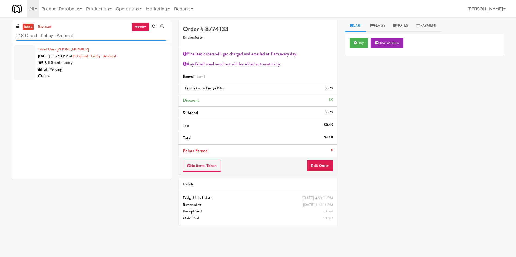
type input "218 Grand - Lobby - Ambient"
click at [80, 71] on div "H&H Vending" at bounding box center [102, 69] width 128 height 7
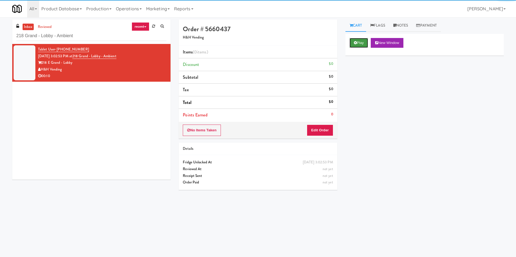
click at [364, 41] on button "Play" at bounding box center [358, 43] width 19 height 10
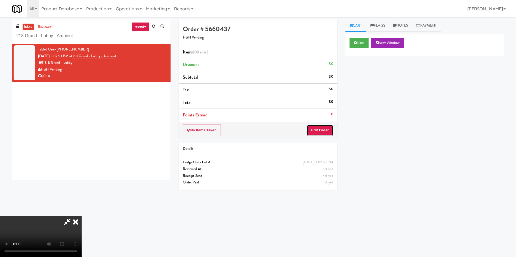
click at [317, 126] on button "Edit Order" at bounding box center [320, 130] width 26 height 11
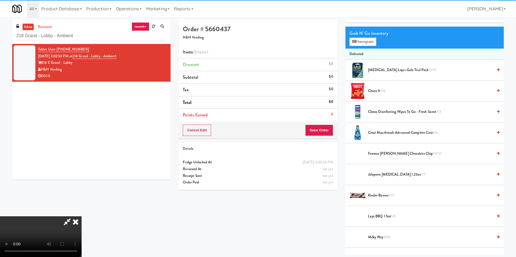
scroll to position [41, 0]
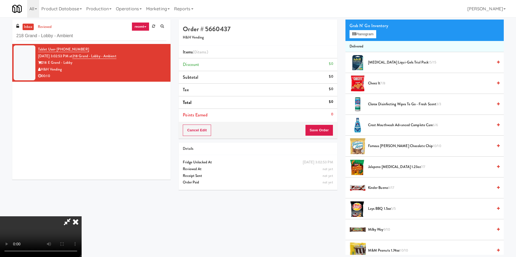
click at [72, 224] on video at bounding box center [41, 237] width 82 height 41
click at [82, 217] on video at bounding box center [41, 237] width 82 height 41
click at [368, 33] on button "Planogram" at bounding box center [362, 34] width 27 height 8
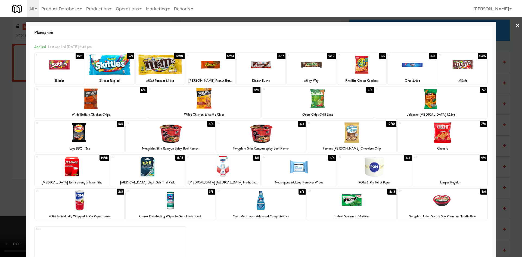
click at [289, 167] on div at bounding box center [298, 166] width 74 height 21
click at [10, 117] on div at bounding box center [261, 128] width 522 height 257
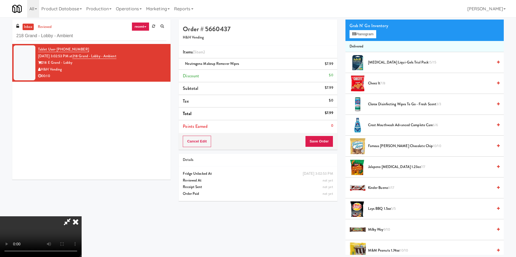
click at [82, 217] on video at bounding box center [41, 237] width 82 height 41
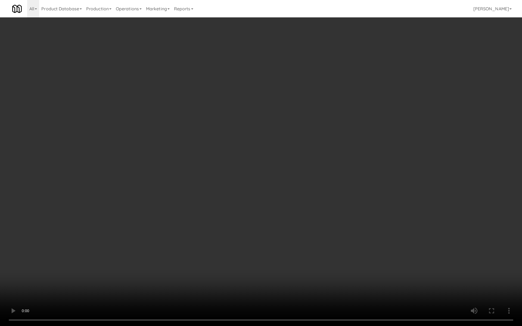
click at [204, 215] on video at bounding box center [261, 163] width 522 height 326
click at [204, 186] on video at bounding box center [261, 163] width 522 height 326
click at [178, 184] on video at bounding box center [261, 163] width 522 height 326
click at [216, 193] on video at bounding box center [261, 163] width 522 height 326
click at [289, 158] on video at bounding box center [261, 163] width 522 height 326
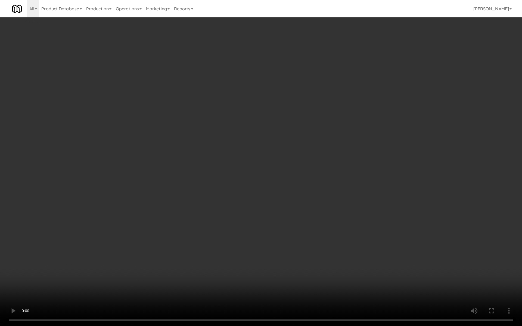
click at [349, 197] on video at bounding box center [261, 163] width 522 height 326
click at [349, 198] on video at bounding box center [261, 163] width 522 height 326
click at [301, 161] on video at bounding box center [261, 163] width 522 height 326
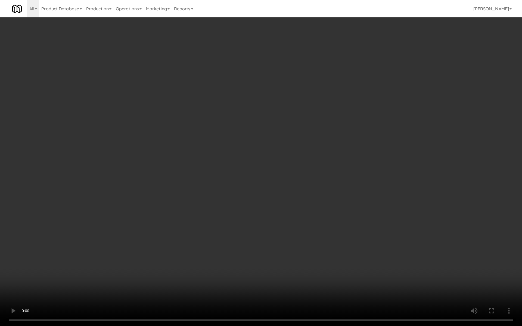
click at [301, 183] on video at bounding box center [261, 163] width 522 height 326
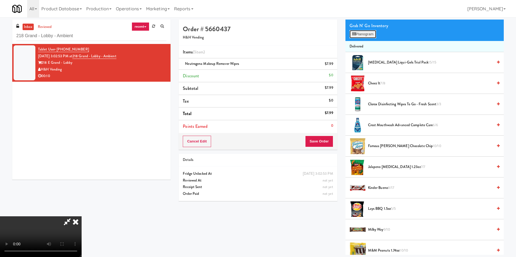
click at [372, 33] on button "Planogram" at bounding box center [362, 34] width 27 height 8
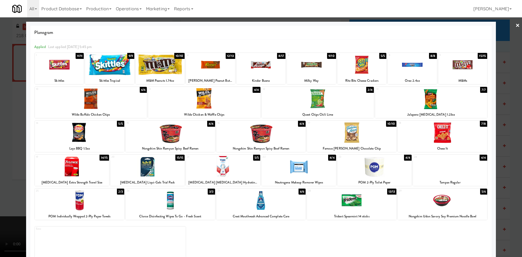
click at [442, 130] on div at bounding box center [442, 132] width 89 height 21
click at [19, 128] on div at bounding box center [261, 128] width 522 height 257
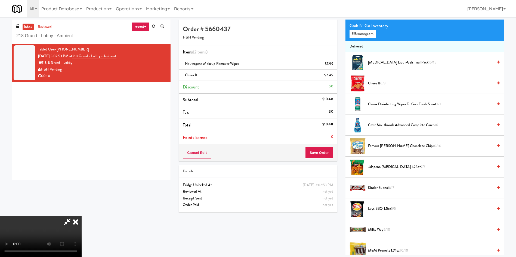
click at [82, 217] on video at bounding box center [41, 237] width 82 height 41
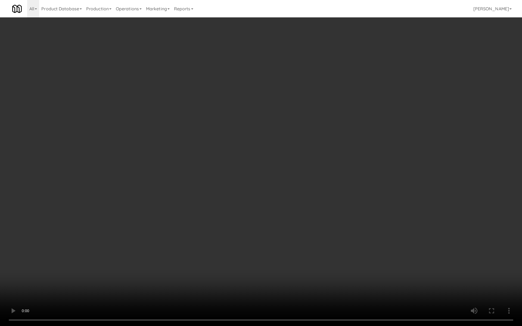
click at [251, 225] on video at bounding box center [261, 163] width 522 height 326
click at [236, 185] on video at bounding box center [261, 163] width 522 height 326
click at [268, 193] on video at bounding box center [261, 163] width 522 height 326
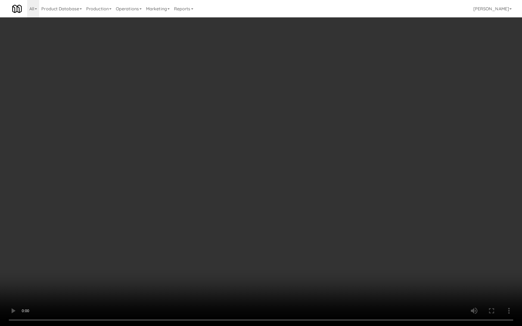
click at [268, 193] on video at bounding box center [261, 163] width 522 height 326
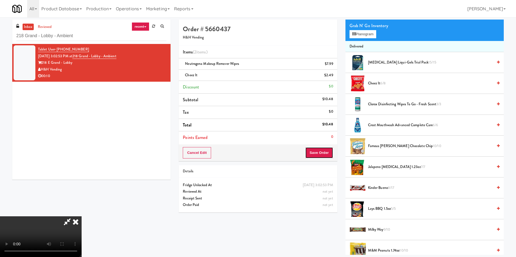
click at [330, 151] on button "Save Order" at bounding box center [319, 152] width 28 height 11
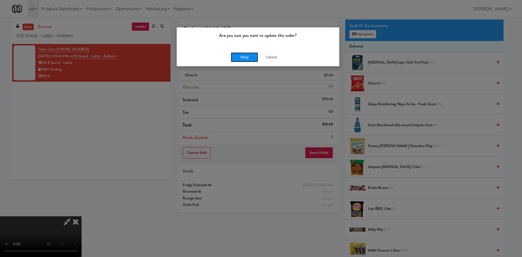
click at [249, 57] on button "Okay" at bounding box center [244, 57] width 27 height 10
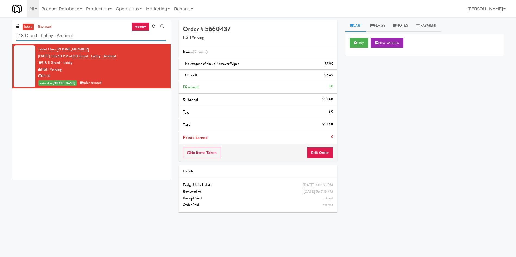
paste input "Hospital - Cooler - Lef"
drag, startPoint x: 104, startPoint y: 32, endPoint x: 0, endPoint y: 33, distance: 103.6
click at [0, 33] on div "inbox reviewed recent all unclear take inventory issue suspicious failed recent…" at bounding box center [258, 129] width 516 height 218
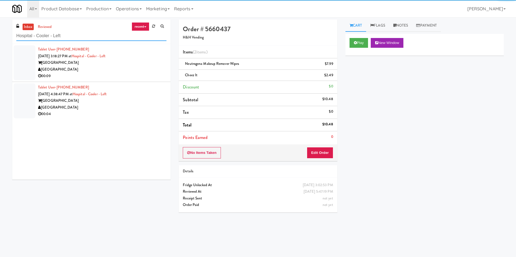
type input "Hospital - Cooler - Left"
click at [24, 55] on div at bounding box center [25, 62] width 22 height 35
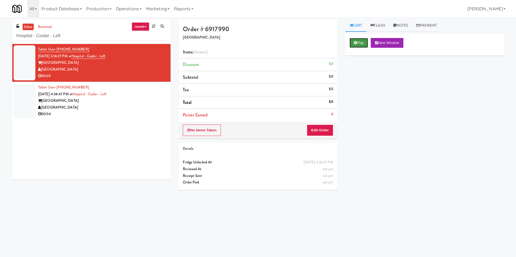
click at [364, 42] on button "Play" at bounding box center [358, 43] width 19 height 10
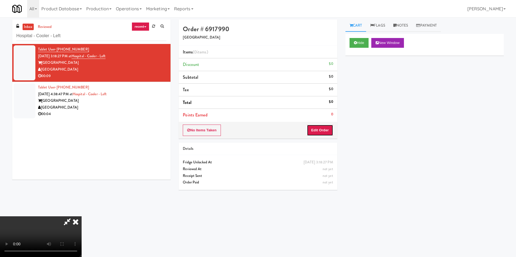
click at [326, 131] on button "Edit Order" at bounding box center [320, 130] width 26 height 11
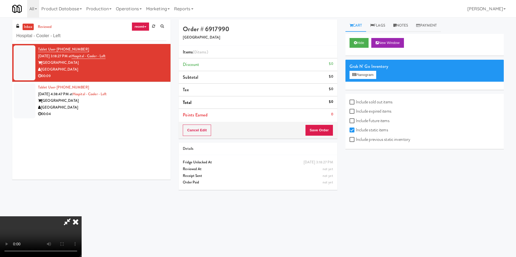
click at [356, 141] on label "Include previous static inventory" at bounding box center [379, 140] width 61 height 8
click at [355, 141] on input "Include previous static inventory" at bounding box center [352, 140] width 6 height 4
checkbox input "true"
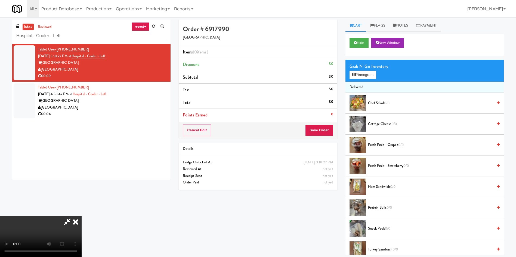
click at [82, 217] on video at bounding box center [41, 237] width 82 height 41
click at [354, 76] on icon at bounding box center [354, 75] width 4 height 4
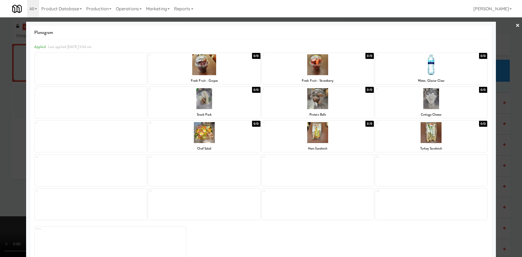
click at [341, 134] on div at bounding box center [318, 132] width 112 height 21
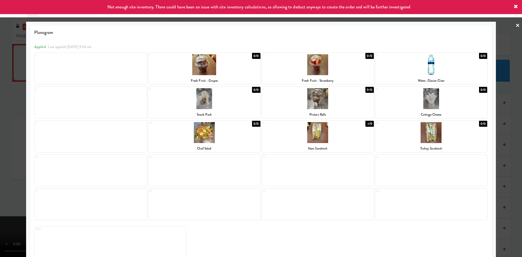
click at [13, 89] on div at bounding box center [261, 128] width 522 height 257
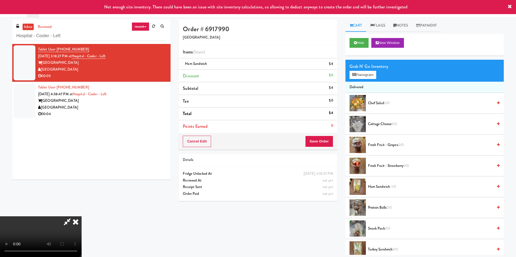
click at [316, 133] on div "Cancel Edit Save Order" at bounding box center [258, 141] width 158 height 17
click at [316, 137] on button "Save Order" at bounding box center [319, 141] width 28 height 11
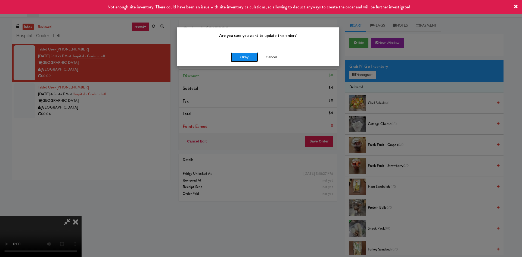
click at [236, 59] on button "Okay" at bounding box center [244, 57] width 27 height 10
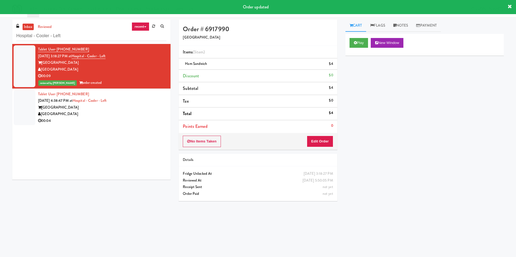
drag, startPoint x: 19, startPoint y: 103, endPoint x: 66, endPoint y: 104, distance: 47.0
click at [19, 103] on div at bounding box center [25, 107] width 22 height 35
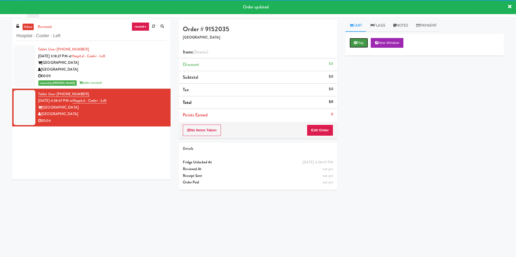
click at [366, 42] on button "Play" at bounding box center [358, 43] width 19 height 10
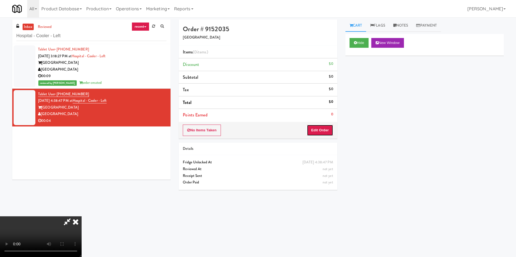
click at [323, 131] on button "Edit Order" at bounding box center [320, 130] width 26 height 11
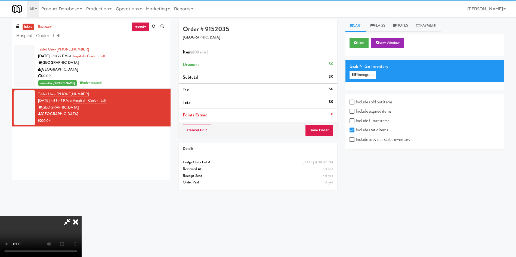
scroll to position [17, 0]
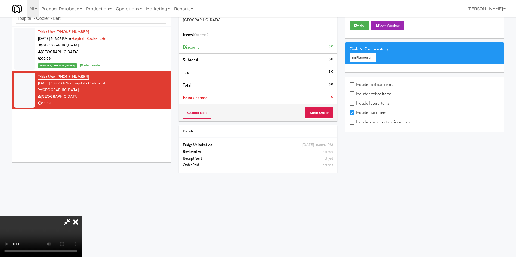
click at [82, 217] on video at bounding box center [41, 237] width 82 height 41
click at [370, 121] on label "Include previous static inventory" at bounding box center [379, 122] width 61 height 8
click at [355, 121] on input "Include previous static inventory" at bounding box center [352, 122] width 6 height 4
checkbox input "true"
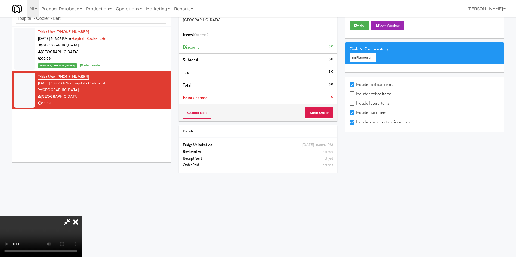
checkbox input "true"
click at [82, 217] on video at bounding box center [41, 237] width 82 height 41
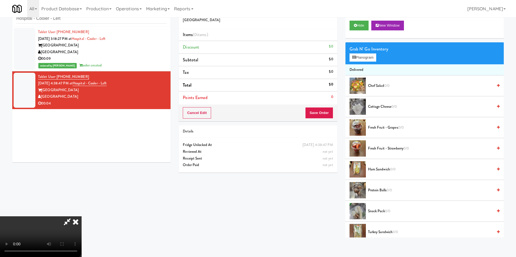
scroll to position [0, 0]
click at [82, 217] on video at bounding box center [41, 237] width 82 height 41
click at [353, 59] on icon at bounding box center [354, 58] width 4 height 4
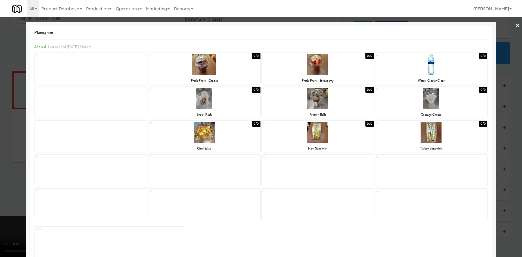
click at [221, 137] on div at bounding box center [204, 132] width 112 height 21
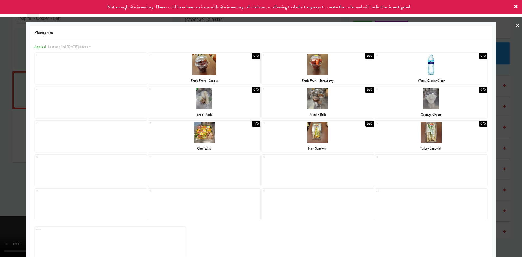
click at [6, 112] on div at bounding box center [261, 128] width 522 height 257
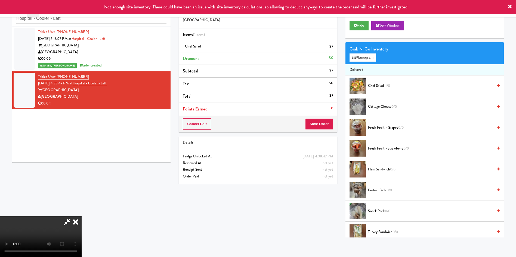
click at [82, 217] on video at bounding box center [41, 237] width 82 height 41
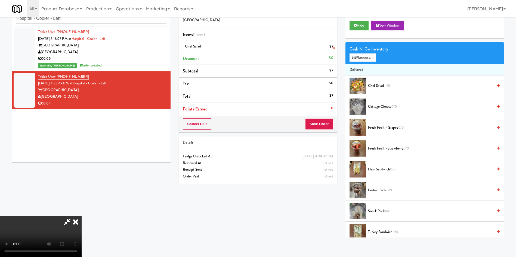
click at [331, 47] on link at bounding box center [332, 48] width 5 height 7
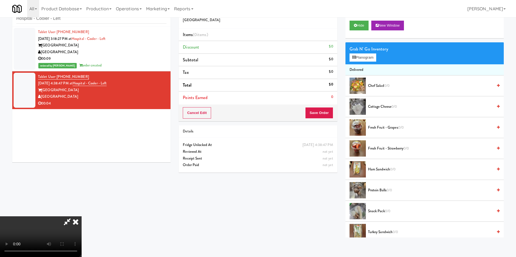
click at [378, 209] on span "Snack Pack 0/0" at bounding box center [430, 211] width 125 height 7
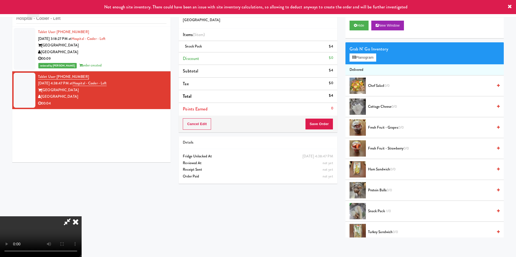
click at [82, 217] on video at bounding box center [41, 237] width 82 height 41
click at [320, 123] on button "Save Order" at bounding box center [319, 123] width 28 height 11
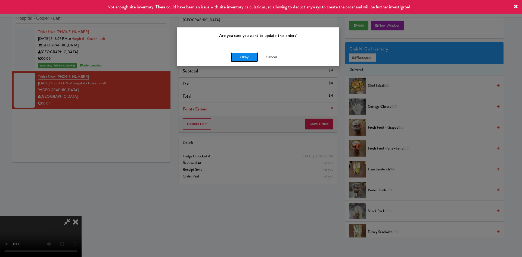
click at [243, 56] on button "Okay" at bounding box center [244, 57] width 27 height 10
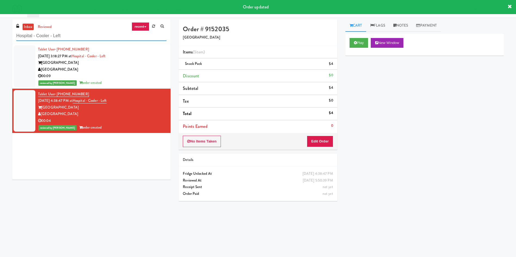
drag, startPoint x: 77, startPoint y: 37, endPoint x: 0, endPoint y: 25, distance: 78.5
click at [0, 25] on div "inbox reviewed recent all unclear take inventory issue suspicious failed recent…" at bounding box center [258, 129] width 516 height 218
paste input "AB Staffing-Cooler"
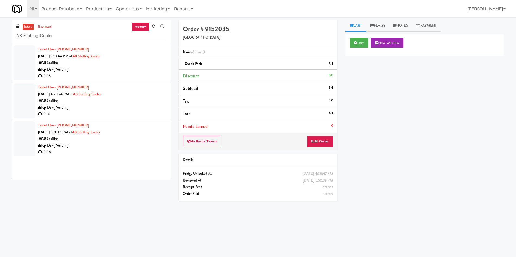
click at [24, 60] on div at bounding box center [25, 62] width 22 height 35
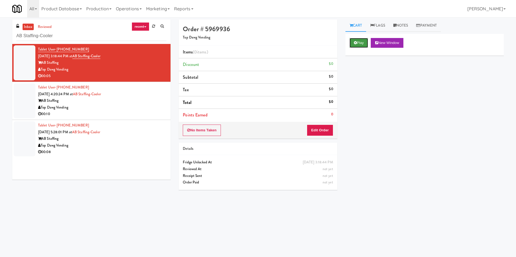
click at [354, 43] on icon at bounding box center [355, 43] width 3 height 4
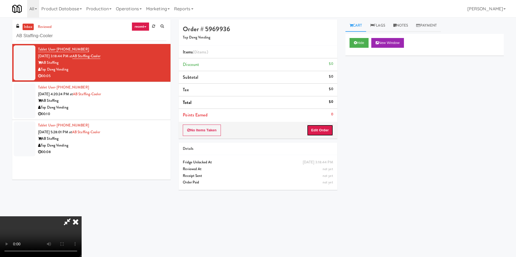
click at [321, 132] on button "Edit Order" at bounding box center [320, 130] width 26 height 11
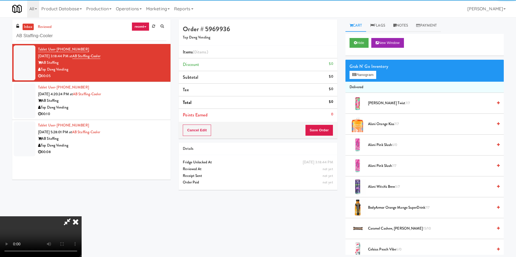
scroll to position [41, 0]
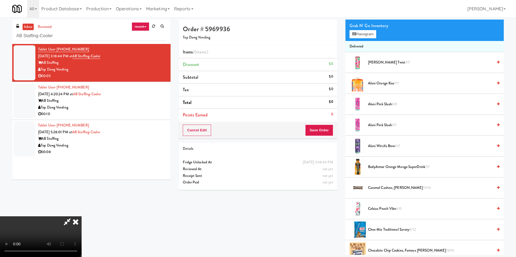
click at [82, 217] on video at bounding box center [41, 237] width 82 height 41
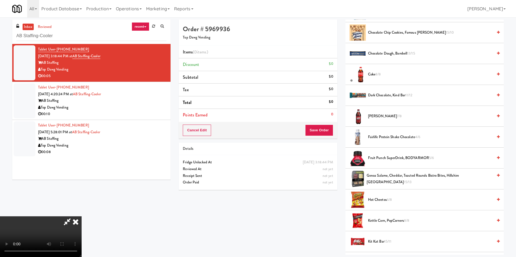
scroll to position [285, 0]
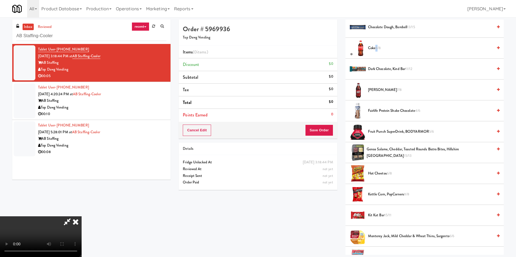
click at [377, 48] on span "8/8" at bounding box center [377, 47] width 5 height 5
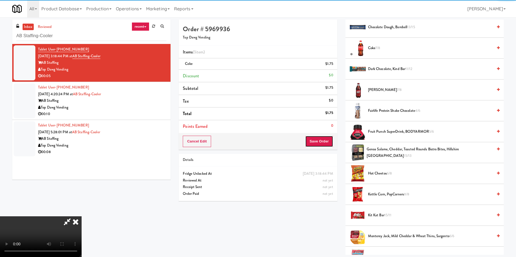
click at [332, 137] on button "Save Order" at bounding box center [319, 141] width 28 height 11
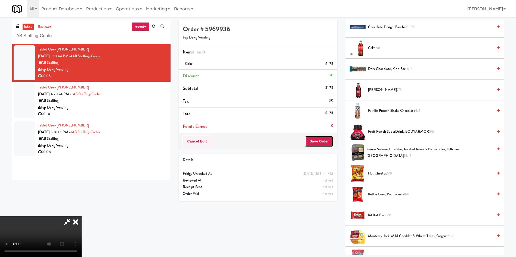
click at [330, 140] on body "Are you sure you want to update this order? Okay Cancel Okay Are you sure you w…" at bounding box center [258, 145] width 516 height 257
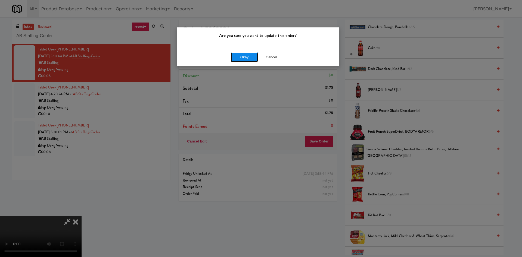
click at [247, 62] on button "Okay" at bounding box center [244, 57] width 27 height 10
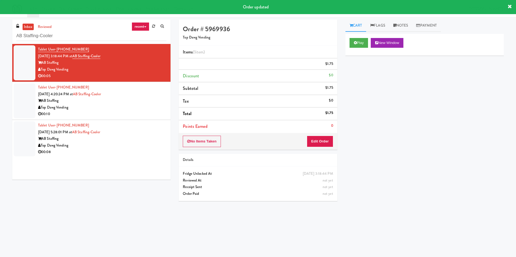
scroll to position [0, 0]
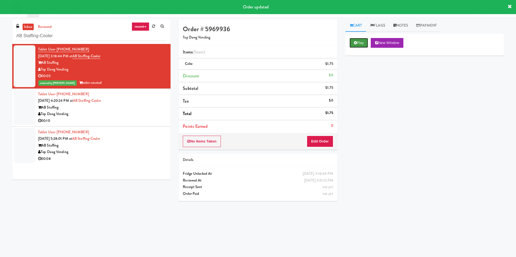
click at [359, 45] on button "Play" at bounding box center [358, 43] width 19 height 10
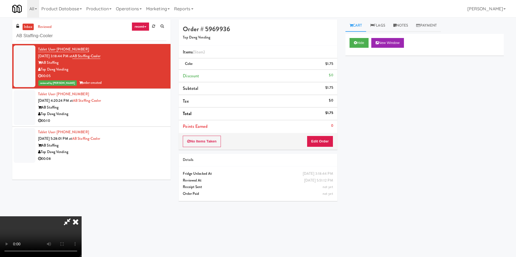
click at [82, 217] on icon at bounding box center [76, 222] width 12 height 11
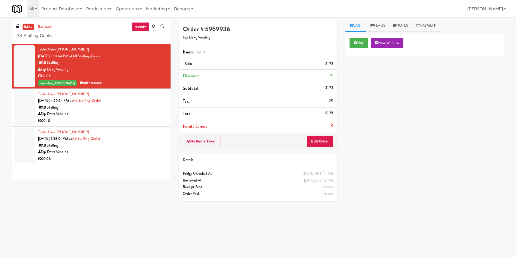
click at [14, 118] on div at bounding box center [25, 107] width 22 height 35
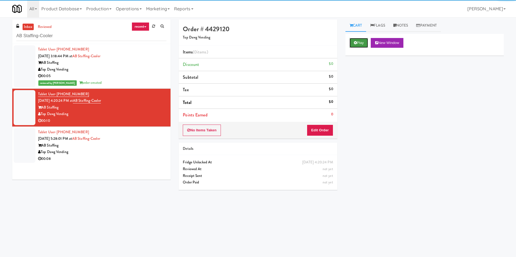
click at [354, 40] on button "Play" at bounding box center [358, 43] width 19 height 10
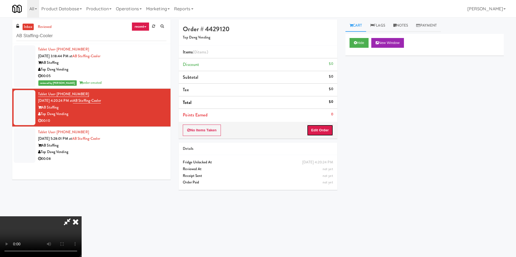
click at [325, 129] on button "Edit Order" at bounding box center [320, 130] width 26 height 11
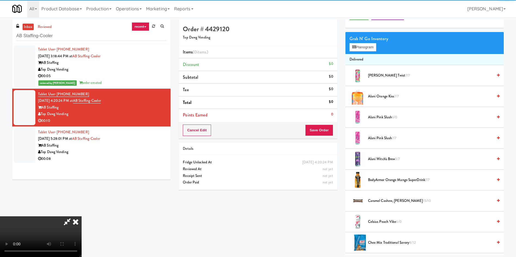
scroll to position [41, 0]
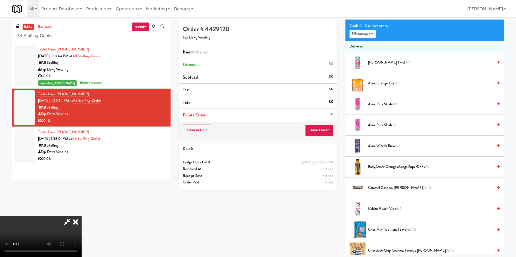
click at [82, 217] on video at bounding box center [41, 237] width 82 height 41
click at [353, 33] on icon at bounding box center [354, 34] width 4 height 4
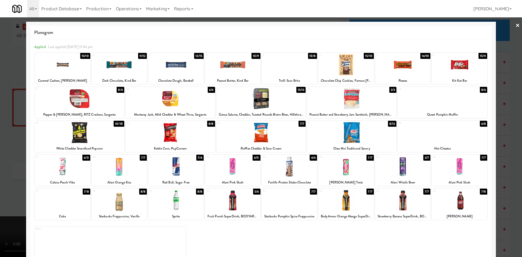
click at [250, 104] on div at bounding box center [260, 98] width 89 height 21
click at [3, 129] on div at bounding box center [261, 128] width 522 height 257
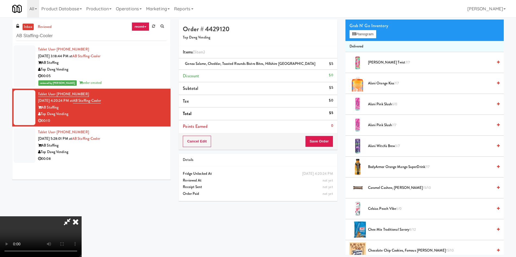
scroll to position [41, 0]
click at [82, 217] on video at bounding box center [41, 237] width 82 height 41
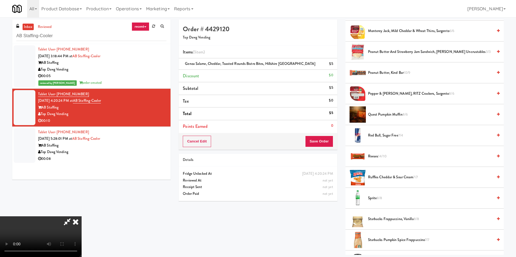
scroll to position [530, 0]
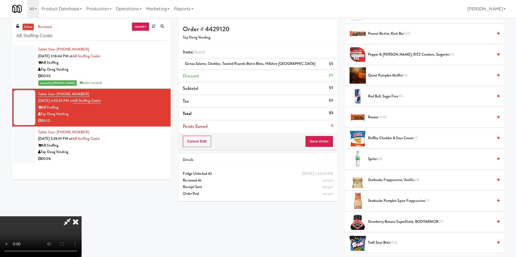
click at [381, 136] on span "Ruffles Cheddar & Sour Cream 7/7" at bounding box center [430, 138] width 125 height 7
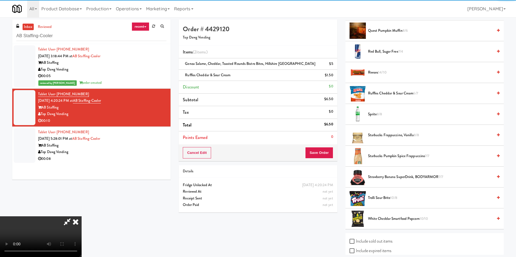
scroll to position [612, 0]
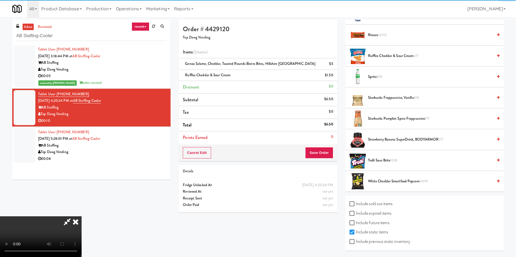
click at [82, 217] on video at bounding box center [41, 237] width 82 height 41
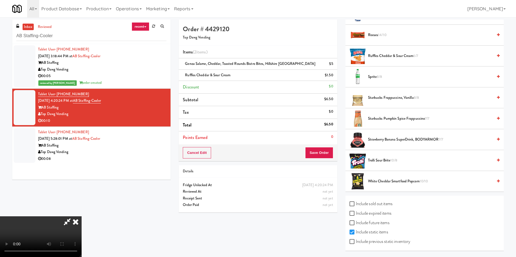
scroll to position [0, 0]
click at [320, 154] on button "Save Order" at bounding box center [319, 152] width 28 height 11
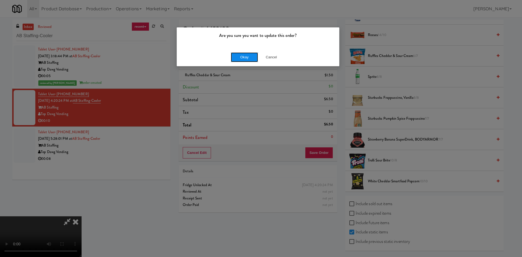
click at [247, 57] on button "Okay" at bounding box center [244, 57] width 27 height 10
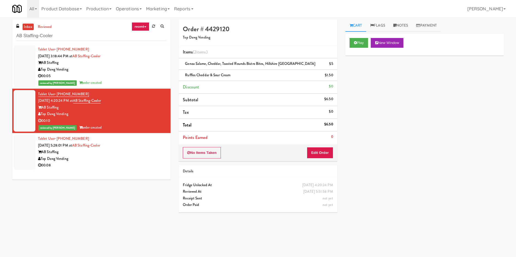
drag, startPoint x: 18, startPoint y: 143, endPoint x: 22, endPoint y: 135, distance: 9.5
click at [18, 143] on div at bounding box center [25, 152] width 22 height 35
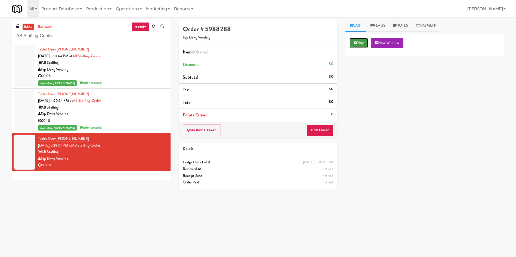
click at [359, 45] on button "Play" at bounding box center [358, 43] width 19 height 10
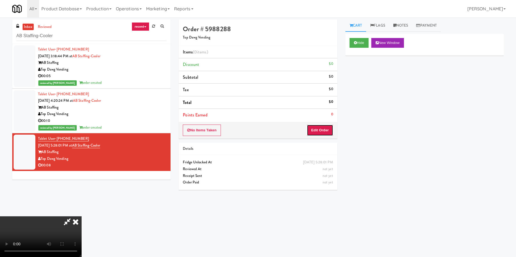
click at [322, 130] on button "Edit Order" at bounding box center [320, 130] width 26 height 11
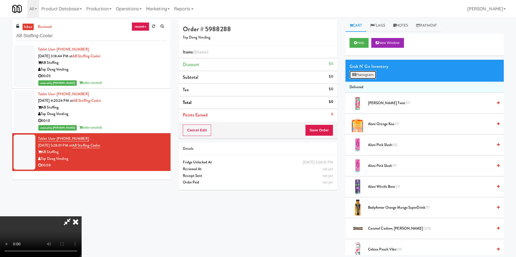
click at [354, 76] on icon at bounding box center [354, 75] width 4 height 4
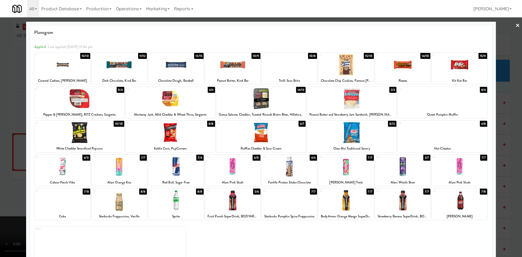
click at [180, 168] on div at bounding box center [175, 166] width 55 height 21
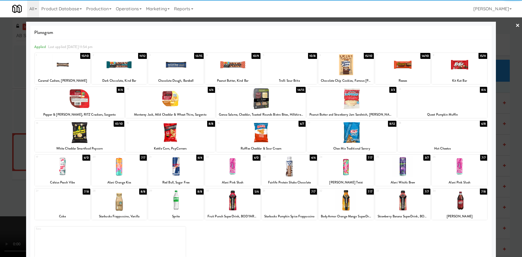
click at [11, 153] on div at bounding box center [261, 128] width 522 height 257
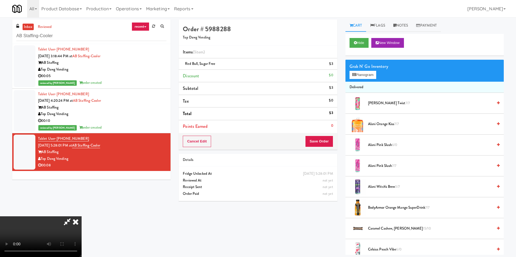
scroll to position [39, 0]
click at [316, 141] on button "Save Order" at bounding box center [319, 141] width 28 height 11
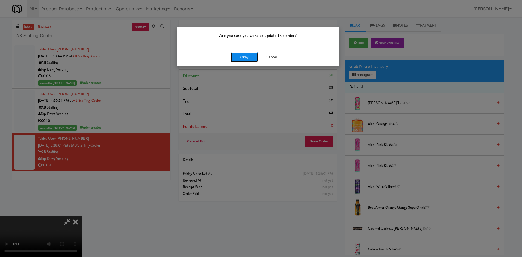
click at [255, 58] on button "Okay" at bounding box center [244, 57] width 27 height 10
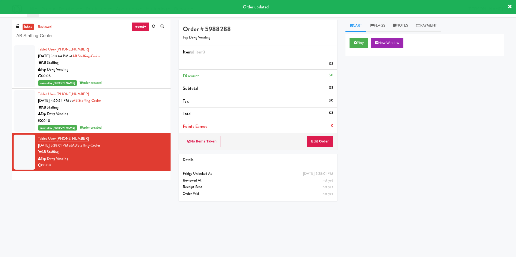
scroll to position [0, 0]
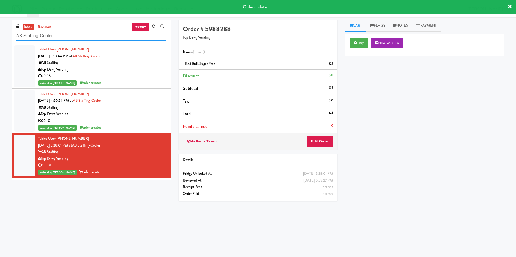
drag, startPoint x: 63, startPoint y: 32, endPoint x: 0, endPoint y: 35, distance: 62.8
click at [0, 35] on div "inbox reviewed recent all unclear take inventory issue suspicious failed recent…" at bounding box center [258, 129] width 516 height 218
paste input "Snack Cooler (12)"
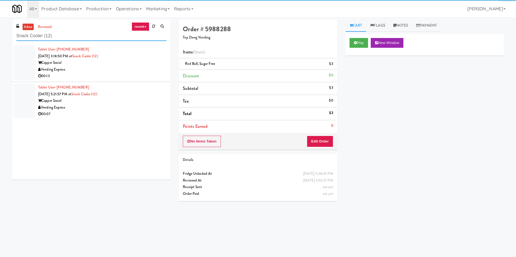
type input "Snack Cooler (12)"
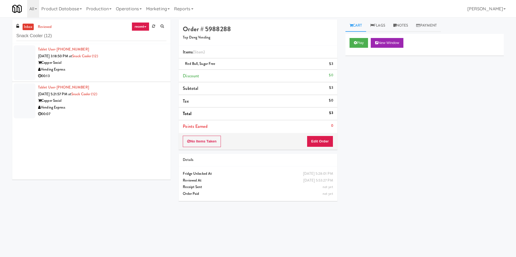
click at [27, 62] on div at bounding box center [25, 62] width 22 height 35
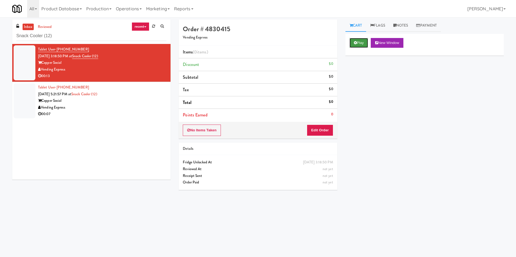
click at [358, 41] on button "Play" at bounding box center [358, 43] width 19 height 10
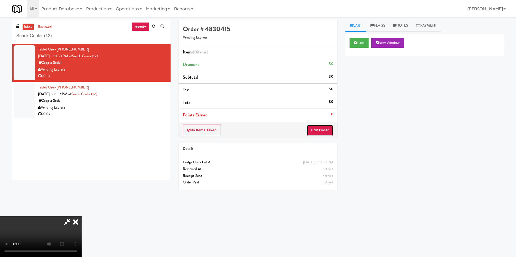
click at [321, 129] on button "Edit Order" at bounding box center [320, 130] width 26 height 11
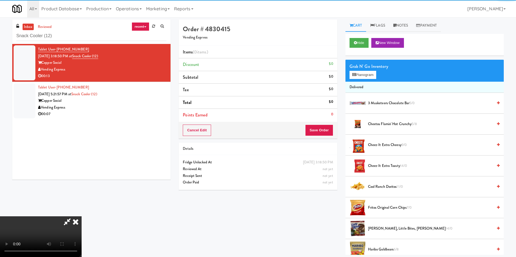
scroll to position [41, 0]
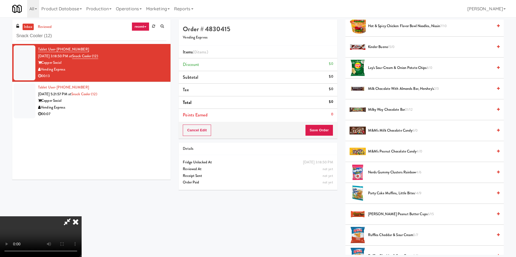
click at [82, 217] on video at bounding box center [41, 237] width 82 height 41
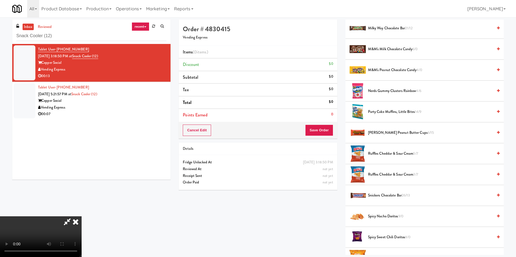
click at [380, 132] on span "Reese's Peanut Butter Cups 6/15" at bounding box center [430, 133] width 125 height 7
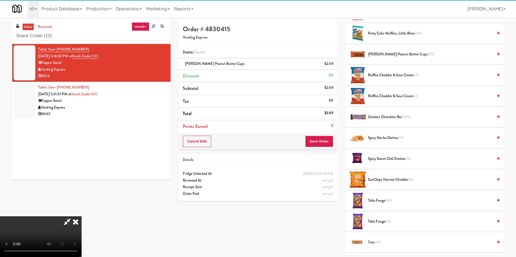
scroll to position [448, 0]
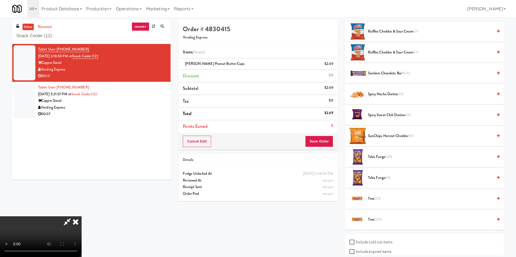
click at [82, 217] on video at bounding box center [41, 237] width 82 height 41
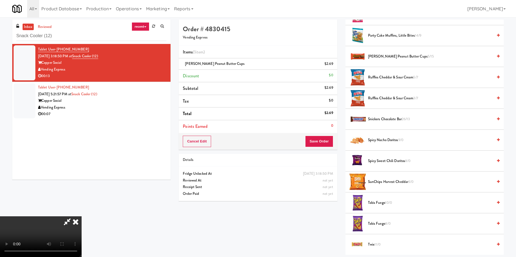
scroll to position [408, 0]
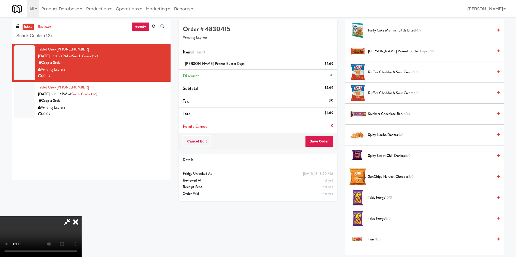
click at [387, 93] on span "Ruffles Cheddar & Sour Cream 3/7" at bounding box center [430, 93] width 125 height 7
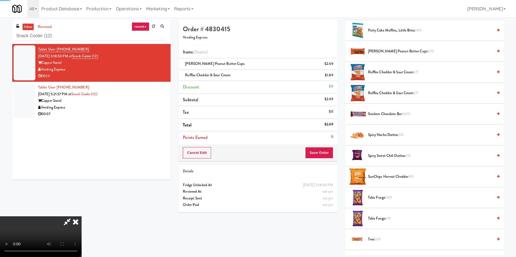
click at [82, 217] on video at bounding box center [41, 237] width 82 height 41
click at [322, 150] on button "Save Order" at bounding box center [319, 152] width 28 height 11
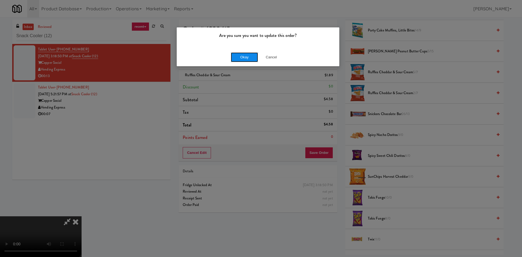
click at [245, 56] on button "Okay" at bounding box center [244, 57] width 27 height 10
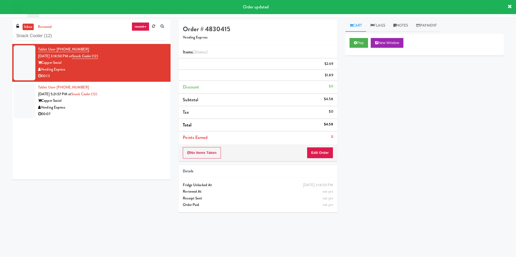
scroll to position [0, 0]
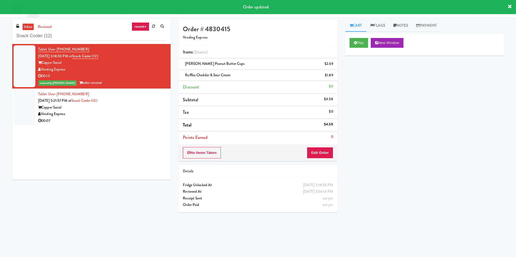
click at [29, 111] on div at bounding box center [25, 107] width 22 height 35
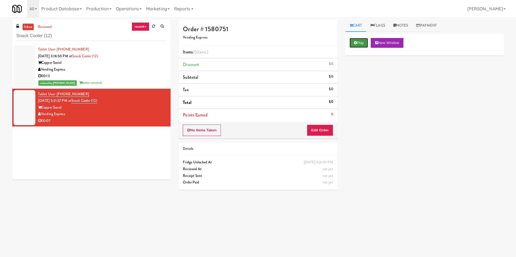
click at [361, 43] on button "Play" at bounding box center [358, 43] width 19 height 10
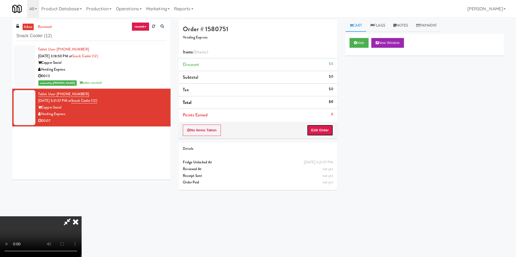
click at [321, 129] on button "Edit Order" at bounding box center [320, 130] width 26 height 11
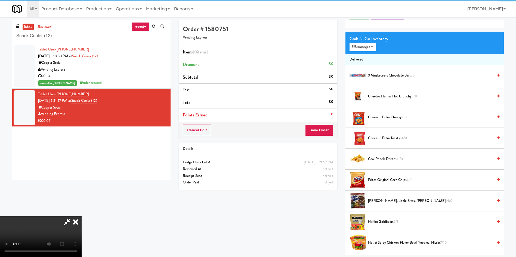
scroll to position [41, 0]
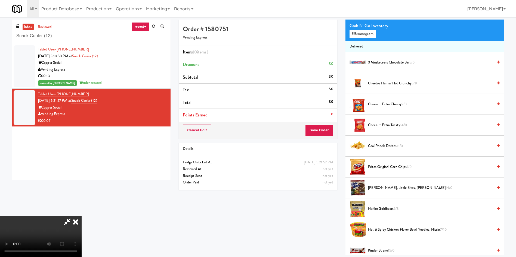
click at [82, 217] on video at bounding box center [41, 237] width 82 height 41
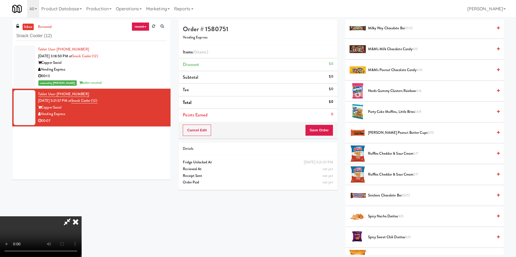
scroll to position [448, 0]
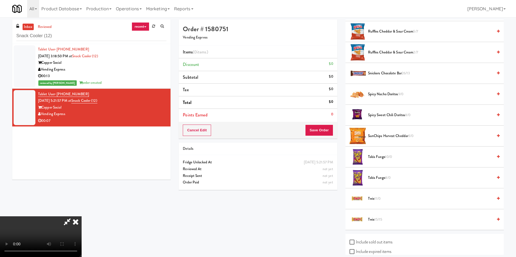
click at [393, 133] on span "SunChips Harvest Cheddar 3/0" at bounding box center [430, 136] width 125 height 7
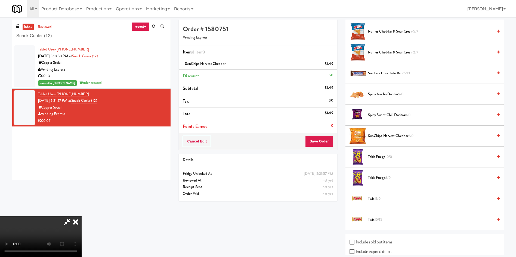
scroll to position [39, 0]
click at [82, 217] on video at bounding box center [41, 237] width 82 height 41
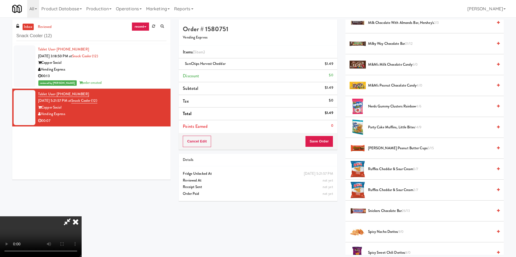
scroll to position [285, 0]
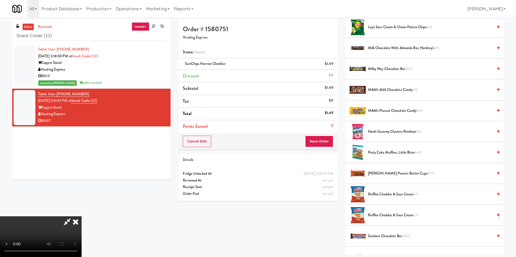
click at [82, 217] on video at bounding box center [41, 237] width 82 height 41
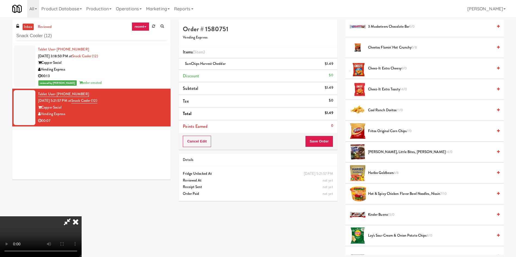
scroll to position [0, 0]
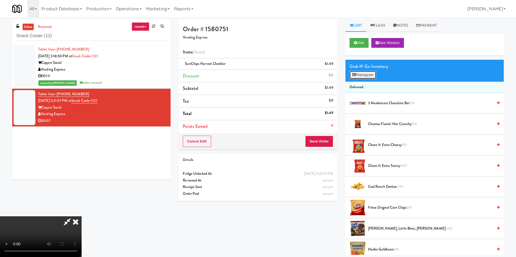
click at [370, 77] on button "Planogram" at bounding box center [362, 75] width 27 height 8
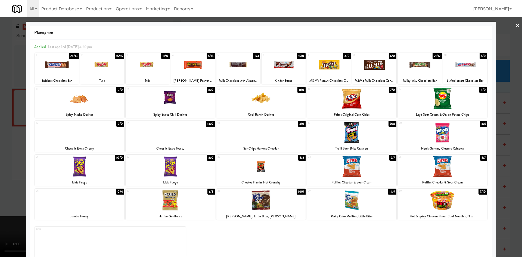
click at [6, 131] on div at bounding box center [261, 128] width 522 height 257
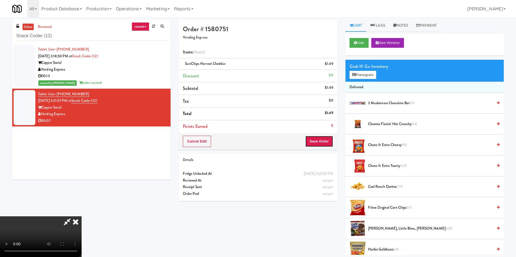
click at [330, 138] on button "Save Order" at bounding box center [319, 141] width 28 height 11
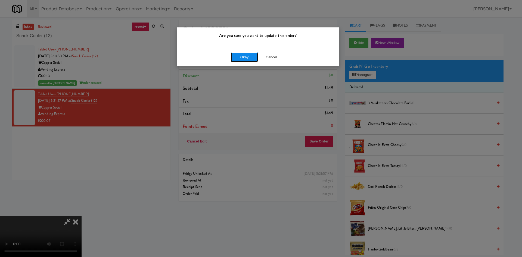
click at [247, 58] on button "Okay" at bounding box center [244, 57] width 27 height 10
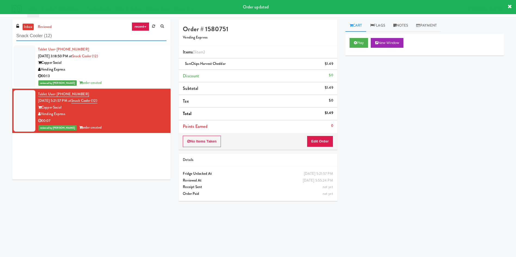
drag, startPoint x: 65, startPoint y: 34, endPoint x: 0, endPoint y: 33, distance: 65.0
click at [0, 33] on div "inbox reviewed recent all unclear take inventory issue suspicious failed recent…" at bounding box center [258, 129] width 516 height 218
paste input "The Fitzgerald Fridge"
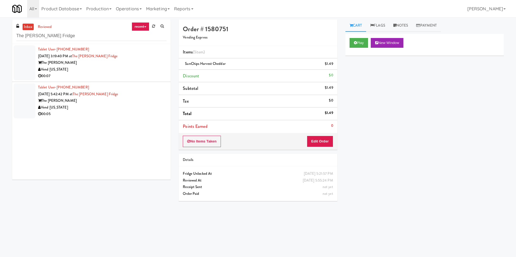
click at [23, 58] on div at bounding box center [25, 62] width 22 height 35
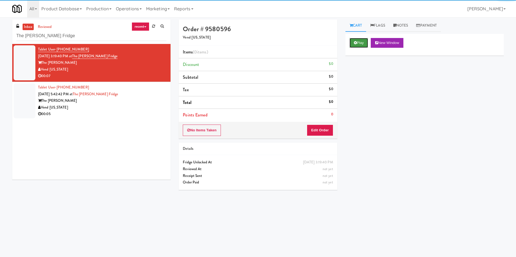
click at [368, 39] on button "Play" at bounding box center [358, 43] width 19 height 10
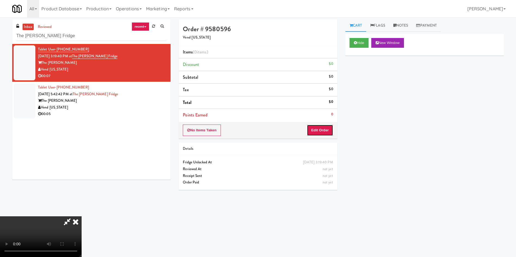
click at [321, 132] on button "Edit Order" at bounding box center [320, 130] width 26 height 11
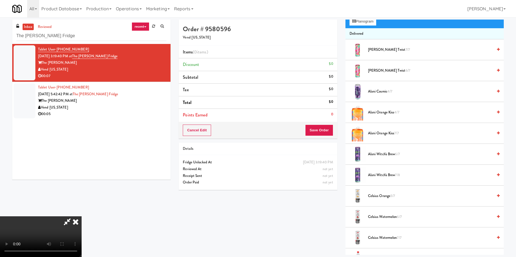
scroll to position [41, 0]
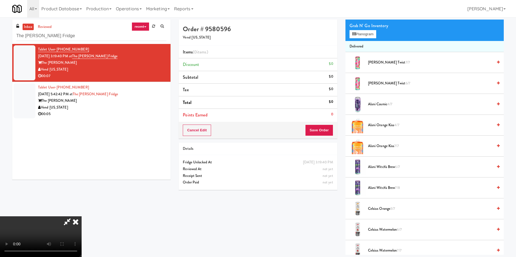
click at [82, 217] on video at bounding box center [41, 237] width 82 height 41
click at [363, 33] on button "Planogram" at bounding box center [362, 34] width 27 height 8
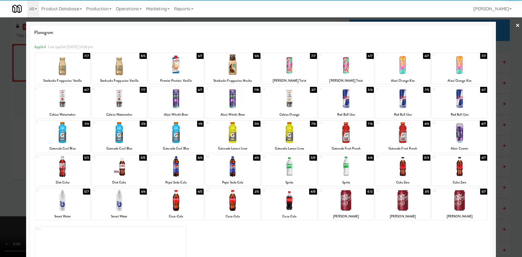
click at [444, 67] on div at bounding box center [459, 64] width 55 height 21
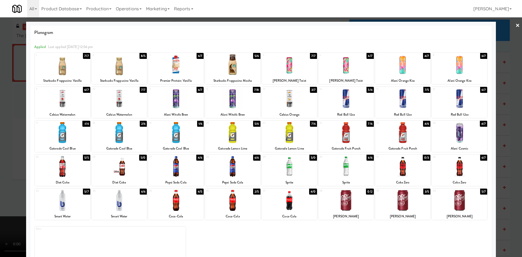
click at [0, 142] on div at bounding box center [261, 128] width 522 height 257
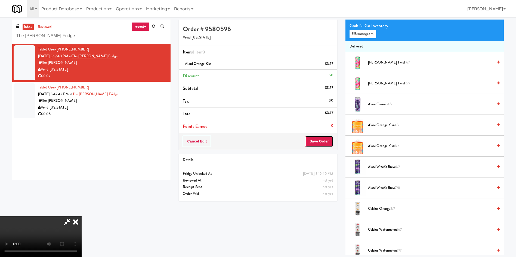
click at [326, 138] on button "Save Order" at bounding box center [319, 141] width 28 height 11
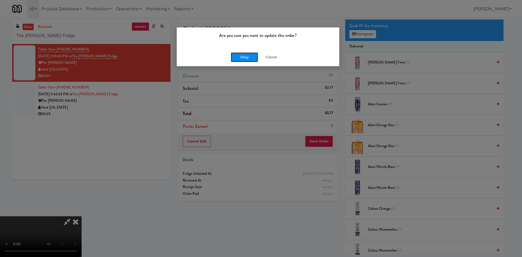
click at [252, 55] on button "Okay" at bounding box center [244, 57] width 27 height 10
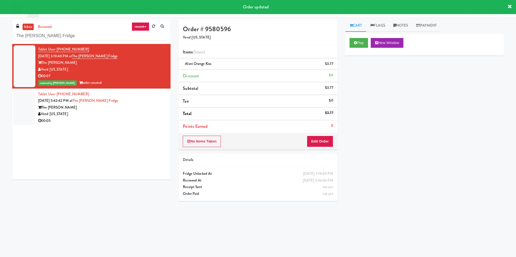
click at [26, 110] on div at bounding box center [25, 107] width 22 height 35
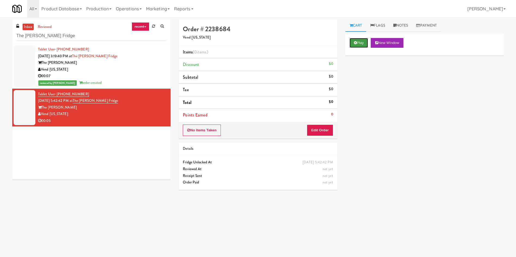
click at [362, 41] on button "Play" at bounding box center [358, 43] width 19 height 10
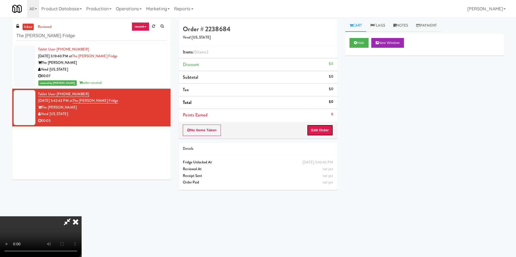
click at [320, 132] on button "Edit Order" at bounding box center [320, 130] width 26 height 11
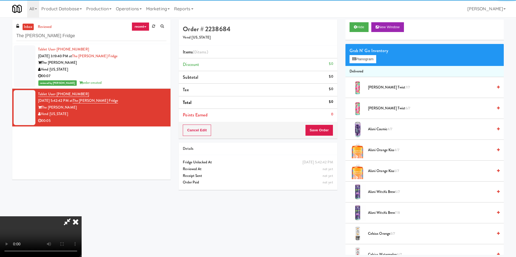
scroll to position [41, 0]
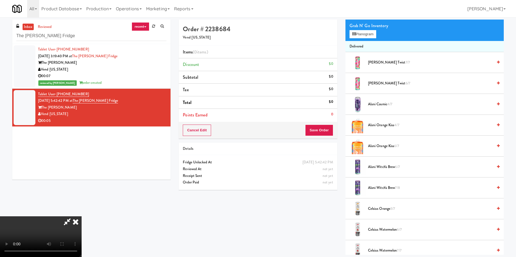
click at [82, 217] on video at bounding box center [41, 237] width 82 height 41
click at [365, 34] on button "Planogram" at bounding box center [362, 34] width 27 height 8
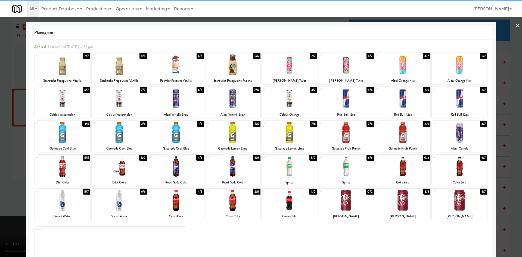
click at [295, 65] on div at bounding box center [289, 64] width 55 height 21
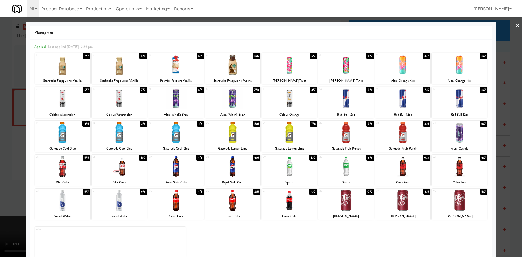
click at [0, 136] on div at bounding box center [261, 128] width 522 height 257
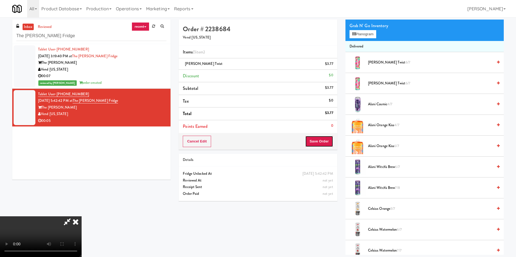
click at [319, 142] on button "Save Order" at bounding box center [319, 141] width 28 height 11
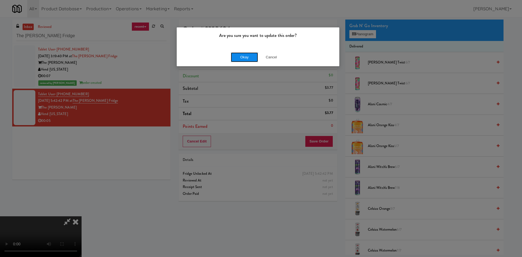
click at [246, 57] on button "Okay" at bounding box center [244, 57] width 27 height 10
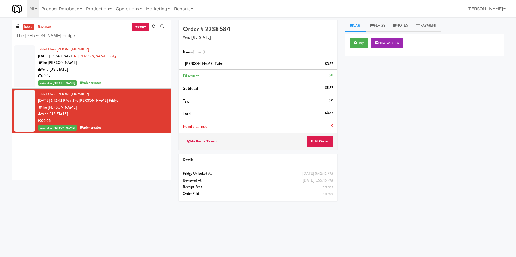
drag, startPoint x: 88, startPoint y: 29, endPoint x: 0, endPoint y: 31, distance: 88.1
click at [0, 31] on div "inbox reviewed recent all unclear take inventory issue suspicious failed recent…" at bounding box center [258, 129] width 516 height 218
drag, startPoint x: 9, startPoint y: 39, endPoint x: 0, endPoint y: 39, distance: 9.2
click at [0, 39] on div "inbox reviewed recent all unclear take inventory issue suspicious failed recent…" at bounding box center [258, 129] width 516 height 218
paste input "Market @ 3500 Steeles"
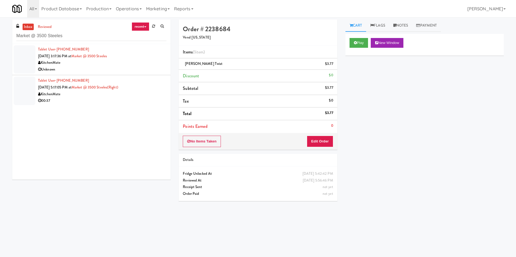
drag, startPoint x: 27, startPoint y: 54, endPoint x: 45, endPoint y: 54, distance: 17.7
click at [27, 54] on div at bounding box center [25, 59] width 22 height 28
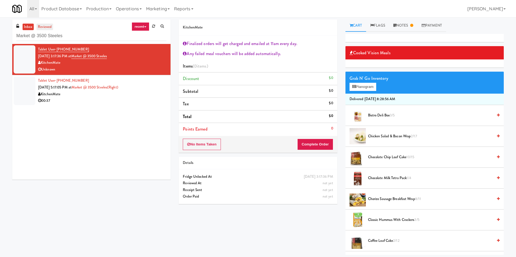
click at [45, 26] on link "reviewed" at bounding box center [44, 27] width 17 height 7
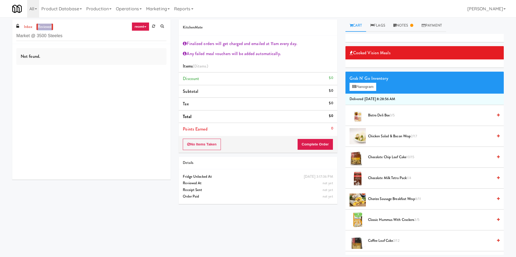
click at [45, 26] on link "reviewed" at bounding box center [44, 27] width 17 height 7
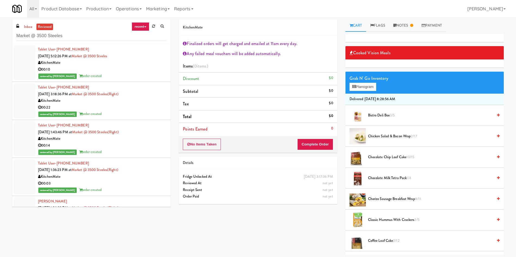
click at [24, 103] on div at bounding box center [25, 100] width 22 height 35
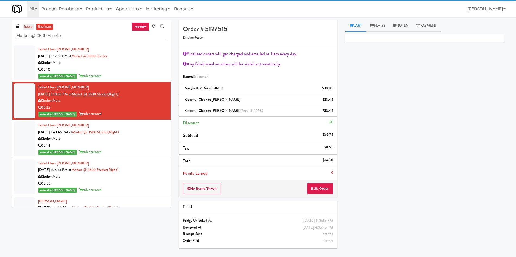
click at [25, 24] on link "inbox" at bounding box center [28, 27] width 11 height 7
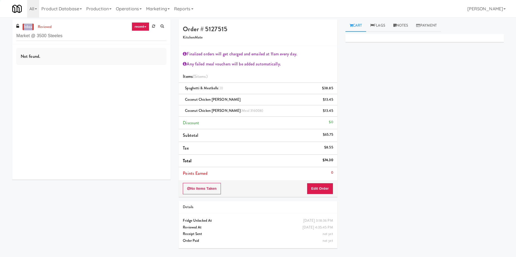
click at [25, 24] on link "inbox" at bounding box center [28, 27] width 11 height 7
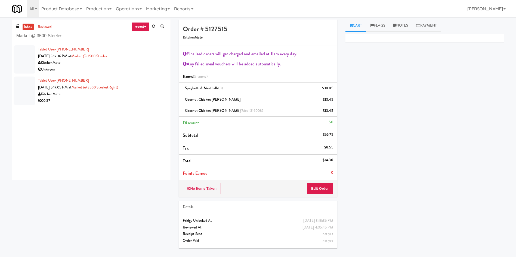
click at [26, 53] on div at bounding box center [25, 59] width 22 height 28
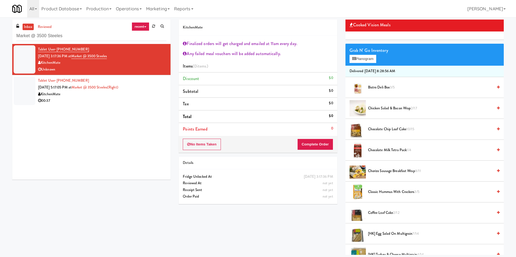
scroll to position [41, 0]
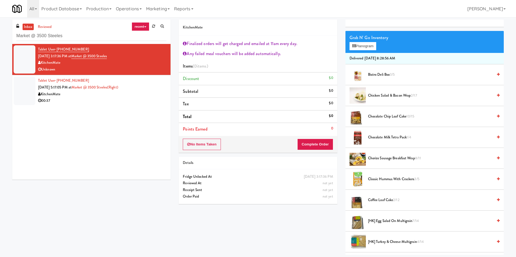
click at [249, 220] on div "KitchenMate Finalized orders will get charged and emailed at 11am every day. An…" at bounding box center [340, 138] width 333 height 236
click at [203, 146] on button "No Items Taken" at bounding box center [202, 144] width 38 height 11
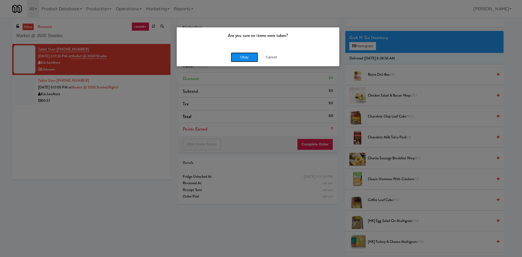
click at [236, 57] on button "Okay" at bounding box center [244, 57] width 27 height 10
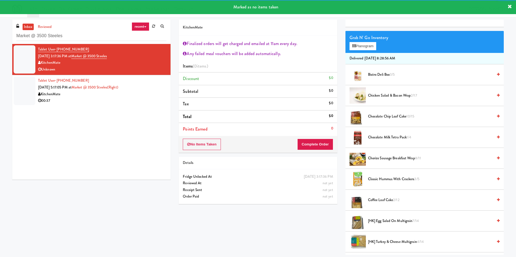
scroll to position [0, 0]
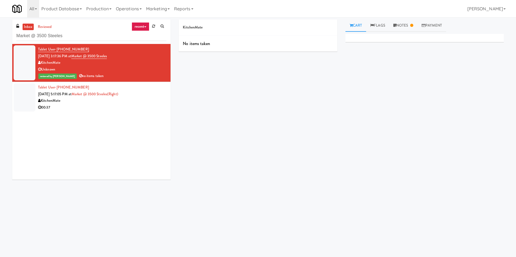
click at [62, 130] on div "Tablet User · (647) 703-3513 Oct 2, 2025 3:17:36 PM at Market @ 3500 Steeles Ki…" at bounding box center [91, 112] width 158 height 136
drag, startPoint x: 82, startPoint y: 37, endPoint x: 0, endPoint y: 37, distance: 82.4
click at [0, 37] on div "inbox reviewed recent all unclear take inventory issue suspicious failed recent…" at bounding box center [258, 129] width 516 height 218
paste input "Home Depot-2 - 10th Flr Cafe Right"
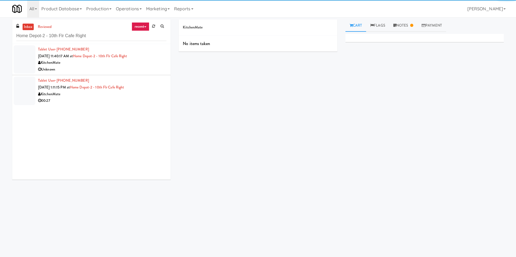
click at [24, 54] on div at bounding box center [25, 59] width 22 height 28
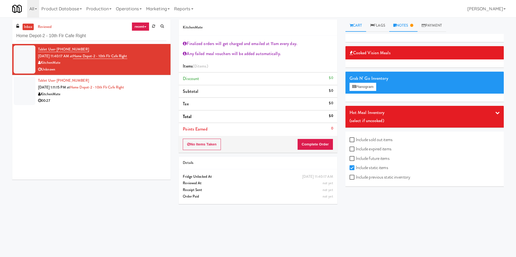
click at [413, 27] on icon at bounding box center [411, 26] width 3 height 4
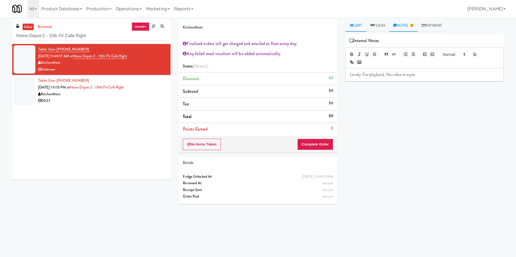
click at [361, 26] on link "Cart" at bounding box center [355, 26] width 21 height 12
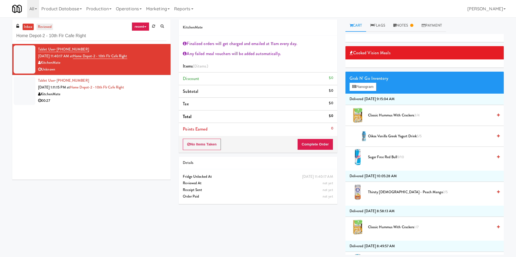
click at [44, 26] on link "reviewed" at bounding box center [44, 27] width 17 height 7
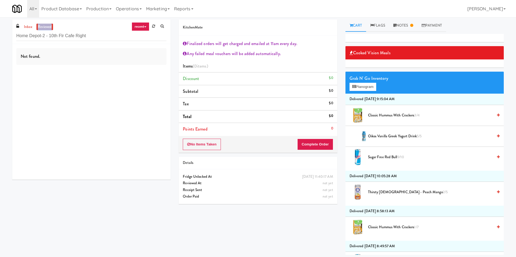
click at [44, 26] on link "reviewed" at bounding box center [44, 27] width 17 height 7
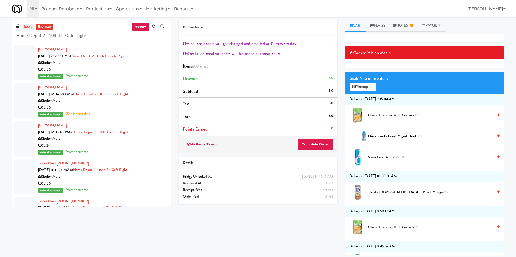
click at [28, 24] on link "inbox" at bounding box center [28, 27] width 11 height 7
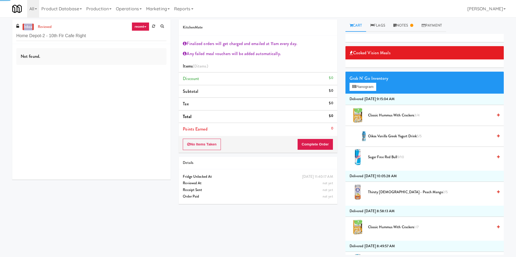
click at [28, 24] on link "inbox" at bounding box center [28, 27] width 11 height 7
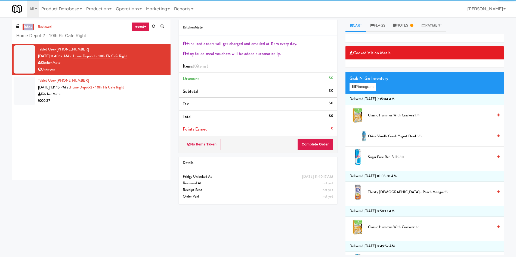
click at [28, 24] on link "inbox" at bounding box center [28, 27] width 11 height 7
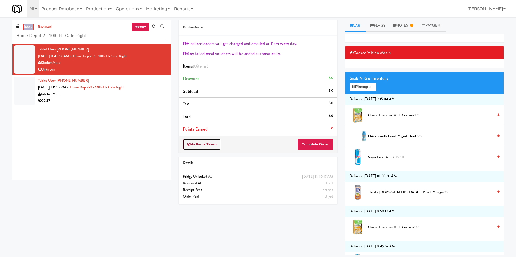
click at [209, 147] on button "No Items Taken" at bounding box center [202, 144] width 38 height 11
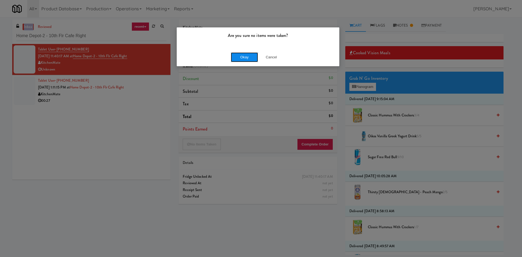
click at [252, 58] on button "Okay" at bounding box center [244, 57] width 27 height 10
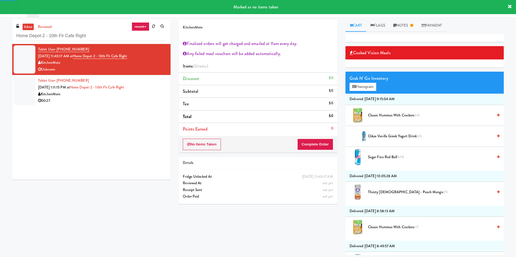
drag, startPoint x: 26, startPoint y: 90, endPoint x: 75, endPoint y: 88, distance: 49.5
click at [26, 90] on div at bounding box center [25, 91] width 22 height 28
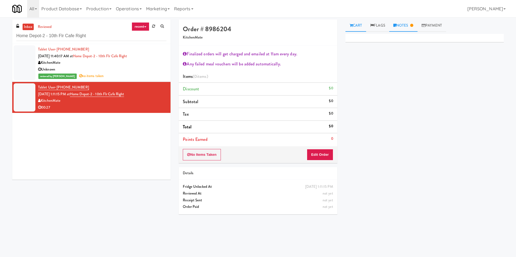
click at [400, 23] on link "Notes" at bounding box center [403, 26] width 28 height 12
click at [355, 26] on link "Cart" at bounding box center [355, 26] width 21 height 12
click at [322, 153] on button "Edit Order" at bounding box center [320, 154] width 26 height 11
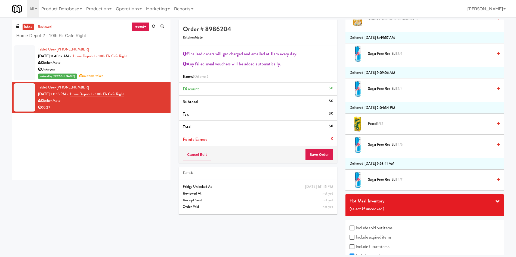
scroll to position [233, 0]
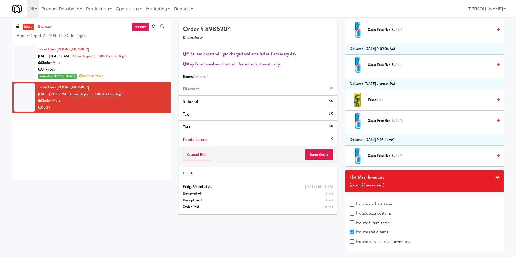
click at [394, 182] on div "(select if uncooked)" at bounding box center [424, 185] width 150 height 8
click at [387, 208] on span "Chicken Mushroom Alfredo 6/8" at bounding box center [383, 208] width 64 height 5
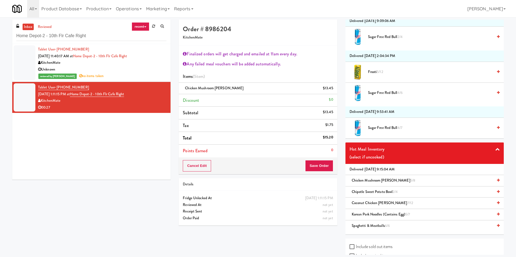
scroll to position [273, 0]
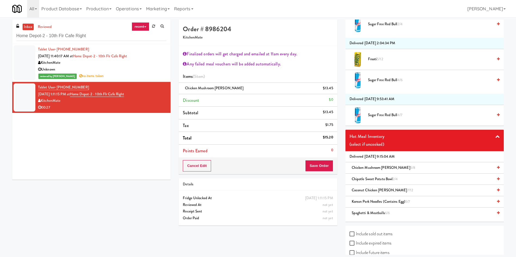
click at [385, 179] on span "Chipotle Sweet Potato Bowl 2/4" at bounding box center [374, 179] width 46 height 5
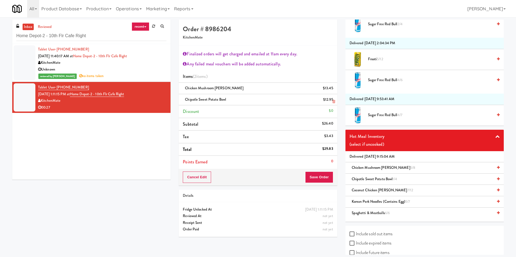
click at [331, 102] on link at bounding box center [332, 102] width 5 height 7
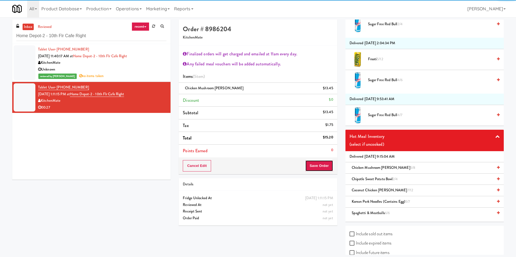
click at [318, 166] on button "Save Order" at bounding box center [319, 165] width 28 height 11
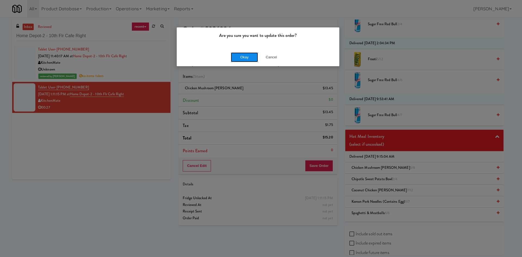
click at [236, 56] on button "Okay" at bounding box center [244, 57] width 27 height 10
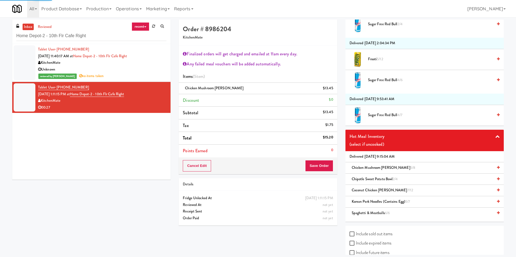
scroll to position [0, 0]
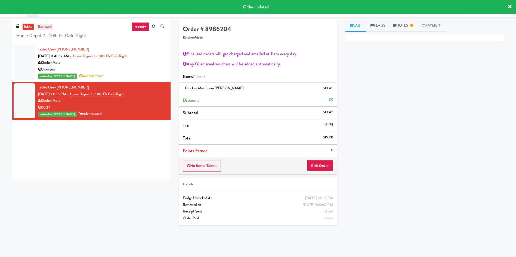
click at [49, 27] on link "reviewed" at bounding box center [44, 27] width 17 height 7
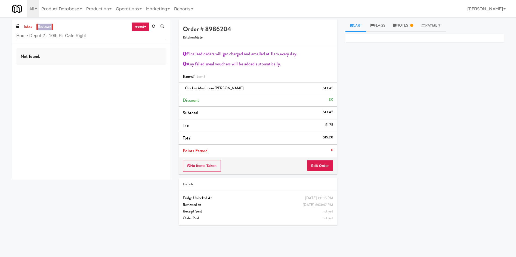
click at [49, 27] on link "reviewed" at bounding box center [44, 27] width 17 height 7
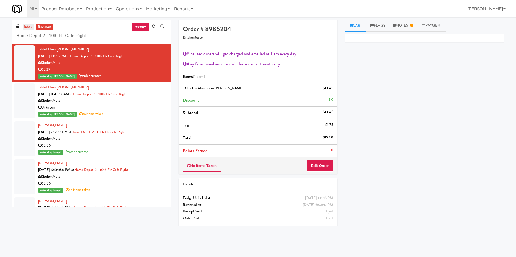
click at [29, 25] on link "inbox" at bounding box center [28, 27] width 11 height 7
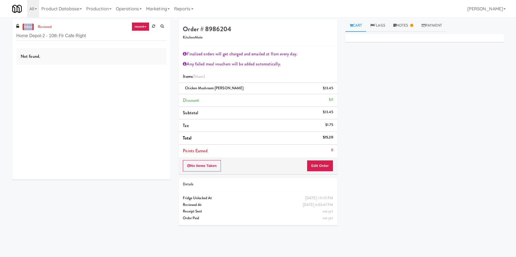
click at [29, 25] on link "inbox" at bounding box center [28, 27] width 11 height 7
drag, startPoint x: 95, startPoint y: 37, endPoint x: 0, endPoint y: 39, distance: 94.6
click at [0, 39] on div "inbox reviewed recent all unclear take inventory issue suspicious failed recent…" at bounding box center [258, 129] width 516 height 218
paste input "Cafe Valleywood"
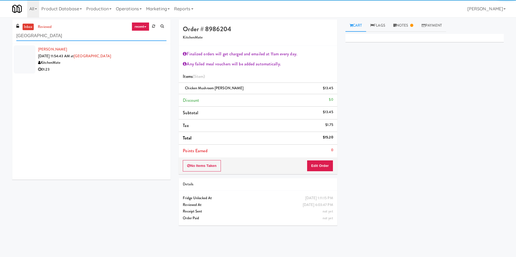
type input "Cafe Valleywood"
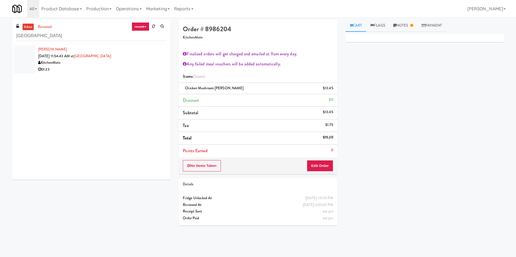
drag, startPoint x: 22, startPoint y: 59, endPoint x: 232, endPoint y: 60, distance: 209.8
click at [22, 60] on div at bounding box center [25, 59] width 22 height 28
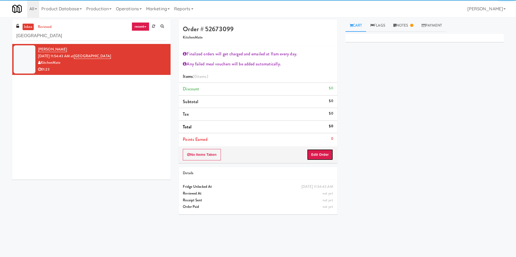
click at [321, 156] on button "Edit Order" at bounding box center [320, 154] width 26 height 11
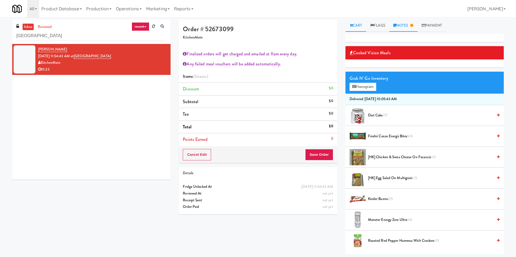
click at [406, 25] on link "Notes" at bounding box center [403, 26] width 28 height 12
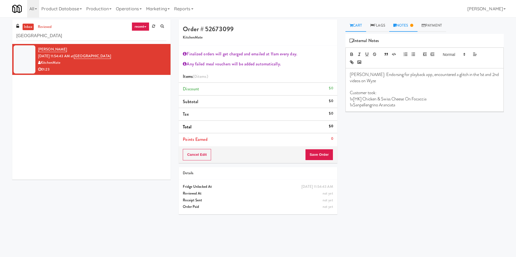
click at [362, 28] on link "Cart" at bounding box center [355, 26] width 21 height 12
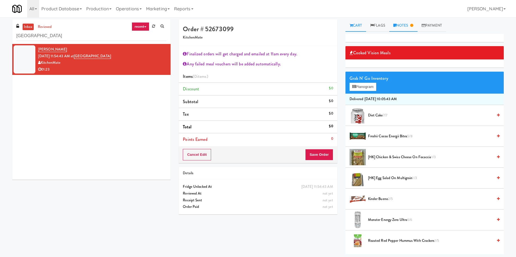
click at [409, 23] on link "Notes" at bounding box center [403, 26] width 28 height 12
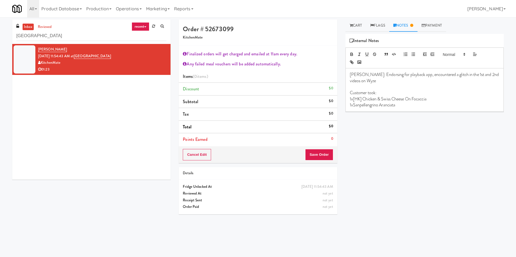
click at [415, 125] on div "Cooked Vision Meals Grab N' Go Inventory Planogram Delivered Mon, Sep 29th 2025…" at bounding box center [424, 136] width 158 height 204
click at [360, 26] on link "Cart" at bounding box center [355, 26] width 21 height 12
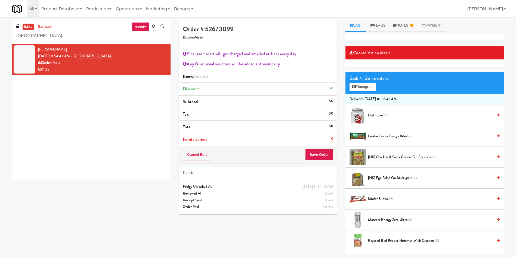
click at [339, 25] on div "Order # 52673099 KitchenMate Finalized orders will get charged and emailed at 1…" at bounding box center [257, 119] width 166 height 199
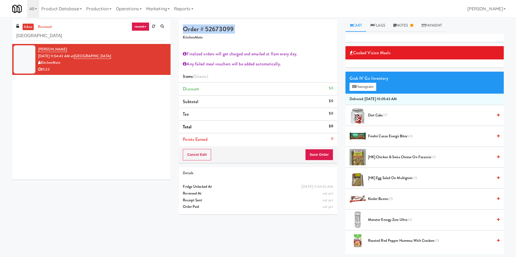
click at [339, 25] on div "Order # 52673099 KitchenMate Finalized orders will get charged and emailed at 1…" at bounding box center [257, 119] width 166 height 199
click at [407, 28] on link "Notes" at bounding box center [403, 26] width 28 height 12
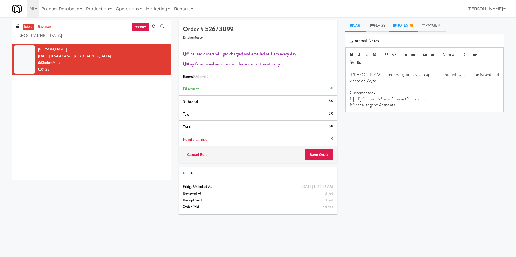
click at [354, 24] on link "Cart" at bounding box center [355, 26] width 21 height 12
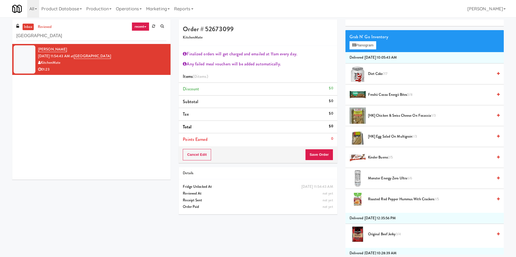
scroll to position [41, 0]
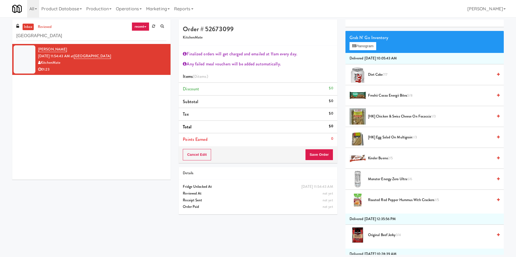
click at [388, 116] on span "[HK] Chicken & Swiss Cheese On Focaccia 1/3" at bounding box center [430, 116] width 125 height 7
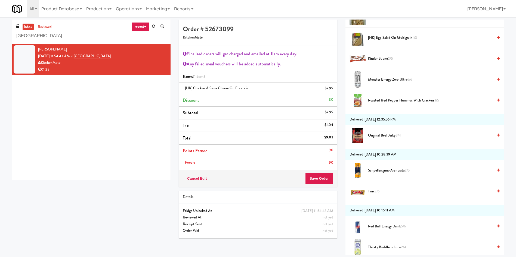
scroll to position [128, 0]
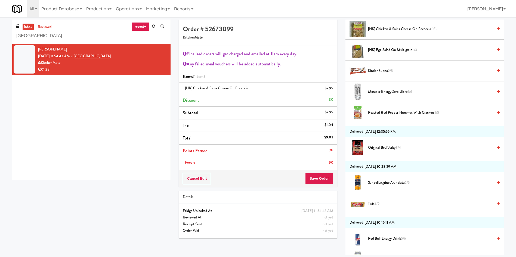
click at [400, 175] on li "Sanpellengrino Aranciata 2/5" at bounding box center [424, 183] width 158 height 21
click at [400, 179] on li "Sanpellengrino Aranciata 2/5" at bounding box center [424, 183] width 158 height 21
click at [401, 182] on span "Sanpellengrino Aranciata 2/5" at bounding box center [430, 183] width 125 height 7
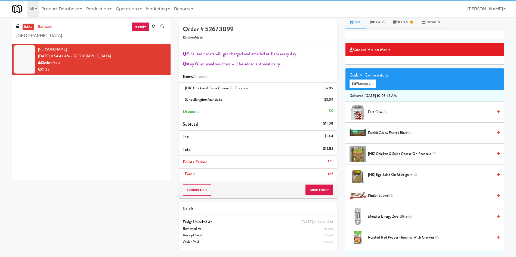
scroll to position [0, 0]
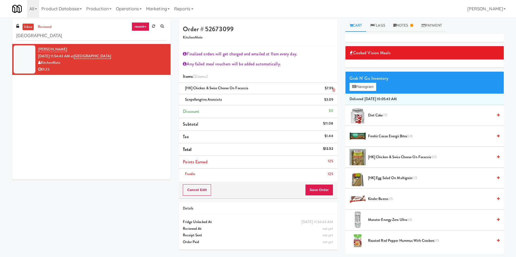
click at [333, 91] on icon at bounding box center [333, 91] width 3 height 4
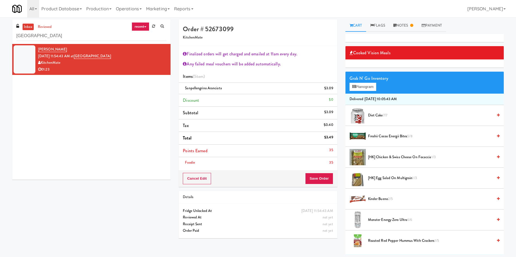
click at [375, 156] on span "[HK] Chicken & Swiss Cheese On Focaccia 1/3" at bounding box center [430, 157] width 125 height 7
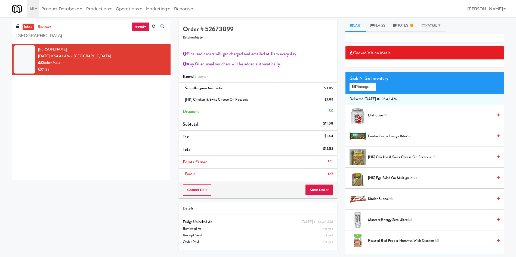
click at [102, 176] on div "Raffi Kouyoumdjian Oct 2, 2025 11:54:43 AM at Cafe Valleywood KitchenMate 01:23" at bounding box center [91, 112] width 158 height 136
click at [406, 24] on link "Notes" at bounding box center [403, 26] width 28 height 12
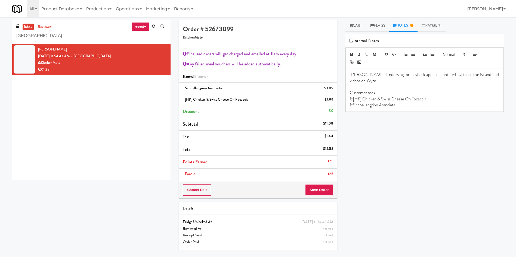
click at [430, 104] on p "1xSanpellengrino Aranciata" at bounding box center [424, 105] width 149 height 6
click at [416, 118] on p "Ela: Took more than 5mins to finish as user checking the labels of 2 sandwiches" at bounding box center [424, 117] width 149 height 6
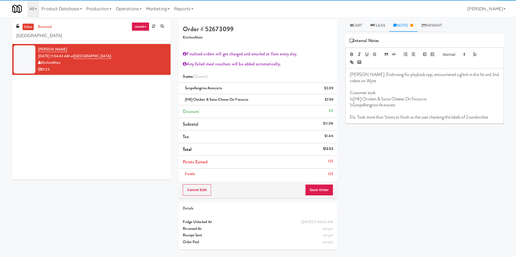
click at [439, 117] on p "Ela: Took more than 5mins to finish as the user checking the labels of 2 sandwi…" at bounding box center [424, 117] width 149 height 6
click at [392, 119] on p "Ela: Took more than 5mins to finish as the user checked the labels of 2 sandwic…" at bounding box center [424, 117] width 149 height 6
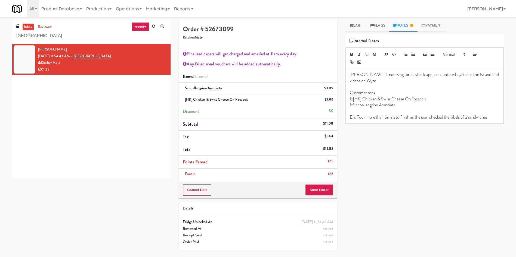
click at [398, 137] on div "Cooked Vision Meals Grab N' Go Inventory Planogram Delivered Mon, Sep 29th 2025…" at bounding box center [424, 136] width 158 height 204
click at [442, 117] on p "Ela: Took more than 5mins to finish as the user checked the labels of 2 sandwic…" at bounding box center [424, 117] width 149 height 6
click at [330, 189] on button "Save Order" at bounding box center [319, 190] width 28 height 11
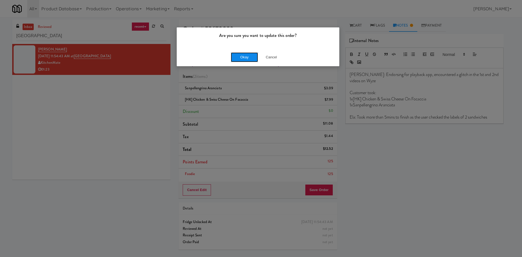
click at [253, 59] on button "Okay" at bounding box center [244, 57] width 27 height 10
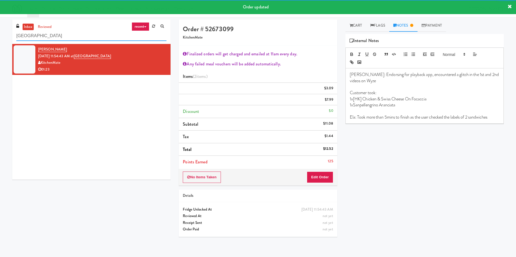
drag, startPoint x: 82, startPoint y: 34, endPoint x: 0, endPoint y: 34, distance: 82.1
click at [0, 34] on div "inbox reviewed recent all unclear take inventory issue suspicious failed recent…" at bounding box center [258, 131] width 516 height 222
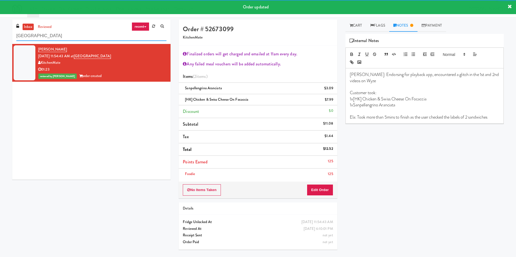
paste input "William Thomas Digital"
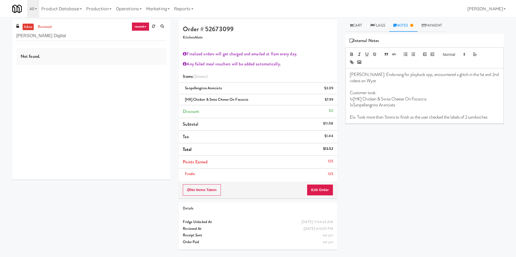
click at [28, 26] on link "inbox" at bounding box center [28, 27] width 11 height 7
drag, startPoint x: 83, startPoint y: 34, endPoint x: 0, endPoint y: 34, distance: 83.2
click at [0, 34] on div "inbox reviewed recent all unclear take inventory issue suspicious failed recent…" at bounding box center [258, 137] width 516 height 235
click at [19, 57] on div at bounding box center [25, 59] width 22 height 28
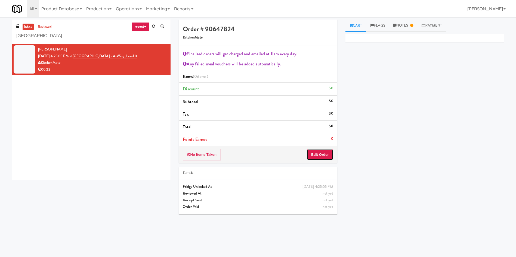
click at [317, 155] on button "Edit Order" at bounding box center [320, 154] width 26 height 11
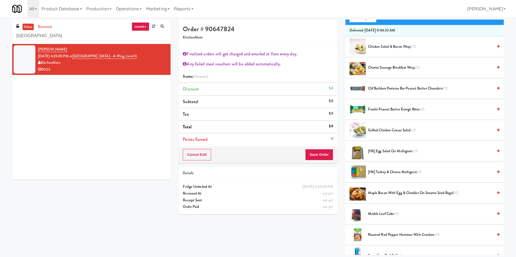
scroll to position [82, 0]
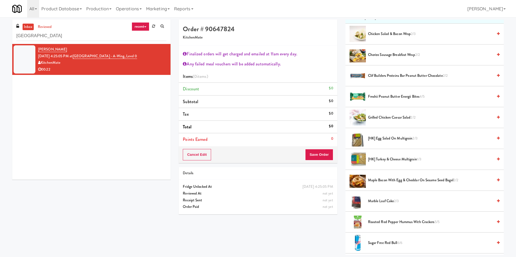
click at [389, 139] on span "[HK] Egg Salad on Multigrain 2/3" at bounding box center [430, 138] width 125 height 7
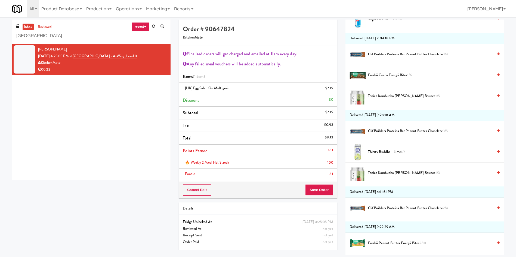
scroll to position [856, 0]
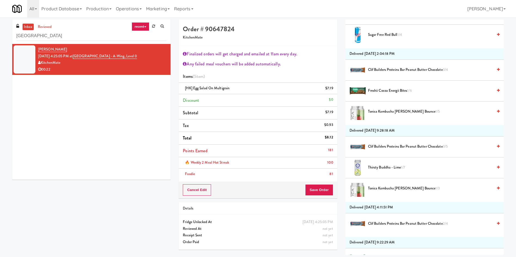
click at [390, 91] on span "Freshii Cocoa Energii Bites 1/6" at bounding box center [430, 91] width 125 height 7
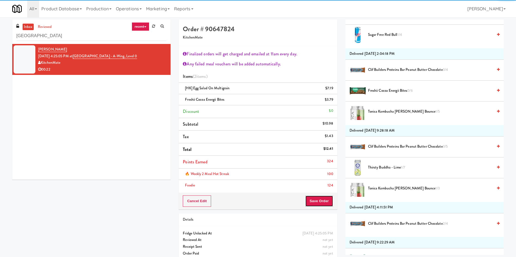
click at [327, 202] on button "Save Order" at bounding box center [319, 201] width 28 height 11
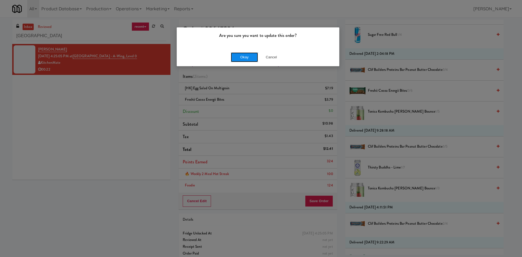
click at [246, 54] on button "Okay" at bounding box center [244, 57] width 27 height 10
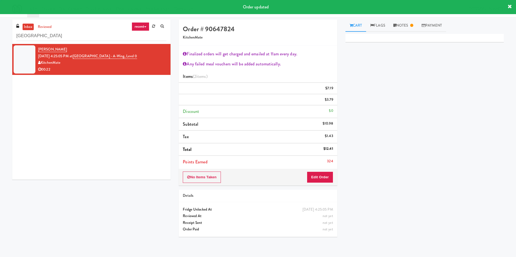
scroll to position [0, 0]
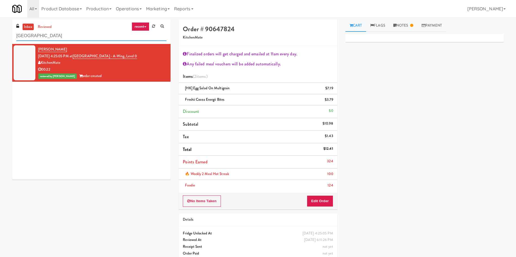
drag, startPoint x: 58, startPoint y: 39, endPoint x: 0, endPoint y: 38, distance: 58.2
click at [0, 38] on div "inbox reviewed recent all unclear take inventory issue suspicious failed recent…" at bounding box center [258, 143] width 516 height 246
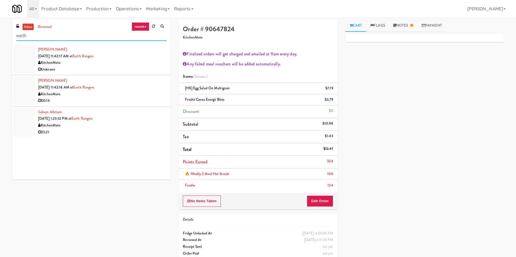
type input "earth"
click at [12, 52] on div "inbox reviewed recent all unclear take inventory issue suspicious failed recent…" at bounding box center [91, 102] width 166 height 164
click at [23, 52] on div at bounding box center [25, 59] width 22 height 28
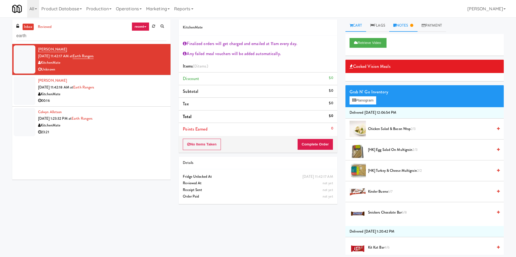
click at [406, 27] on link "Notes" at bounding box center [403, 26] width 28 height 12
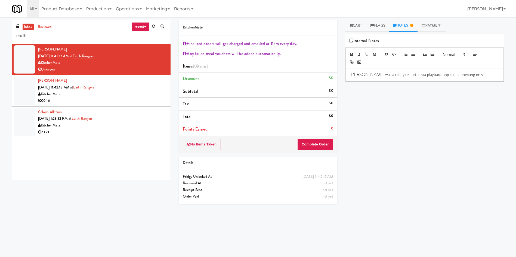
click at [23, 90] on div at bounding box center [25, 91] width 22 height 28
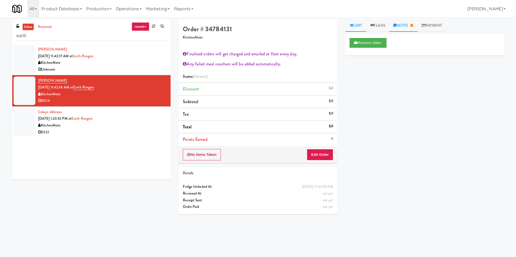
click at [409, 27] on link "Notes" at bounding box center [403, 26] width 28 height 12
click at [23, 123] on div at bounding box center [25, 122] width 22 height 28
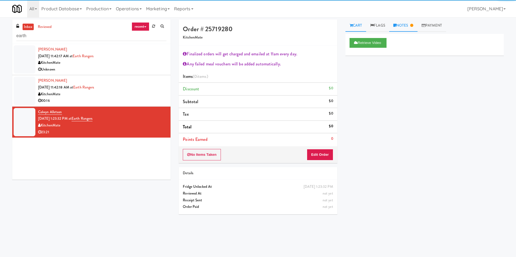
click at [407, 27] on link "Notes" at bounding box center [403, 26] width 28 height 12
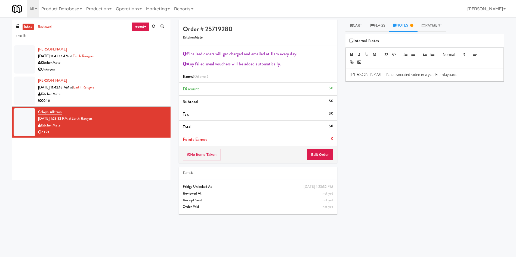
click at [26, 55] on div at bounding box center [25, 59] width 22 height 28
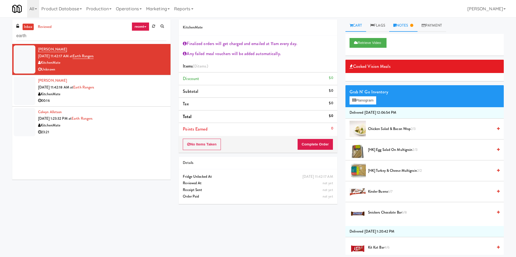
click at [403, 25] on link "Notes" at bounding box center [403, 26] width 28 height 12
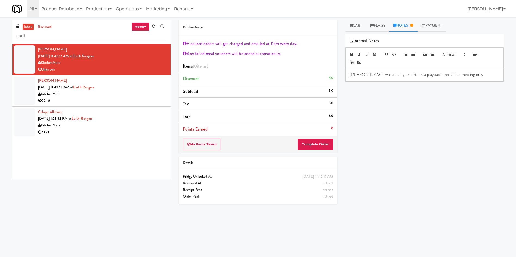
click at [474, 74] on p "Erick- Cam was already restarted via playback app still connecting only" at bounding box center [424, 75] width 149 height 6
drag, startPoint x: 397, startPoint y: 90, endPoint x: 400, endPoint y: 86, distance: 5.6
click at [396, 90] on div "Erick- Cam was already restarted via playback app still connecting only Ela: Co…" at bounding box center [424, 80] width 158 height 25
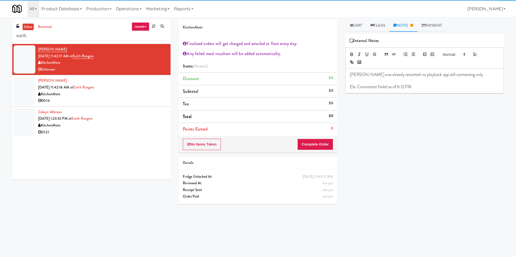
click at [403, 85] on p "Ela: Connection failed as of 6:12 PM" at bounding box center [424, 87] width 149 height 6
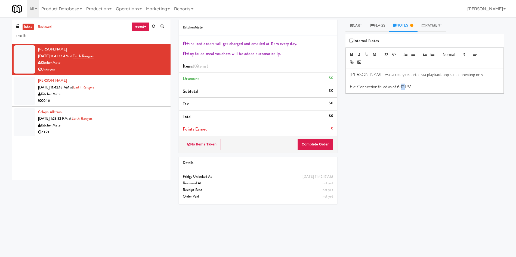
click at [403, 85] on p "Ela: Connection failed as of 6:12 PM" at bounding box center [424, 87] width 149 height 6
drag, startPoint x: 403, startPoint y: 85, endPoint x: 281, endPoint y: 90, distance: 121.9
click at [403, 85] on p "Ela: Connection failed as of 6:12 PM" at bounding box center [424, 87] width 149 height 6
copy p "Ela: Connection failed as of 6:12 PM"
click at [12, 89] on div "inbox reviewed recent all unclear take inventory issue suspicious failed recent…" at bounding box center [91, 102] width 166 height 164
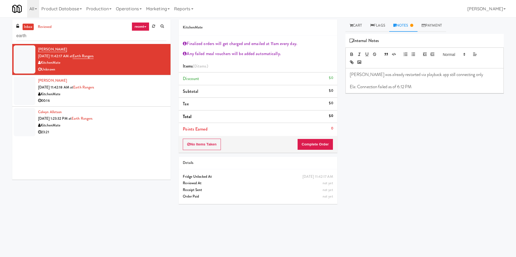
click at [34, 84] on div at bounding box center [25, 91] width 22 height 28
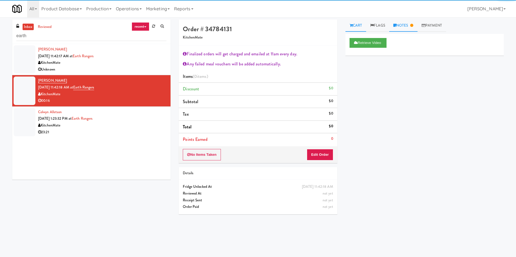
click at [399, 24] on link "Notes" at bounding box center [403, 26] width 28 height 12
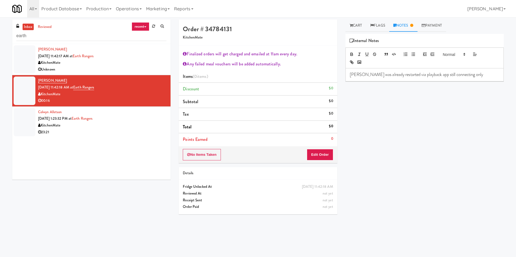
click at [481, 73] on p "Erick- Cam was already restarted via playback app still connecting only" at bounding box center [424, 75] width 149 height 6
click at [32, 123] on div at bounding box center [25, 122] width 22 height 28
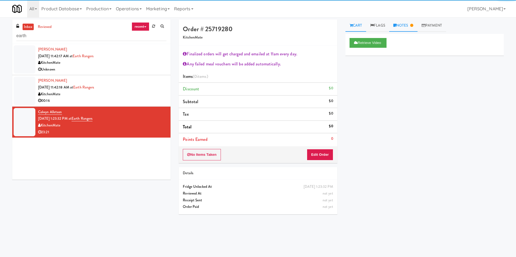
click at [409, 23] on link "Notes" at bounding box center [403, 26] width 28 height 12
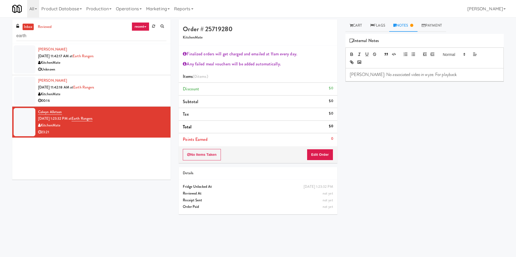
click at [448, 72] on p "Britney: No associated video in wyze. For playback" at bounding box center [424, 75] width 149 height 6
click at [425, 89] on p "Ela: Connection failed as of 6:12 PM" at bounding box center [424, 87] width 149 height 6
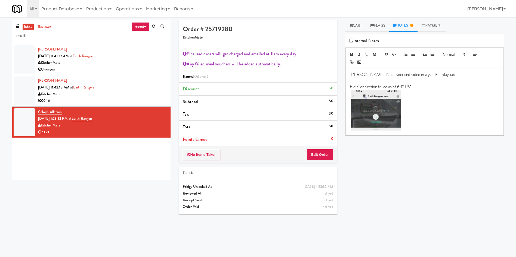
drag, startPoint x: 24, startPoint y: 58, endPoint x: 228, endPoint y: 82, distance: 205.5
click at [24, 58] on div at bounding box center [25, 59] width 22 height 28
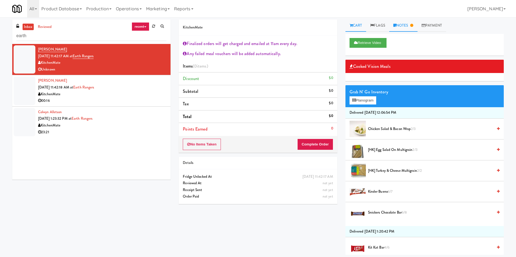
click at [411, 28] on link "Notes" at bounding box center [403, 26] width 28 height 12
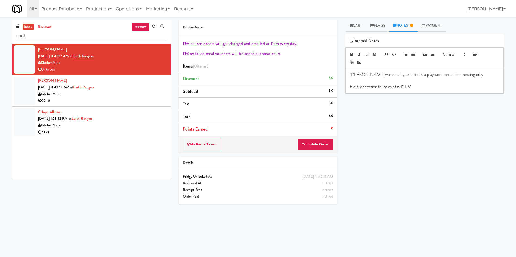
click at [422, 83] on p at bounding box center [424, 81] width 149 height 6
click at [425, 88] on p "Ela: Connection failed as of 6:12 PM" at bounding box center [424, 87] width 149 height 6
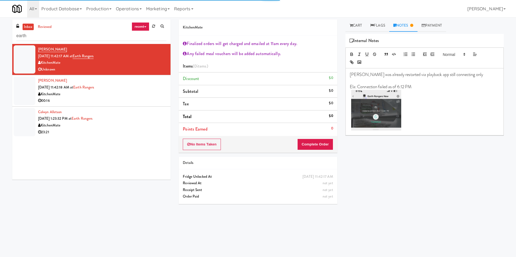
click at [27, 91] on div at bounding box center [25, 91] width 22 height 28
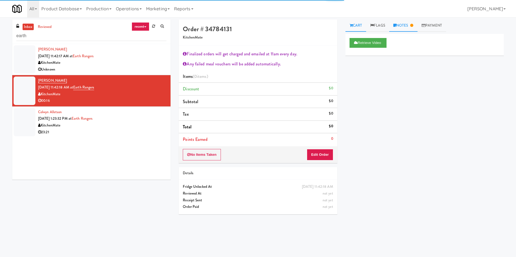
click at [413, 25] on icon at bounding box center [411, 26] width 3 height 4
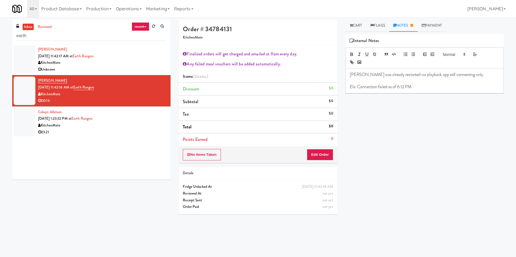
click at [427, 90] on div "Erick- Cam was already restarted via playback app still connecting only Ela: Co…" at bounding box center [424, 80] width 158 height 25
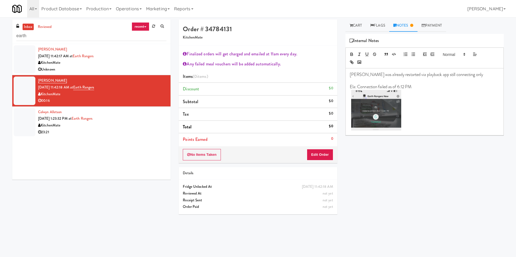
click at [445, 88] on p "Ela: Connection failed as of 6:12 PM" at bounding box center [424, 87] width 149 height 6
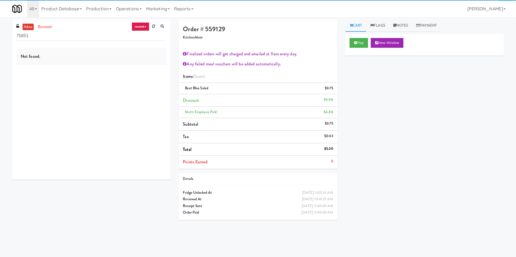
drag, startPoint x: 89, startPoint y: 36, endPoint x: 0, endPoint y: 32, distance: 89.2
click at [0, 32] on div "inbox reviewed recent all unclear take inventory issue suspicious failed recent…" at bounding box center [258, 129] width 516 height 218
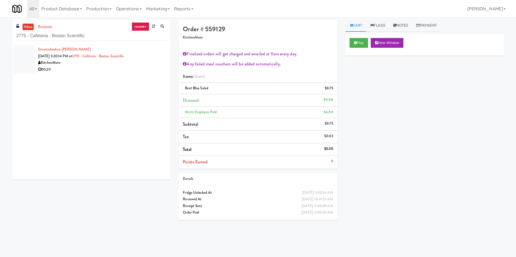
click at [26, 65] on div at bounding box center [25, 59] width 22 height 28
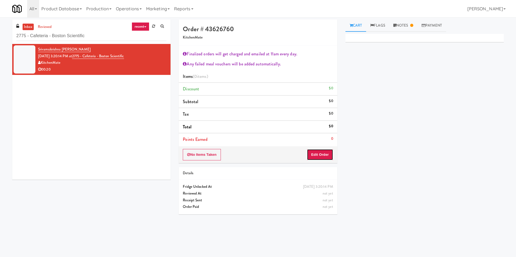
click at [326, 151] on button "Edit Order" at bounding box center [320, 154] width 26 height 11
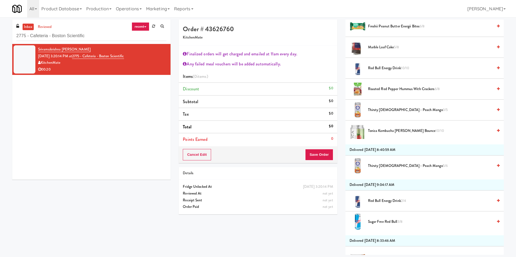
scroll to position [154, 0]
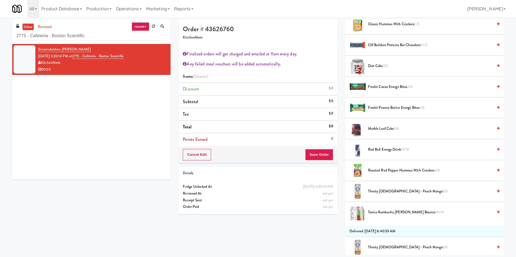
click at [390, 86] on span "Freshii Cocoa Energii Bites 5/8" at bounding box center [430, 87] width 125 height 7
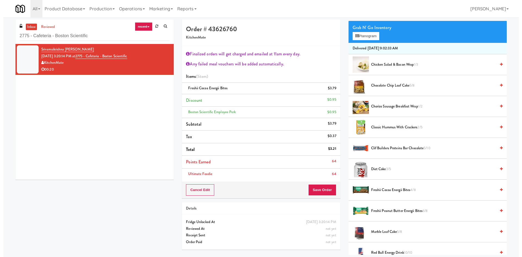
scroll to position [32, 0]
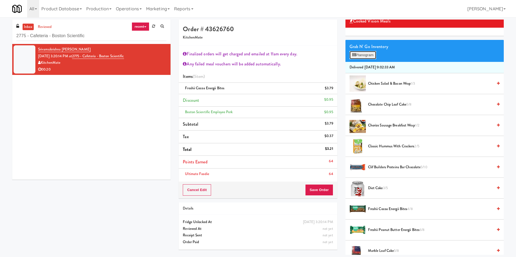
click at [372, 55] on button "Planogram" at bounding box center [362, 55] width 27 height 8
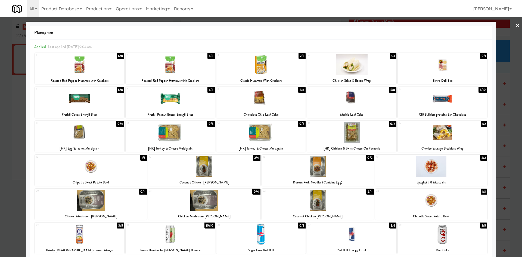
click at [432, 99] on div at bounding box center [442, 98] width 89 height 21
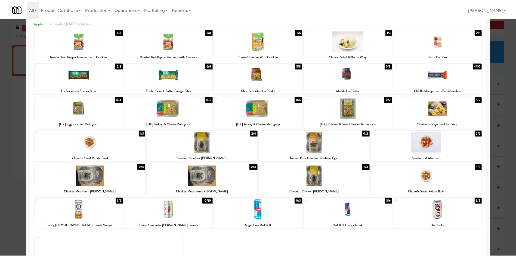
scroll to position [43, 0]
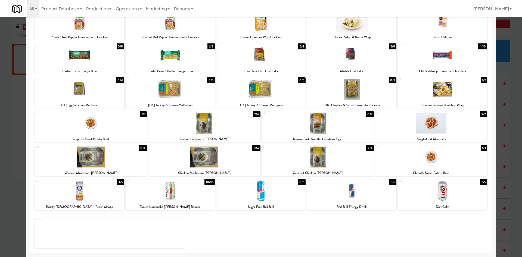
click at [493, 31] on div at bounding box center [261, 128] width 522 height 257
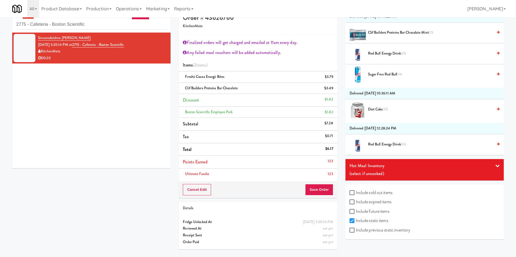
scroll to position [17, 0]
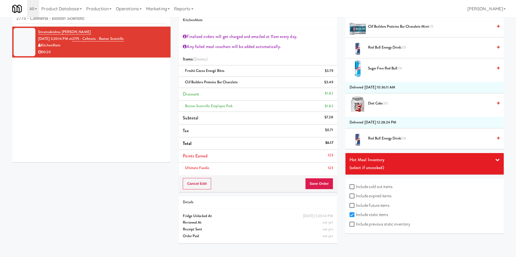
click at [388, 66] on span "Sugar Free Red Bull 1/4" at bounding box center [430, 68] width 125 height 7
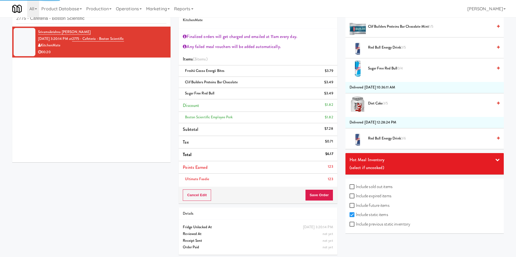
click at [389, 140] on span "Red Bull Energy Drink 3/6" at bounding box center [430, 138] width 125 height 7
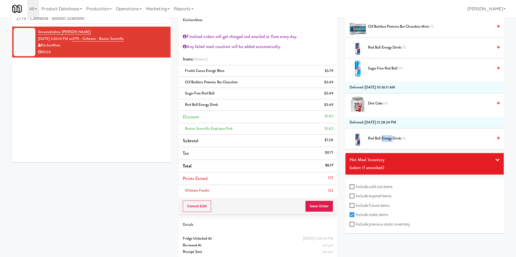
click at [389, 140] on span "Red Bull Energy Drink 2/6" at bounding box center [430, 138] width 125 height 7
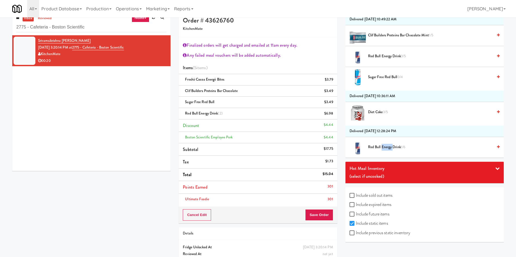
scroll to position [0, 0]
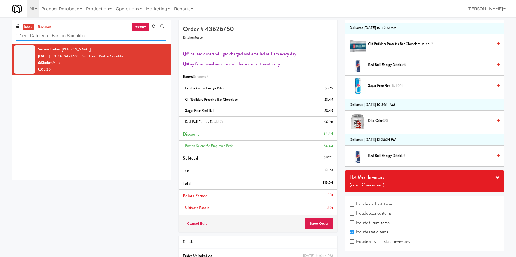
drag, startPoint x: 95, startPoint y: 40, endPoint x: 0, endPoint y: 40, distance: 94.6
click at [0, 40] on div "inbox reviewed recent all unclear take inventory issue suspicious failed recent…" at bounding box center [258, 154] width 516 height 268
click at [331, 123] on link at bounding box center [332, 124] width 5 height 7
click at [384, 156] on span "Red Bull Energy Drink 2/6" at bounding box center [430, 156] width 125 height 7
click at [332, 113] on icon at bounding box center [333, 113] width 3 height 4
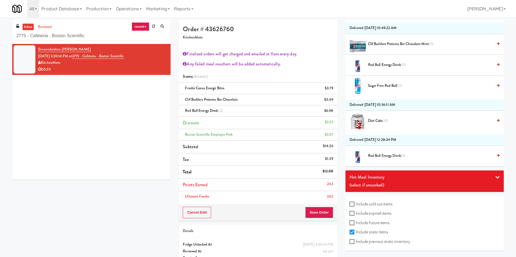
click at [380, 154] on span "Red Bull Energy Drink 1/6" at bounding box center [430, 156] width 125 height 7
click at [322, 210] on button "Save Order" at bounding box center [319, 212] width 28 height 11
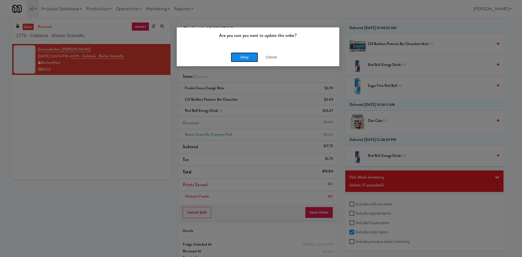
click at [241, 57] on button "Okay" at bounding box center [244, 57] width 27 height 10
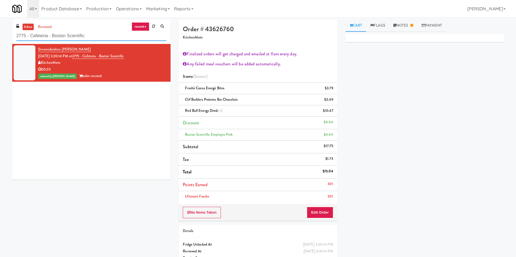
drag, startPoint x: 99, startPoint y: 33, endPoint x: 0, endPoint y: 34, distance: 98.7
click at [0, 34] on div "inbox reviewed recent all unclear take inventory issue suspicious failed recent…" at bounding box center [258, 148] width 516 height 257
paste input "[GEOGRAPHIC_DATA]"
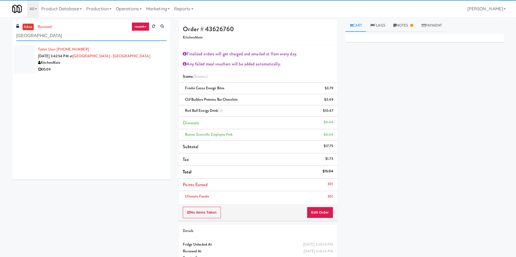
type input "[GEOGRAPHIC_DATA]"
drag, startPoint x: 27, startPoint y: 59, endPoint x: 63, endPoint y: 59, distance: 35.9
click at [27, 59] on div at bounding box center [25, 59] width 22 height 28
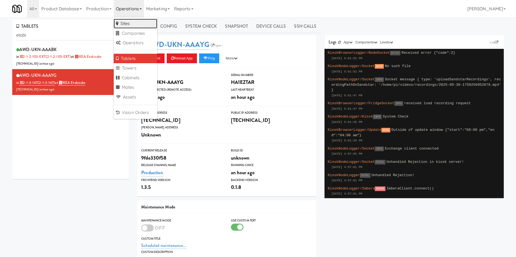
click at [139, 23] on link "Sites" at bounding box center [135, 24] width 43 height 10
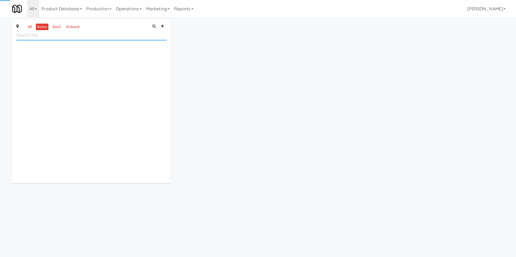
click at [88, 35] on input "text" at bounding box center [91, 35] width 150 height 10
paste input "2775 - Cafeteria - Boston Scientific"
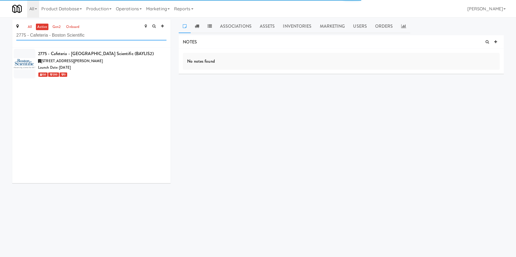
click at [0, 30] on div "all active gen2 onboard 2775 - Cafeteria - Boston Scientific 2775 - Cafeteria -…" at bounding box center [258, 104] width 516 height 168
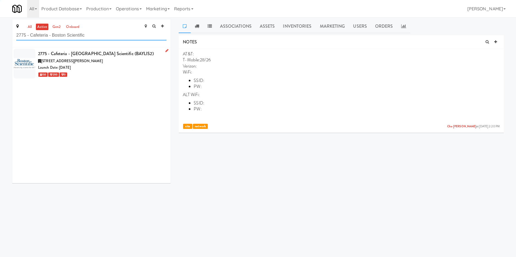
type input "2775 - Cafeteria - Boston Scientific"
click at [108, 68] on div "Launch Date: Aug 26, 2019" at bounding box center [102, 67] width 128 height 7
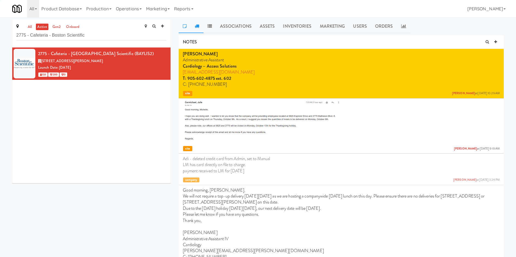
click at [198, 24] on icon at bounding box center [197, 26] width 4 height 4
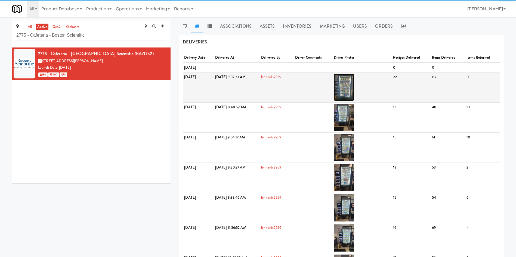
click at [354, 88] on img at bounding box center [343, 87] width 20 height 27
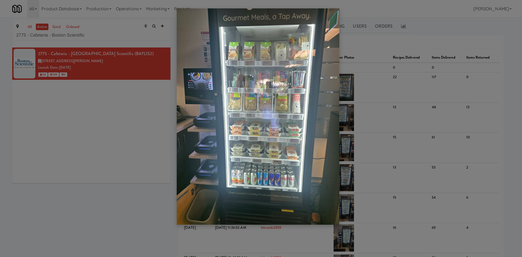
click at [67, 108] on div at bounding box center [261, 128] width 522 height 257
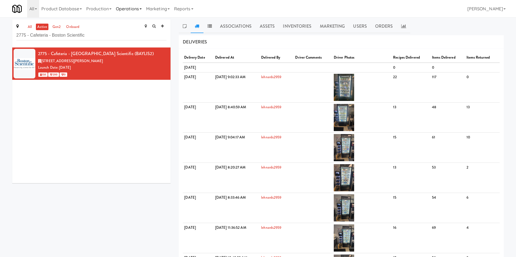
click at [123, 9] on link "Operations" at bounding box center [129, 8] width 30 height 17
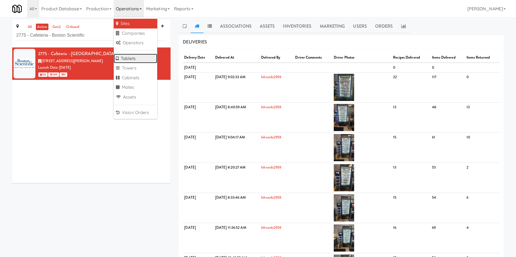
click at [135, 56] on link "Tablets" at bounding box center [135, 59] width 43 height 10
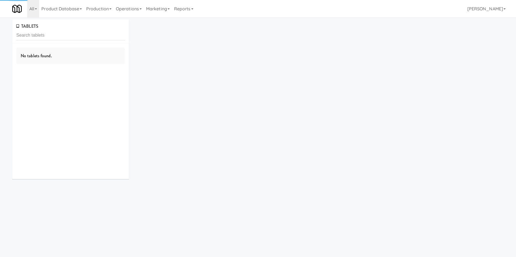
click at [103, 35] on input "text" at bounding box center [70, 35] width 108 height 10
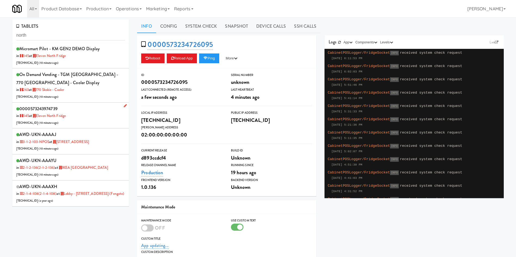
scroll to position [7, 0]
click at [89, 172] on li "AWD-UKN-AAAYU in 2-1-2-136 (2-1-2-136) at IKEA North York Store 206.0.69.53 ( 1…" at bounding box center [70, 168] width 117 height 26
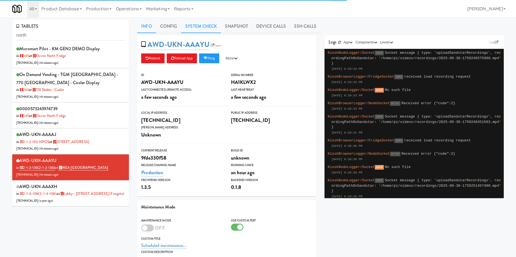
click at [214, 28] on link "System Check" at bounding box center [201, 27] width 40 height 14
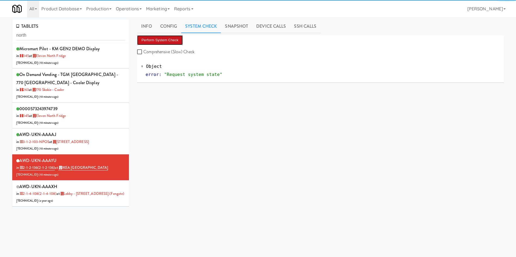
click at [170, 38] on button "Perform System Check" at bounding box center [160, 40] width 46 height 10
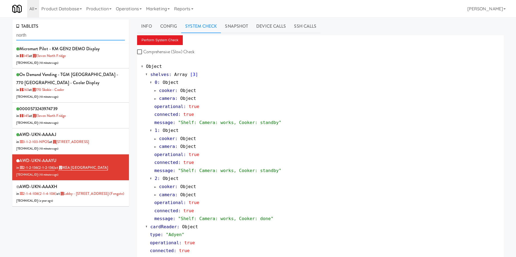
drag, startPoint x: 78, startPoint y: 33, endPoint x: 0, endPoint y: 36, distance: 78.3
click at [0, 36] on div "TABLETS north Micromart Pilot - KM GEN2 DEMO Display in 345 at Eleven North Fri…" at bounding box center [258, 262] width 516 height 485
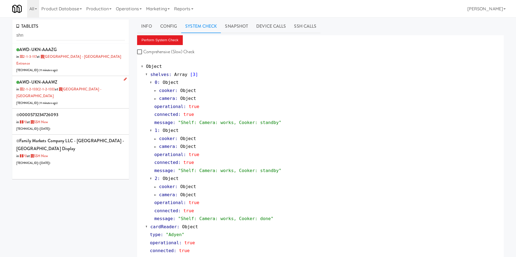
click at [83, 102] on div "AWD-UKN-AAAWZ in 2-1-2-133 (2-1-2-133) at Scarborough Birchmount Hospital - Mai…" at bounding box center [70, 92] width 108 height 28
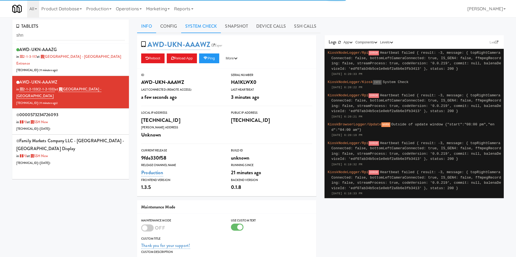
click at [204, 24] on link "System Check" at bounding box center [201, 27] width 40 height 14
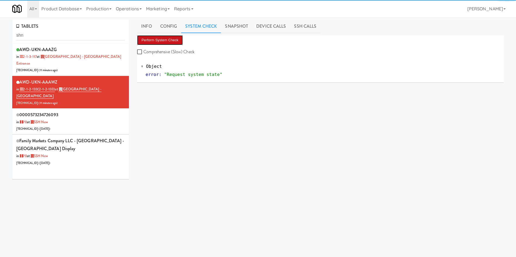
click at [156, 41] on button "Perform System Check" at bounding box center [160, 40] width 46 height 10
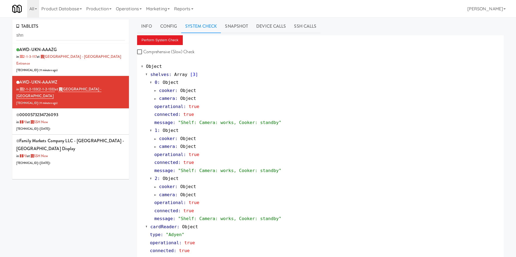
drag, startPoint x: 237, startPoint y: 22, endPoint x: 187, endPoint y: 29, distance: 50.7
click at [237, 22] on link "Snapshot" at bounding box center [236, 27] width 31 height 14
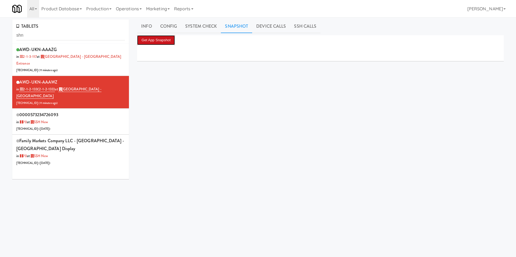
click at [161, 38] on button "Get App Snapshot" at bounding box center [156, 40] width 38 height 10
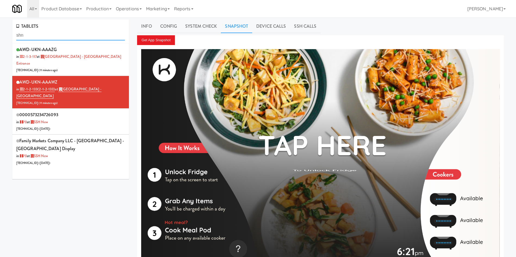
drag, startPoint x: 64, startPoint y: 37, endPoint x: 0, endPoint y: 36, distance: 64.1
click at [0, 36] on div "TABLETS shn AWD-UKN-AAAZG in 2-1-3-117 at Scarborough General Hospital - Tower …" at bounding box center [258, 146] width 516 height 252
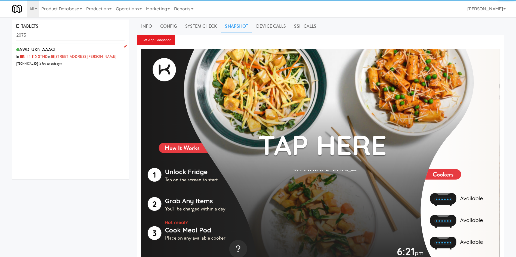
click at [77, 67] on li "AWD-UKN-AAACI in 3-1-1-110-STND at 2075 - Kennedy Rd 70.54.149.180 ( a few seco…" at bounding box center [70, 56] width 117 height 26
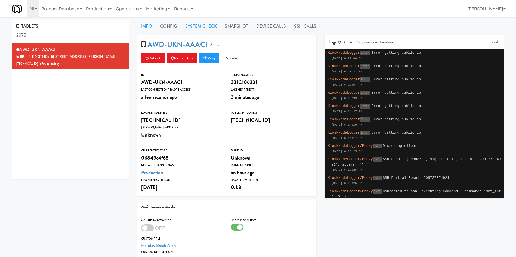
click at [214, 26] on link "System Check" at bounding box center [201, 27] width 40 height 14
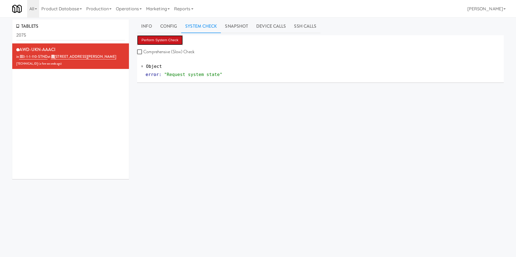
click at [168, 41] on button "Perform System Check" at bounding box center [160, 40] width 46 height 10
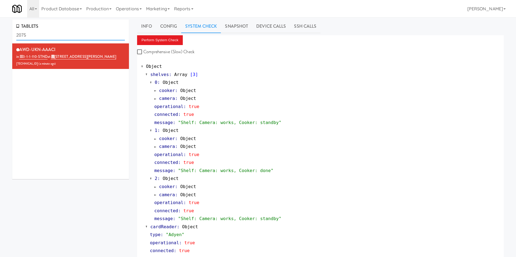
drag, startPoint x: 62, startPoint y: 36, endPoint x: 0, endPoint y: 36, distance: 62.2
click at [0, 36] on div "TABLETS 2075 AWD-UKN-AAACI in 3-1-1-110-STND at 2075 - Kennedy Rd 70.54.149.180…" at bounding box center [258, 262] width 516 height 485
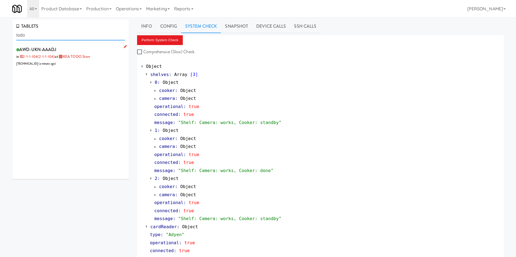
type input "todo"
click at [83, 64] on div "AWD-UKN-AAADJ in 2-1-1-104 (2-1-1-104) at IKEA TODO Store 99.209.17.10 ( a minu…" at bounding box center [70, 56] width 108 height 21
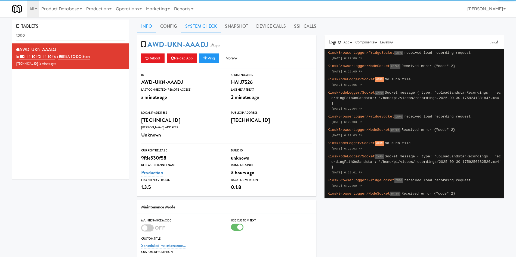
click at [205, 26] on link "System Check" at bounding box center [201, 27] width 40 height 14
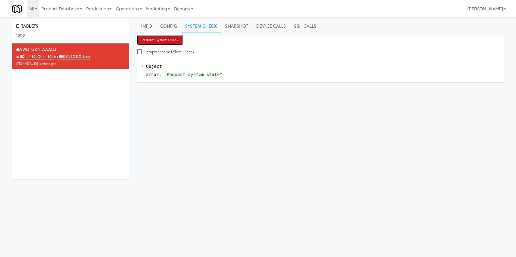
click at [164, 38] on button "Perform System Check" at bounding box center [160, 40] width 46 height 10
